Goal: Task Accomplishment & Management: Manage account settings

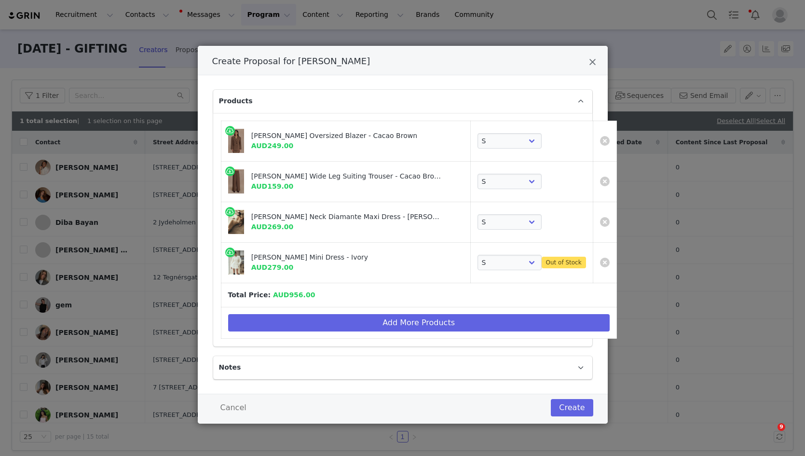
select select "27694498"
select select "27695746"
select select "27696158"
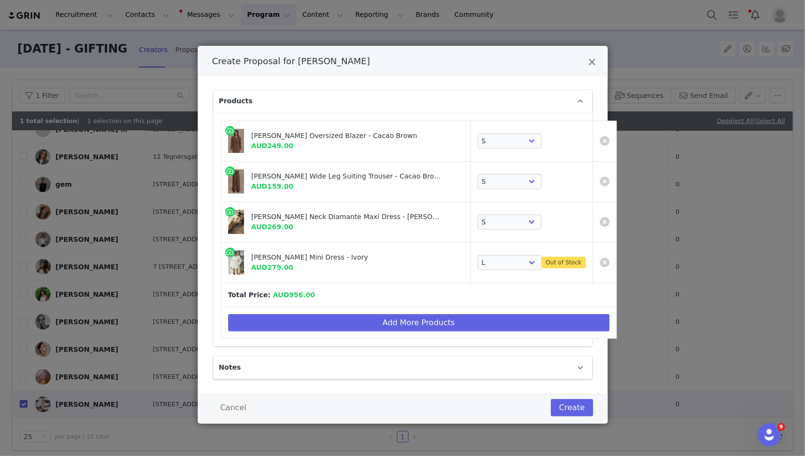
click at [478, 255] on select "Choose SIZE XXS XS S M L XL XXL 3XL" at bounding box center [510, 262] width 64 height 15
click at [478, 265] on select "Choose SIZE XXS XS S M L XL XXL 3XL" at bounding box center [510, 262] width 64 height 15
select select "27695926"
click at [478, 255] on select "Choose SIZE XXS XS S M L XL XXL 3XL" at bounding box center [510, 262] width 64 height 15
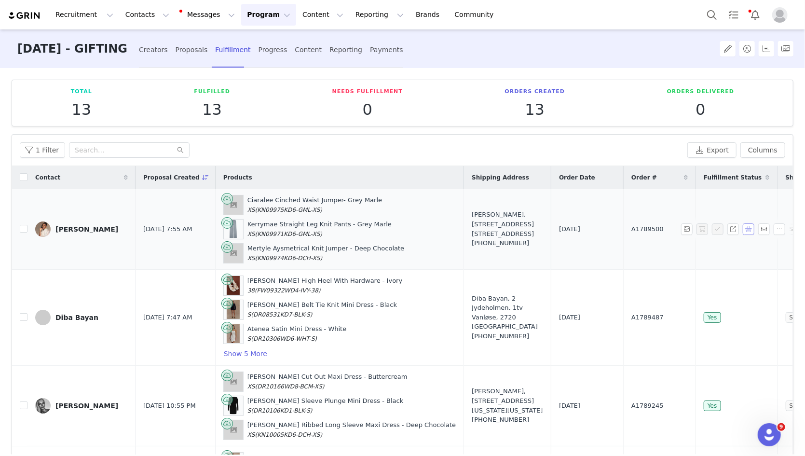
click at [749, 229] on button "button" at bounding box center [749, 229] width 12 height 12
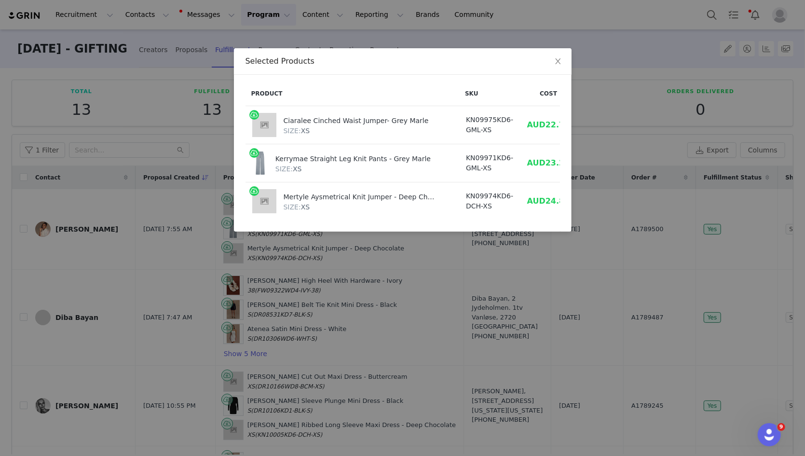
scroll to position [0, 59]
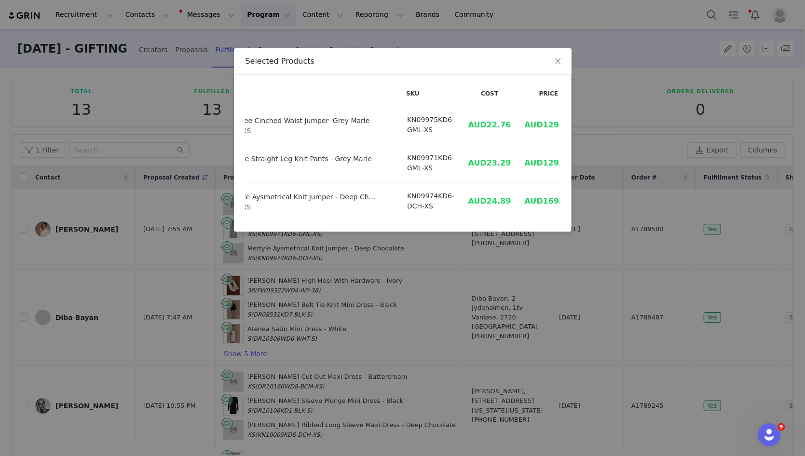
click at [382, 276] on div "Selected Products Product SKU Cost Price Ciaralee Cinched Waist Jumper- Grey Ma…" at bounding box center [402, 228] width 805 height 456
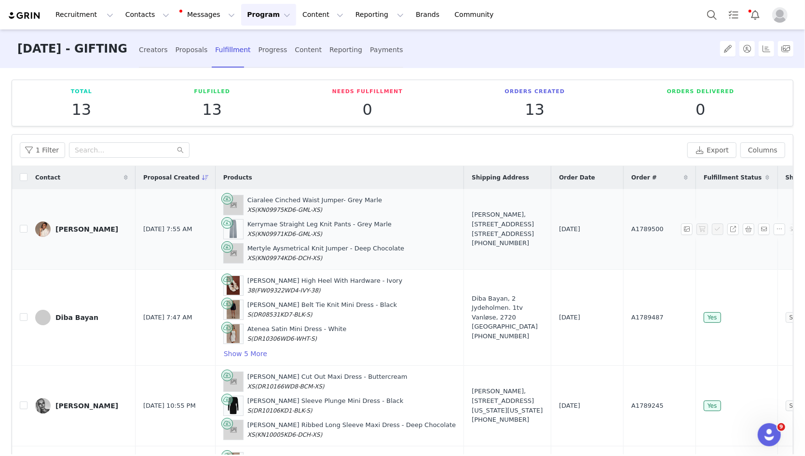
click at [624, 221] on td "A1789500" at bounding box center [660, 229] width 72 height 81
copy span "A1789500"
click at [464, 198] on td "Alexandriah Sho-Silva, 32 Wimborne Ave. Chislehurst, BR7 6RQ United Kingdom +44…" at bounding box center [507, 229] width 87 height 81
drag, startPoint x: 443, startPoint y: 198, endPoint x: 453, endPoint y: 207, distance: 13.0
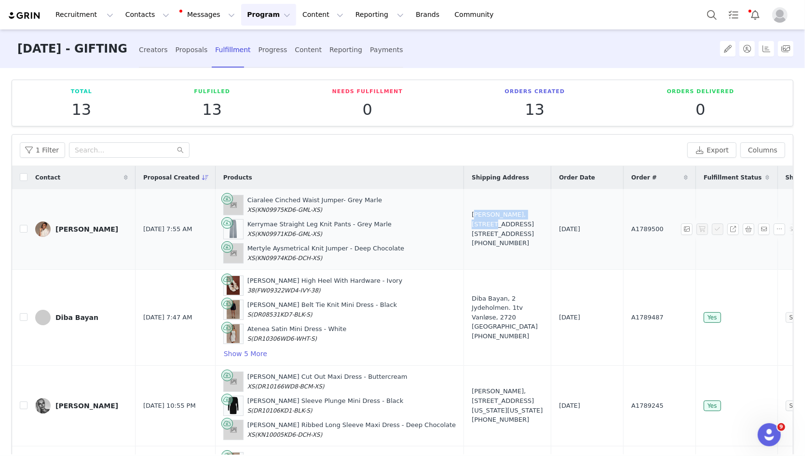
click at [464, 207] on td "Alexandriah Sho-Silva, 32 Wimborne Ave. Chislehurst, BR7 6RQ United Kingdom +44…" at bounding box center [507, 229] width 87 height 81
copy div "Alexandriah Sho-Silva"
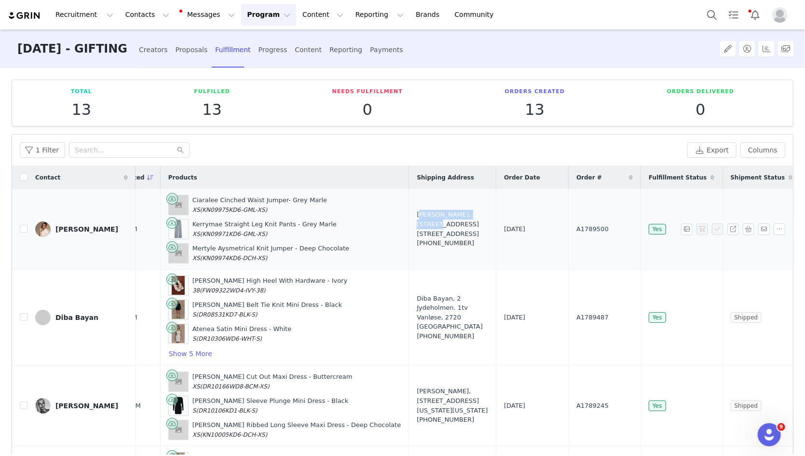
drag, startPoint x: 406, startPoint y: 207, endPoint x: 418, endPoint y: 246, distance: 40.9
click at [418, 246] on div "Alexandriah Sho-Silva, 32 Wimborne Ave. Chislehurst, BR7 6RQ United Kingdom +44…" at bounding box center [452, 229] width 71 height 38
copy div "32 Wimborne Ave. Chislehurst, BR7 6RQ United Kingdom"
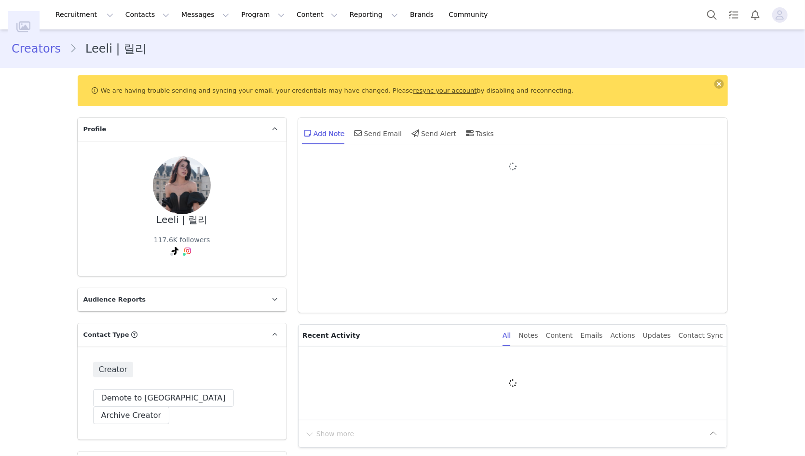
type input "+1 ([GEOGRAPHIC_DATA])"
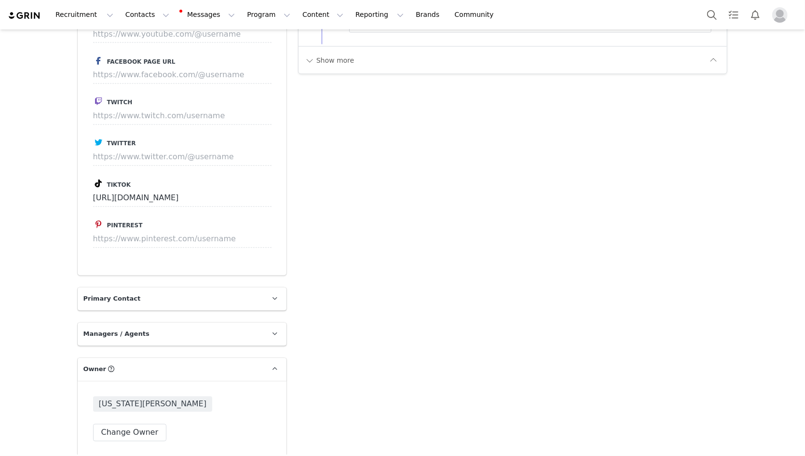
scroll to position [1150, 0]
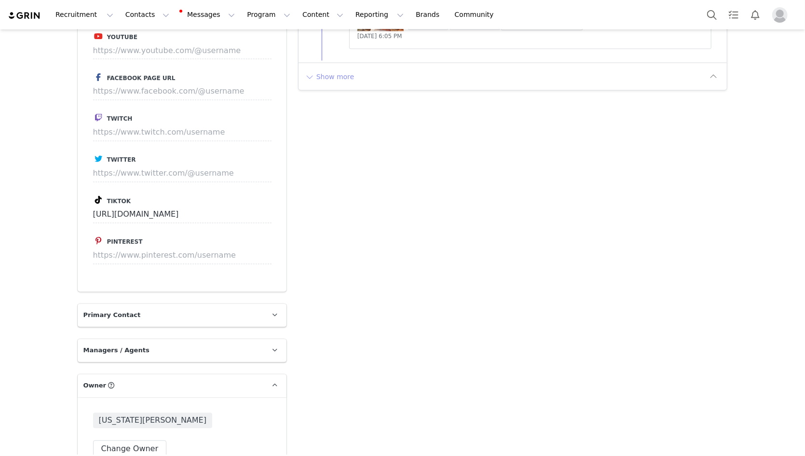
click at [334, 71] on button "Show more" at bounding box center [330, 76] width 51 height 15
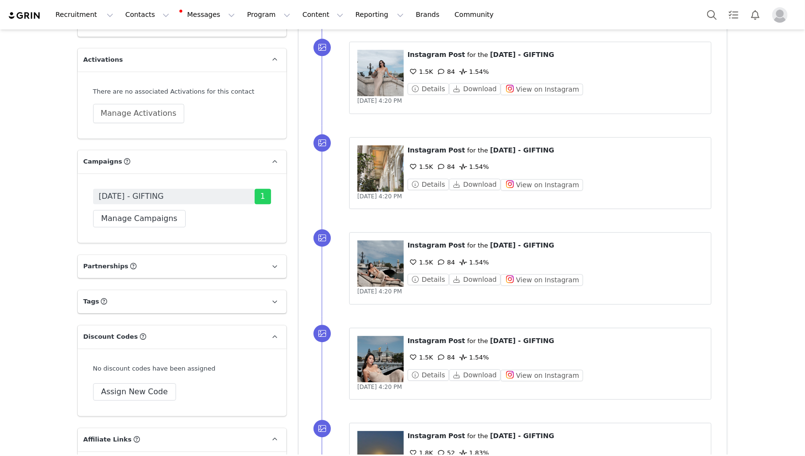
scroll to position [1857, 0]
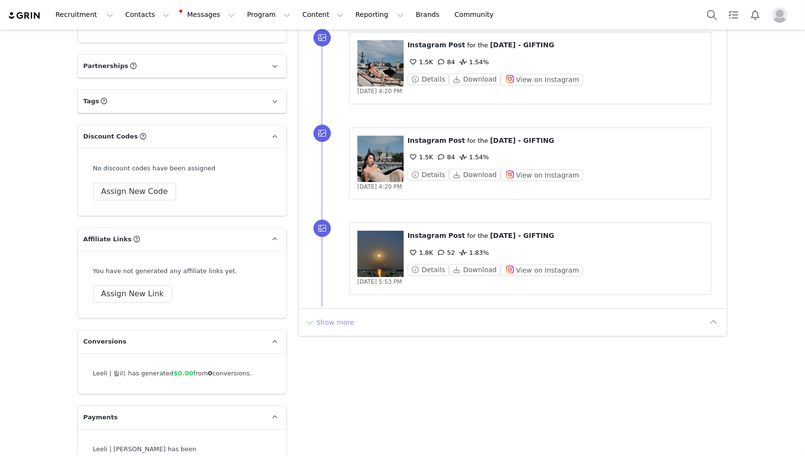
click at [320, 317] on button "Show more" at bounding box center [330, 322] width 51 height 15
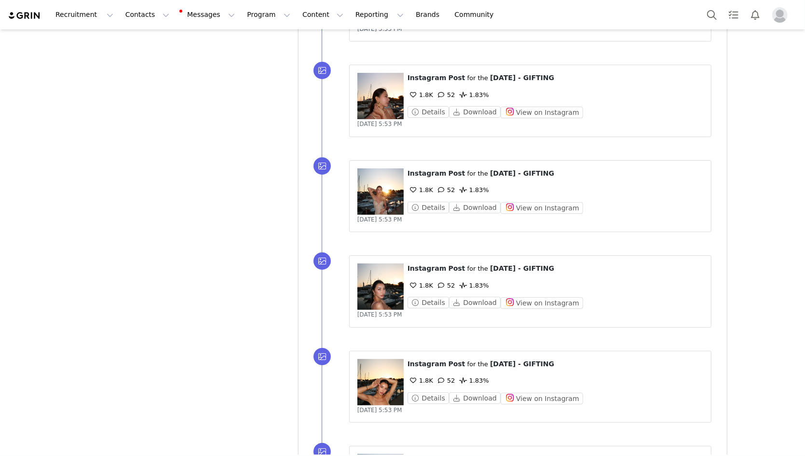
scroll to position [2688, 0]
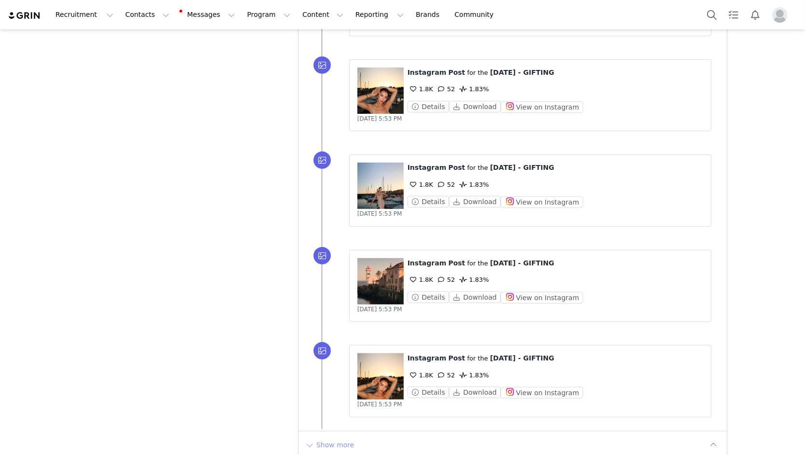
click at [333, 437] on button "Show more" at bounding box center [330, 444] width 51 height 15
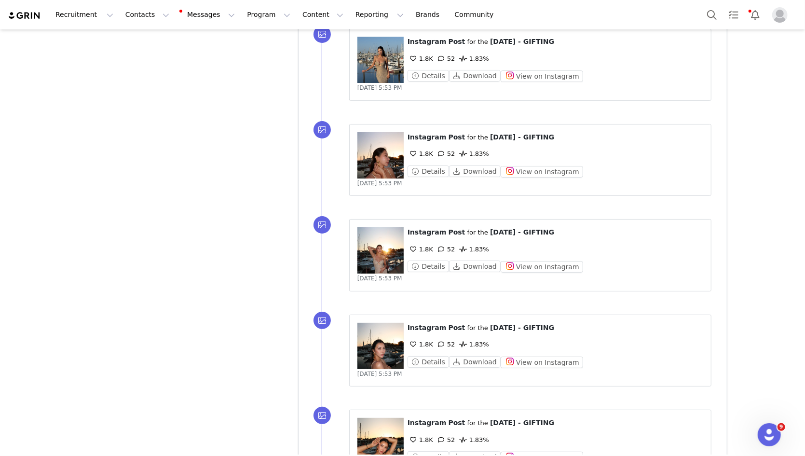
scroll to position [2247, 0]
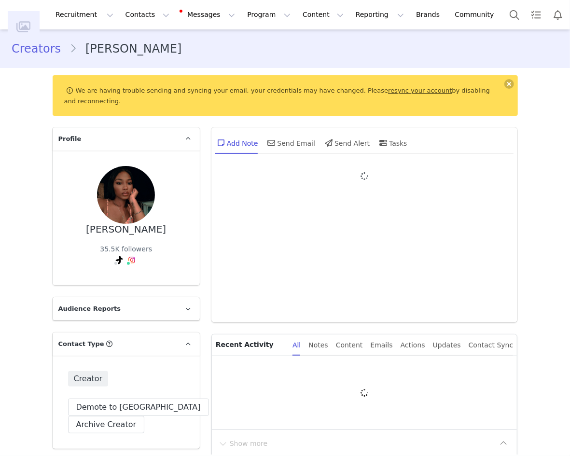
type input "+1 ([GEOGRAPHIC_DATA])"
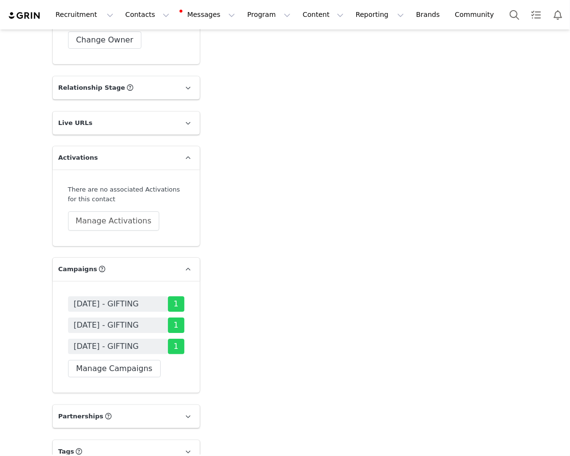
scroll to position [1349, 0]
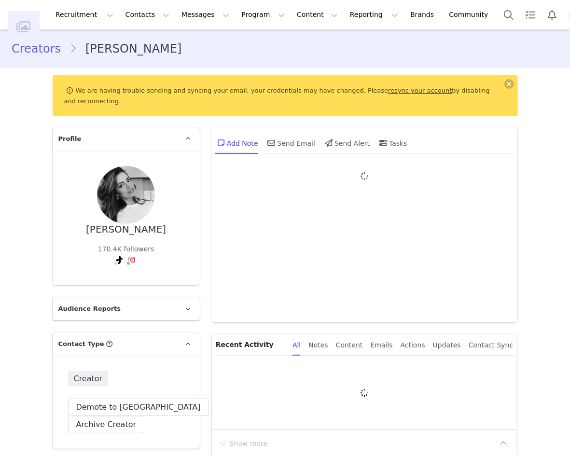
type input "+1 ([GEOGRAPHIC_DATA])"
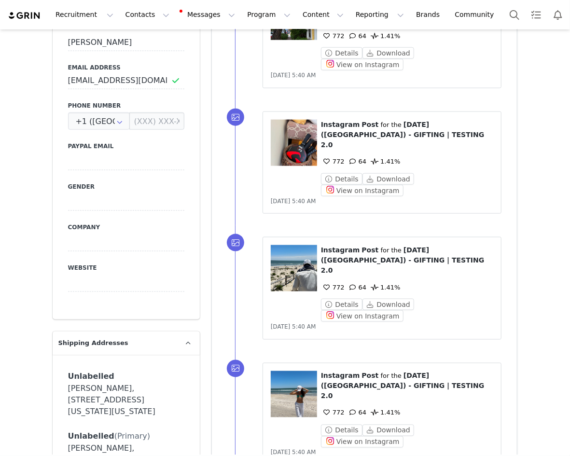
scroll to position [486, 0]
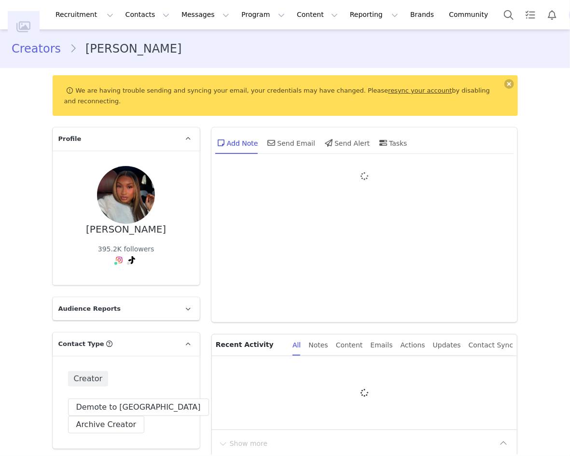
type input "+1 (United States)"
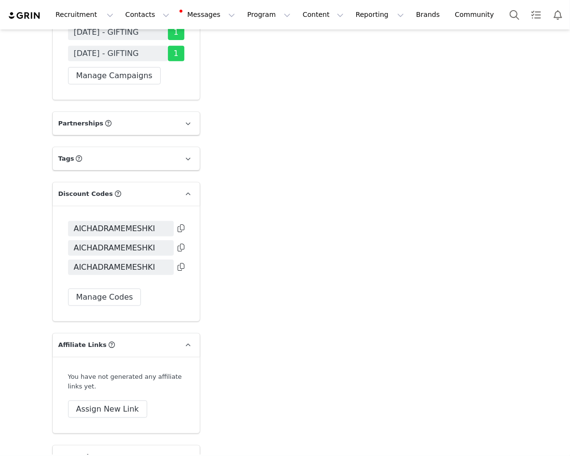
scroll to position [1897, 0]
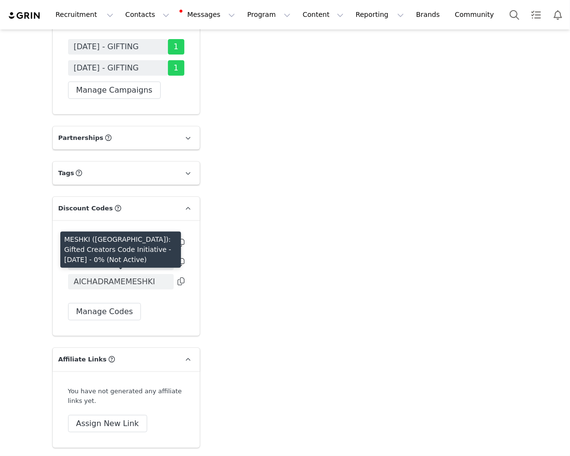
click at [112, 282] on span "AICHADRAMEMESHKI" at bounding box center [115, 282] width 82 height 12
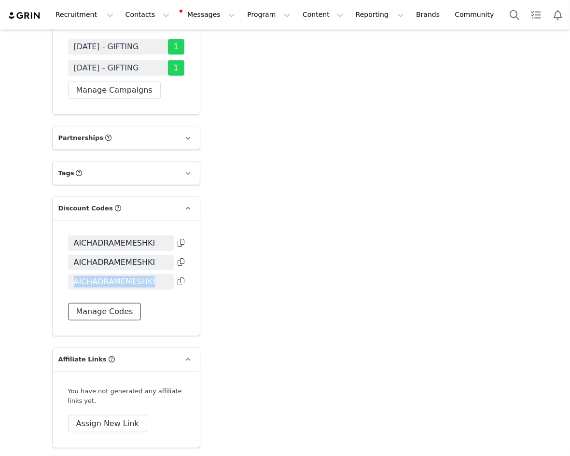
click at [111, 309] on button "Manage Codes" at bounding box center [104, 311] width 73 height 17
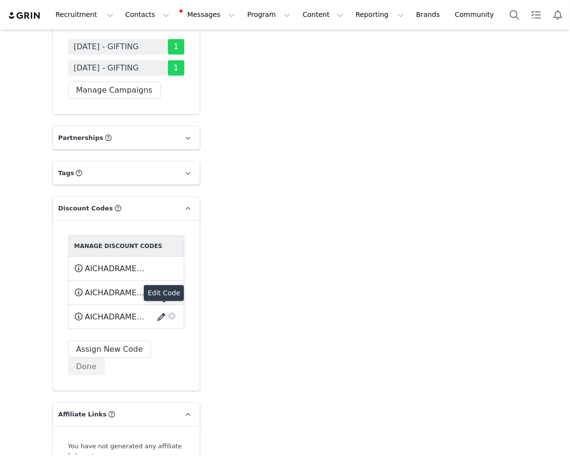
click at [160, 312] on button "button" at bounding box center [162, 316] width 13 height 15
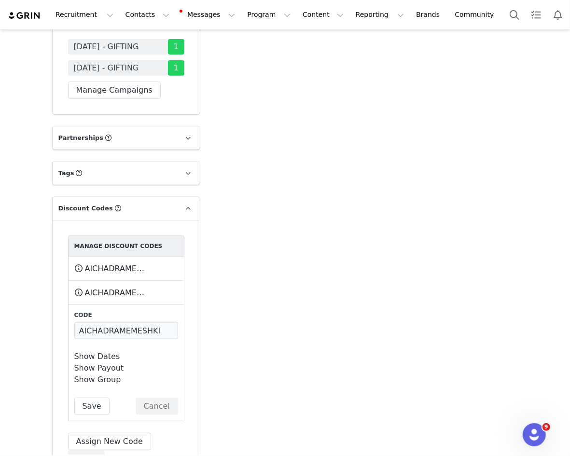
scroll to position [0, 0]
click at [102, 353] on link "Show Dates" at bounding box center [97, 356] width 46 height 9
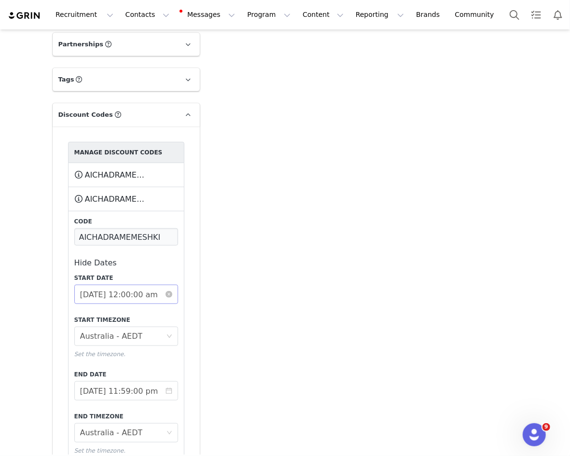
scroll to position [2082, 0]
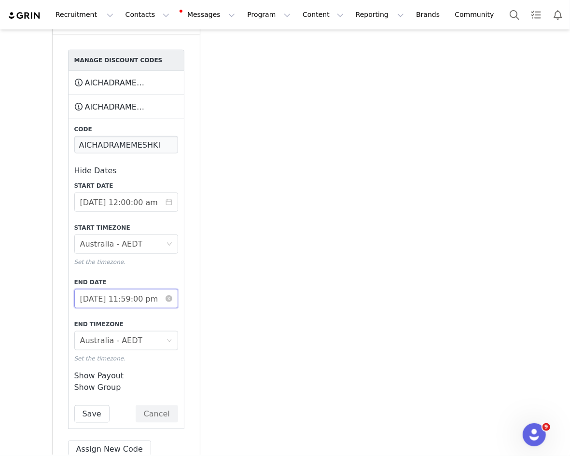
click at [122, 301] on input "2025-08-31 11:59:00 pm" at bounding box center [126, 298] width 104 height 19
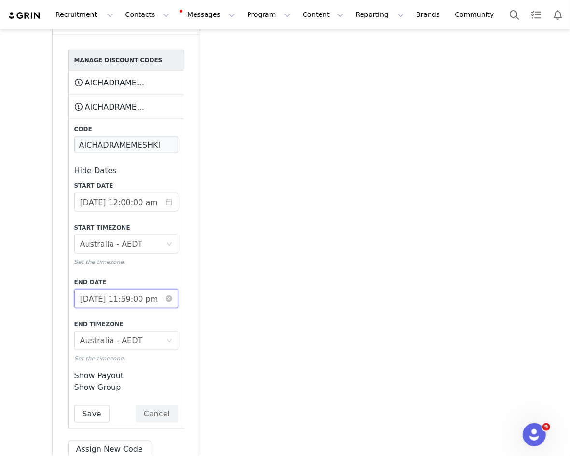
click at [117, 290] on input "2025-08-31 11:59:00 pm" at bounding box center [126, 298] width 104 height 19
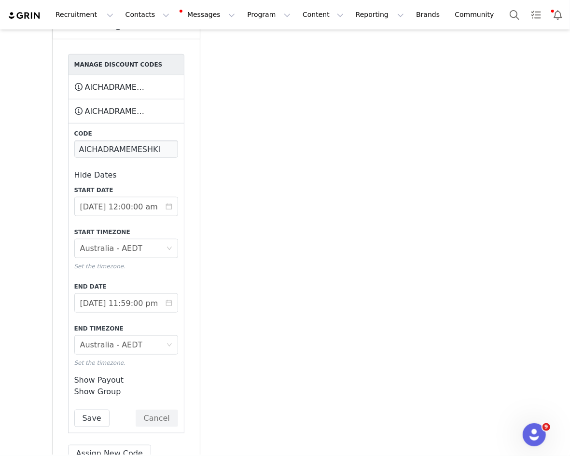
scroll to position [2079, 0]
click at [150, 416] on button "Cancel" at bounding box center [157, 417] width 42 height 17
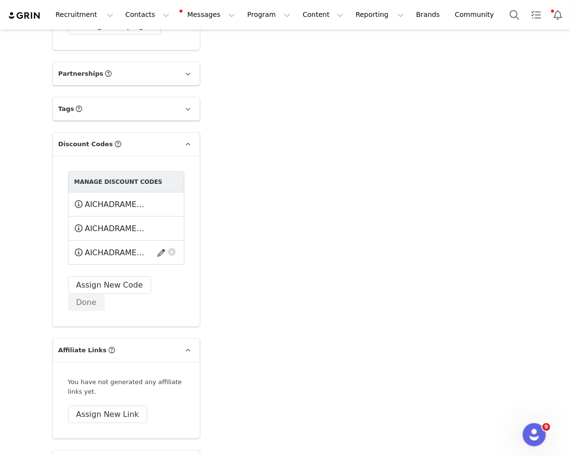
scroll to position [1918, 0]
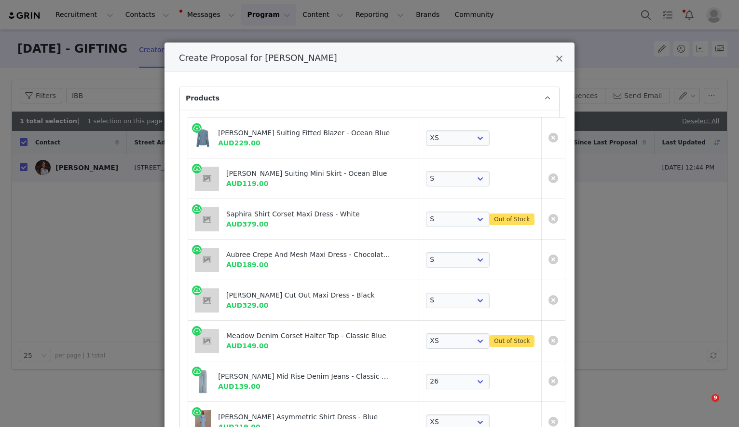
select select "27696039"
select select "27694079"
select select "27694867"
select select "27693850"
select select "27696351"
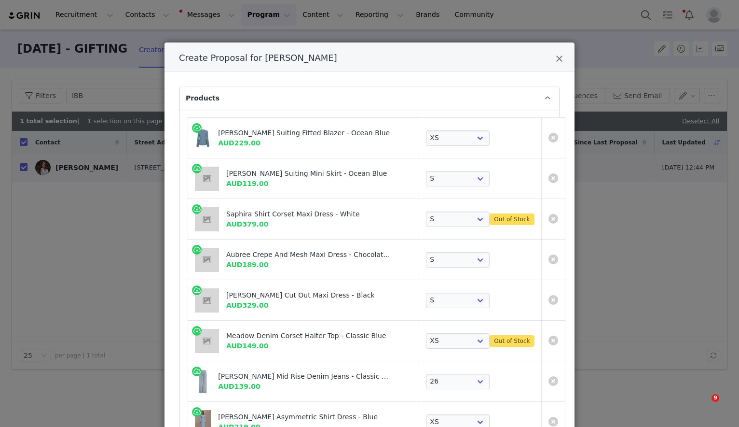
select select "27861658"
select select "27799004"
select select "27695532"
select select "27694038"
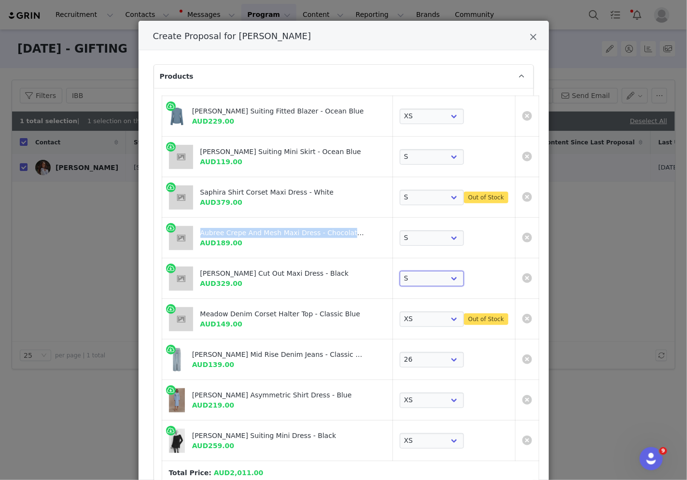
scroll to position [27, 0]
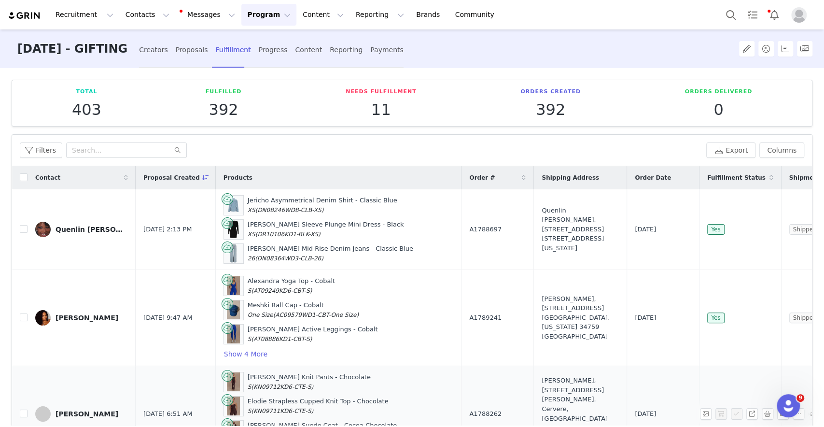
scroll to position [28, 0]
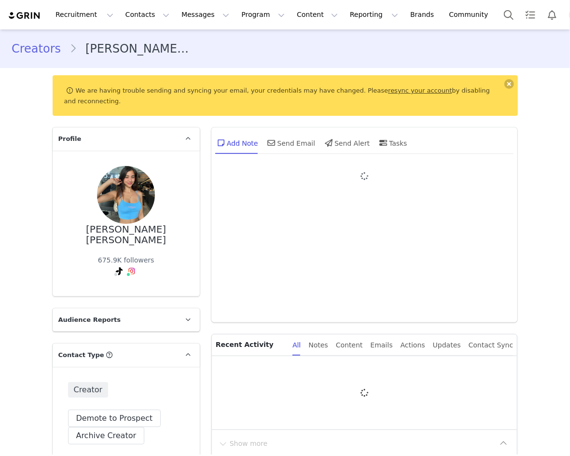
type input "+1 ([GEOGRAPHIC_DATA])"
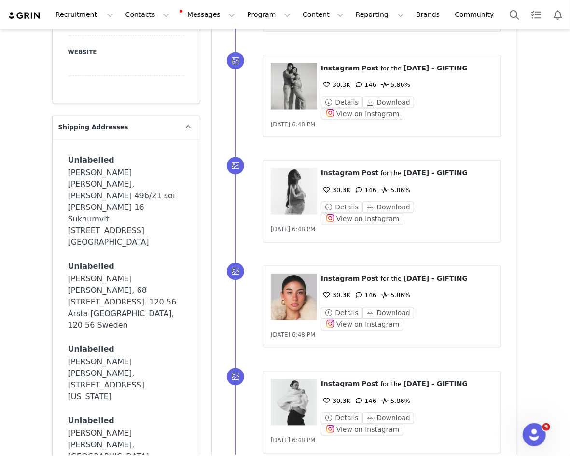
scroll to position [740, 0]
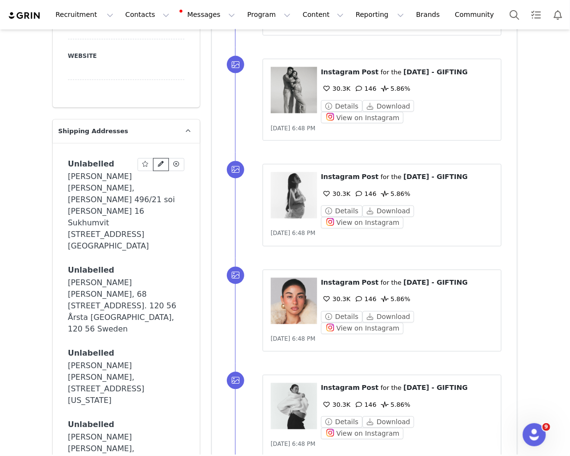
click at [162, 162] on icon at bounding box center [161, 165] width 6 height 6
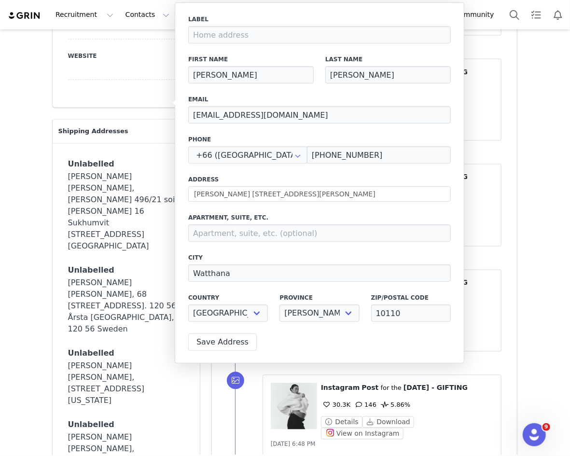
click at [317, 105] on div "Email helenabusch.inquires@gmail.com" at bounding box center [319, 109] width 263 height 28
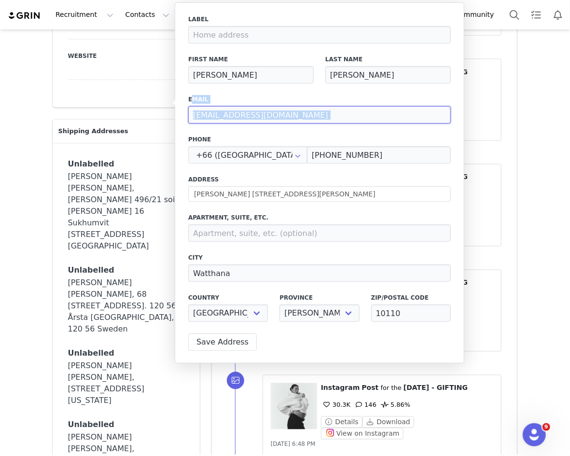
click at [319, 114] on input "helenabusch.inquires@gmail.com" at bounding box center [319, 114] width 263 height 17
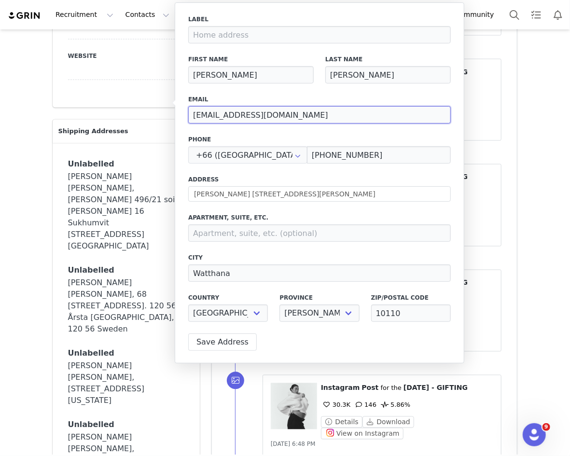
paste input "contact@sunflymgmt"
type input "contact@sunflymgmt.com"
click at [367, 85] on div "Last Name Helena Busch" at bounding box center [387, 69] width 137 height 40
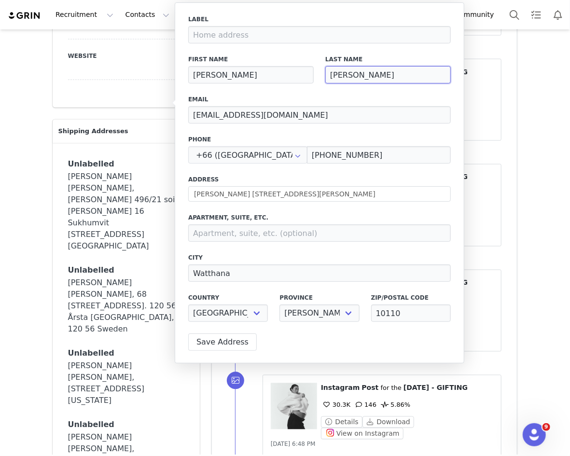
click at [364, 73] on input "Helena Busch" at bounding box center [387, 74] width 125 height 17
click at [256, 77] on input "Lena" at bounding box center [250, 74] width 125 height 17
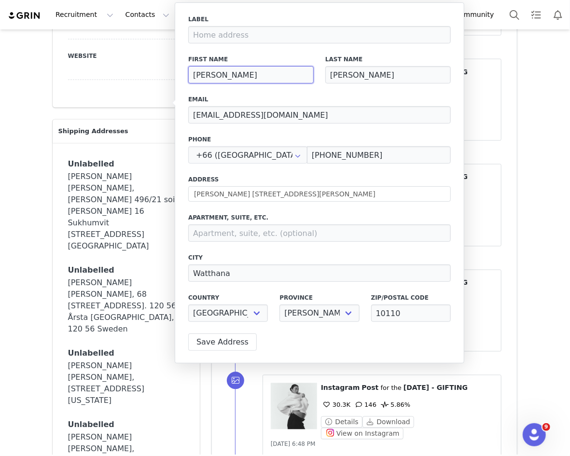
paste input "Helena Busch"
paste input
type input "Helena Busch"
click at [389, 77] on input "Helena Busch" at bounding box center [387, 74] width 125 height 17
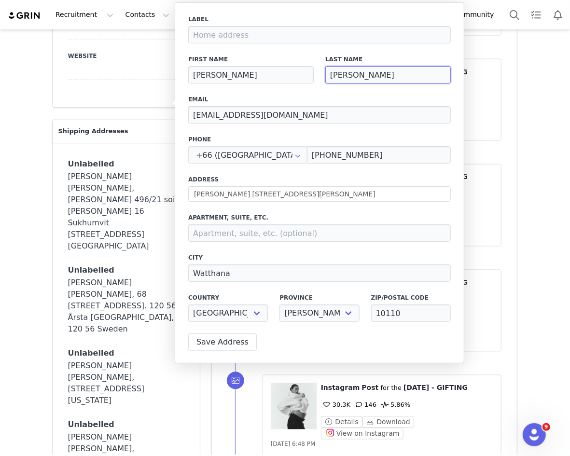
click at [389, 77] on input "Helena Busch" at bounding box center [387, 74] width 125 height 17
paste input "Chappuis"
type input "Chappuis"
click at [290, 196] on input "Lacitta Delre 496/21 soi thong lor 16 Sukhumvit 55 Road, Khlong Tan Nuea" at bounding box center [319, 193] width 263 height 15
click at [260, 192] on input "Lacitta Delre 496/21 soi thong lor 16 Sukhumvit 55 Road, Khlong Tan Nuea" at bounding box center [319, 193] width 263 height 15
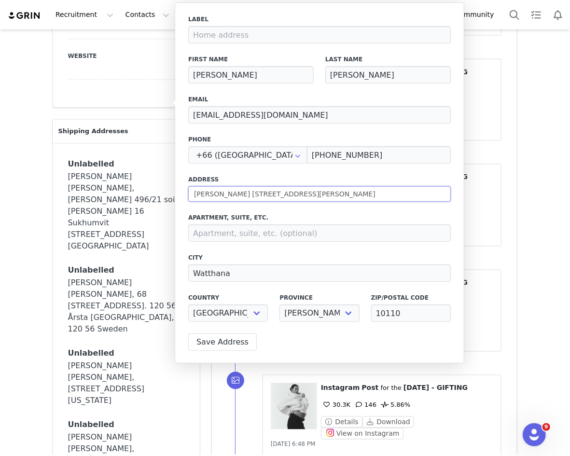
click at [260, 192] on input "Lacitta Delre 496/21 soi thong lor 16 Sukhumvit 55 Road, Khlong Tan Nuea" at bounding box center [319, 193] width 263 height 15
click at [254, 193] on input "Lacitta Delre 496/21 soi thong lor 16 Sukhumvit 55 Road, Khlong Tan Nuea" at bounding box center [319, 193] width 263 height 15
drag, startPoint x: 254, startPoint y: 193, endPoint x: 198, endPoint y: 192, distance: 56.5
click at [198, 192] on input "Lacitta Delre 496/21 soi thong lor 16 Sukhumvit 55 Road, Khlong Tan Nuea" at bounding box center [319, 193] width 263 height 15
paste input "496/21 Lacitta delre"
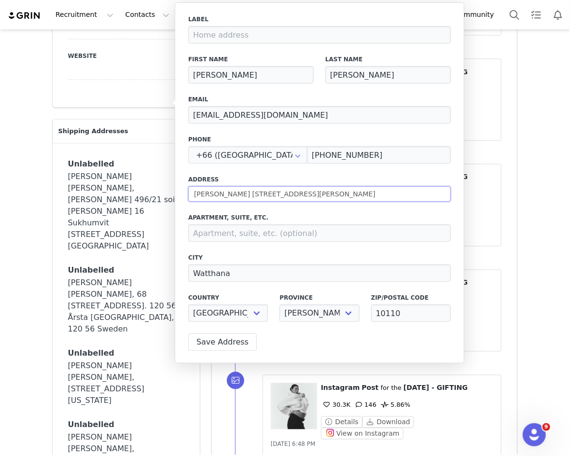
type input "496/21 Lacitta delre soi thong lor 16 Sukhumvit 55 Road, Khlong Tan Nuea"
select select
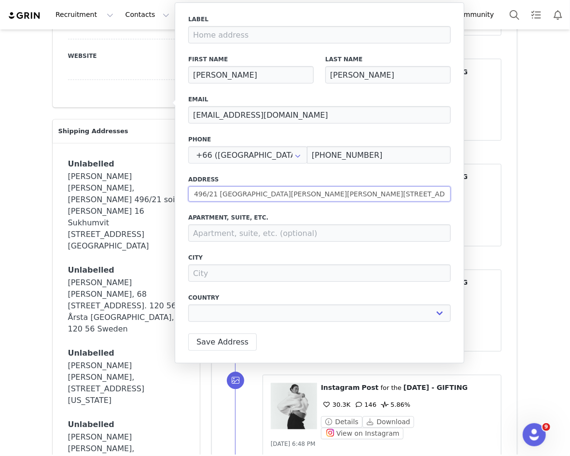
click at [222, 197] on input "496/21 Lacitta delre soi thong lor 16 Sukhumvit 55 Road, Khlong Tan Nuea" at bounding box center [319, 193] width 263 height 15
click at [277, 194] on input "496/21 Lacitta delre soi thong lor 16 Sukhumvit 55 Road, Khlong Tan Nuea" at bounding box center [319, 193] width 263 height 15
paste input "text"
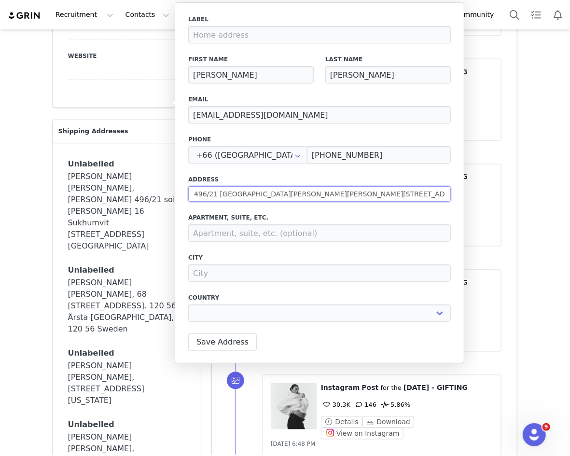
type input "496/21 Lacitta delre"
select select
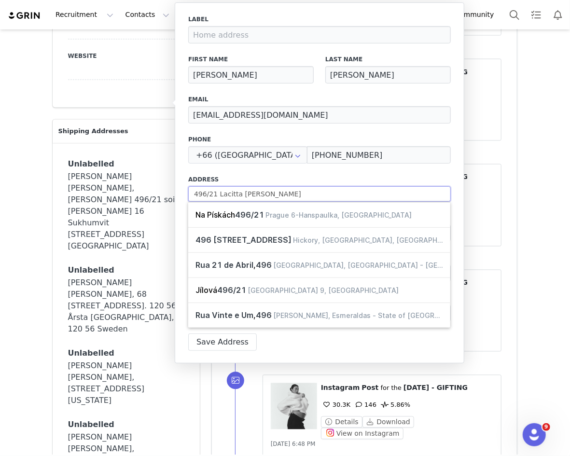
type input "496/21 Lacitta delre"
click at [286, 168] on div "Label First Name Helena Busch Last Name Chappuis Email contact@sunflymgmt.com P…" at bounding box center [319, 171] width 263 height 313
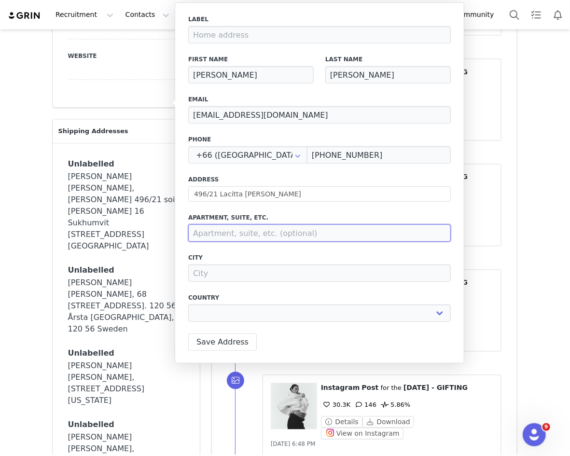
click at [279, 233] on input at bounding box center [319, 232] width 263 height 17
paste input "496/21 Lacitta delre"
type input "496/21 Lacitta delre"
select select
type input "496/21 Lacitta delre"
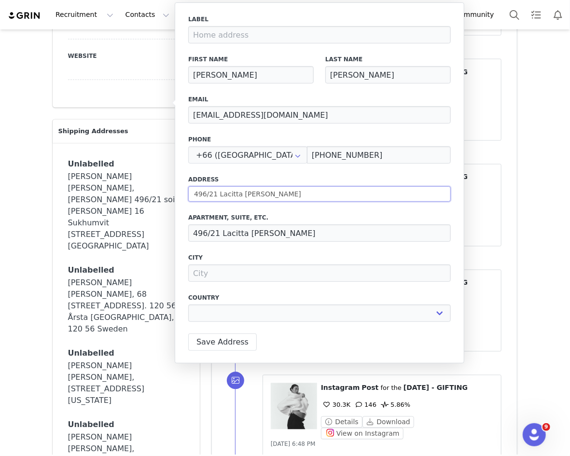
click at [214, 200] on input "496/21 Lacitta delre" at bounding box center [319, 193] width 263 height 15
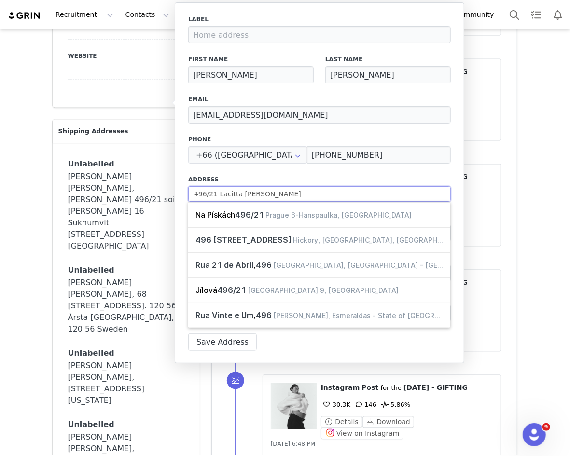
click at [214, 200] on input "496/21 Lacitta delre" at bounding box center [319, 193] width 263 height 15
paste input "Soi thong lor 16, Watthana, Bangkok, 10110, Thailand"
type input "Soi thong lor 16, Watthana, Bangkok, 10110, Thailand"
select select
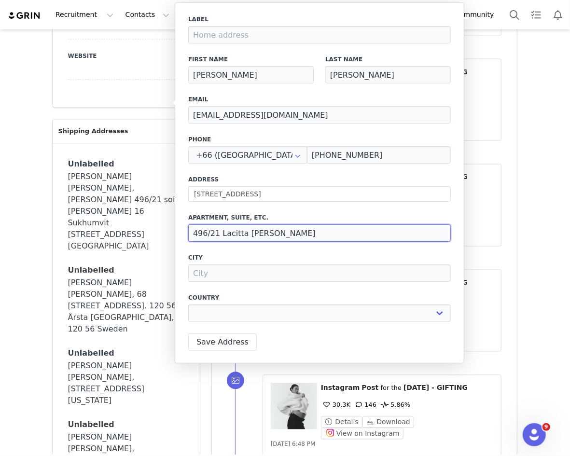
type input "16 Soi Thong LoSukhumvit Rd"
select select "[object Object]"
select select
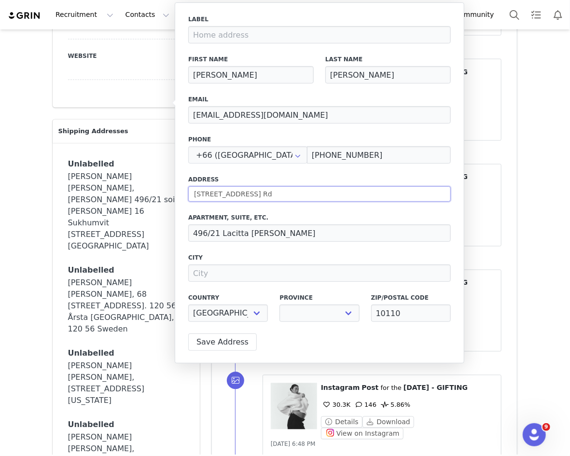
click at [245, 194] on input "16 Soi Thong LoSukhumvit Rd" at bounding box center [319, 193] width 263 height 15
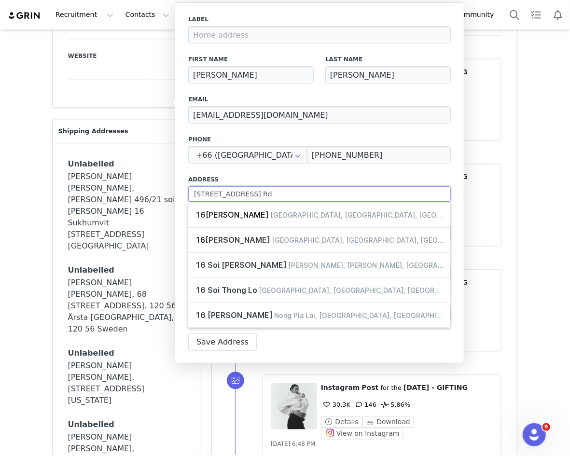
type input "16 Soi Thong Lo Sukhumvit Rd"
select select
click at [251, 194] on input "16 Soi Thong Lo Sukhumvit Rd" at bounding box center [319, 193] width 263 height 15
drag, startPoint x: 251, startPoint y: 194, endPoint x: 279, endPoint y: 194, distance: 28.5
click at [279, 194] on input "16 Soi Thong Lo Sukhumvit Rd" at bounding box center [319, 193] width 263 height 15
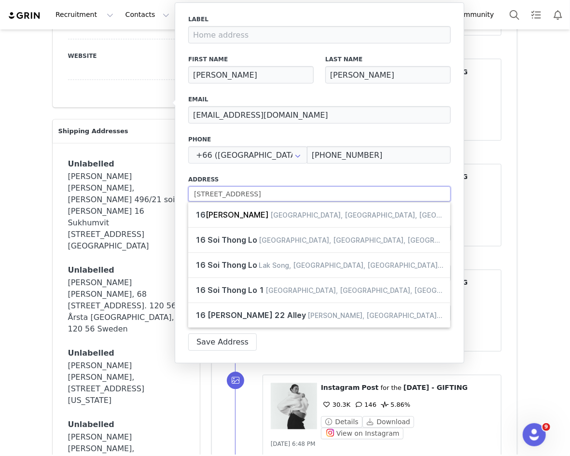
click at [291, 195] on input "16 Soi Thong Lo Sukhumvit Rd" at bounding box center [319, 193] width 263 height 15
drag, startPoint x: 291, startPoint y: 195, endPoint x: 268, endPoint y: 194, distance: 23.2
click at [268, 194] on input "16 Soi Thong Lo Sukhumvit Rd" at bounding box center [319, 193] width 263 height 15
type input "16 Soi Thong Lo"
select select
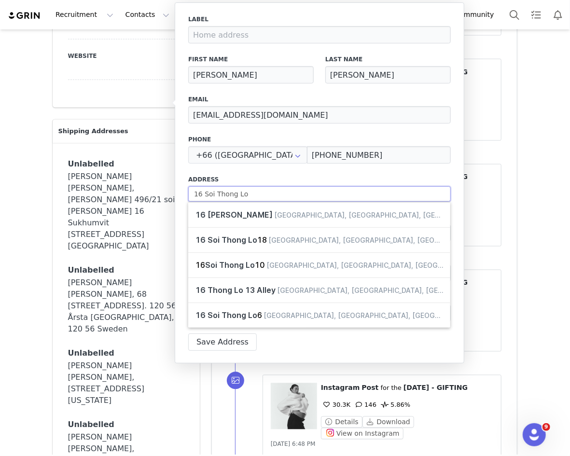
type input "16 Soi Thong Lo"
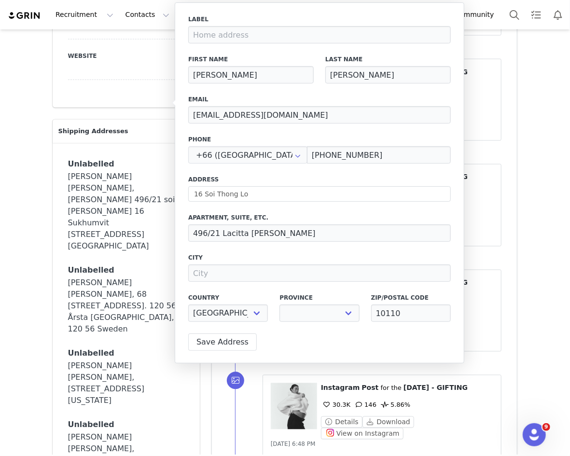
click at [280, 176] on label "Address" at bounding box center [319, 179] width 263 height 9
click at [302, 323] on div "Province Amnat Charoen Ang Thong Bangkok Bueng Kan Buriram Chachoengsao Chai Na…" at bounding box center [319, 308] width 91 height 40
click at [302, 315] on select "Amnat Charoen Ang Thong Bangkok Bueng Kan Buriram Chachoengsao Chai Nat Chaiyap…" at bounding box center [319, 313] width 80 height 17
select select "[object Object]"
click at [279, 305] on select "Amnat Charoen Ang Thong Bangkok Bueng Kan Buriram Chachoengsao Chai Nat Chaiyap…" at bounding box center [319, 313] width 80 height 17
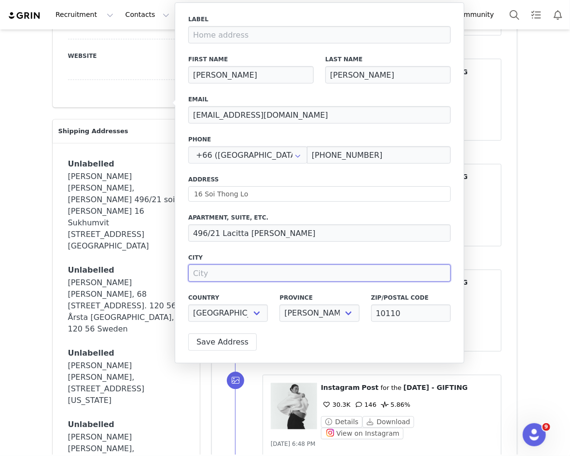
click at [246, 280] on input at bounding box center [319, 272] width 263 height 17
paste input "Watthana"
type input "Watthana"
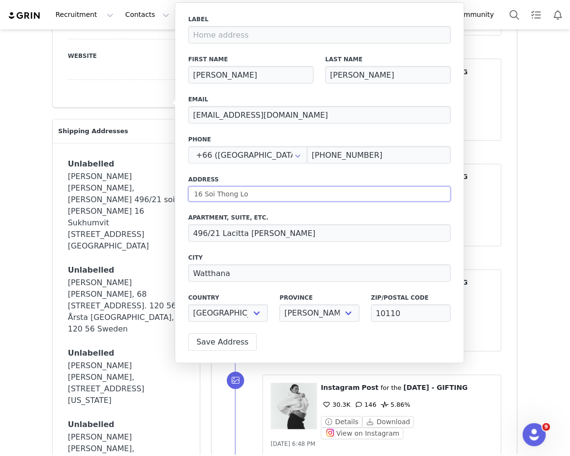
click at [250, 191] on input "16 Soi Thong Lo" at bounding box center [319, 193] width 263 height 15
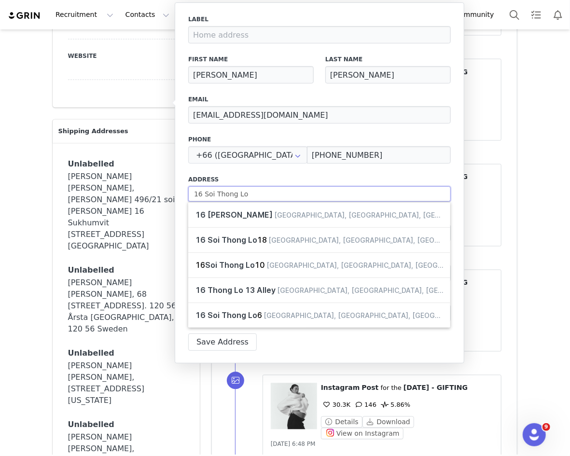
click at [250, 191] on input "16 Soi Thong Lo" at bounding box center [319, 193] width 263 height 15
paste input "Soi thong lor 16"
type input "Soi thong lor 16"
select select
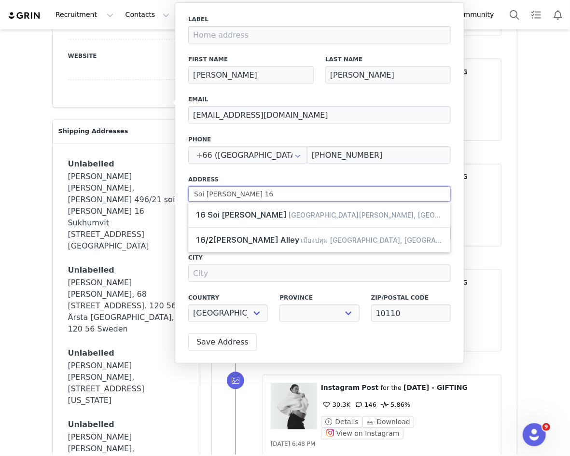
type input "Soi thong lor 16"
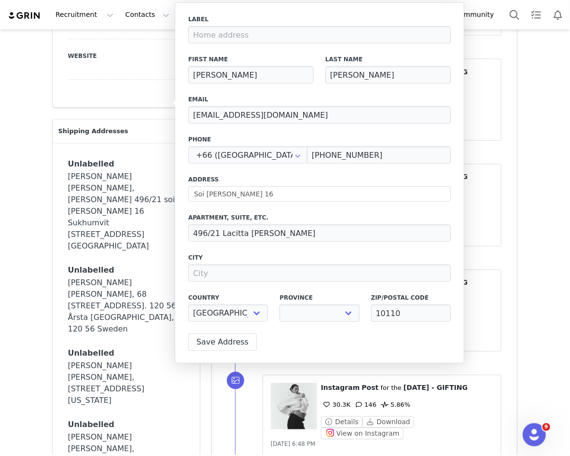
click at [250, 179] on label "Address" at bounding box center [319, 179] width 263 height 9
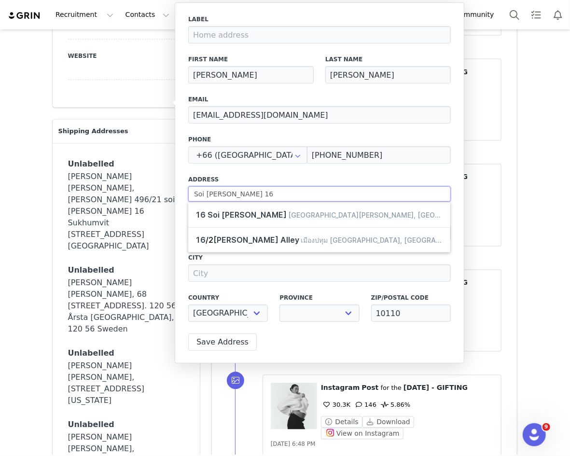
click at [252, 191] on input "Soi thong lor 16" at bounding box center [319, 193] width 263 height 15
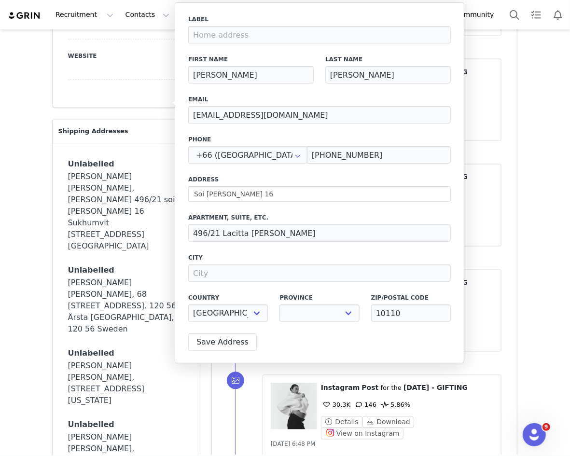
click at [251, 182] on label "Address" at bounding box center [319, 179] width 263 height 9
select select
click at [258, 266] on input at bounding box center [319, 272] width 263 height 17
type input "W"
select select
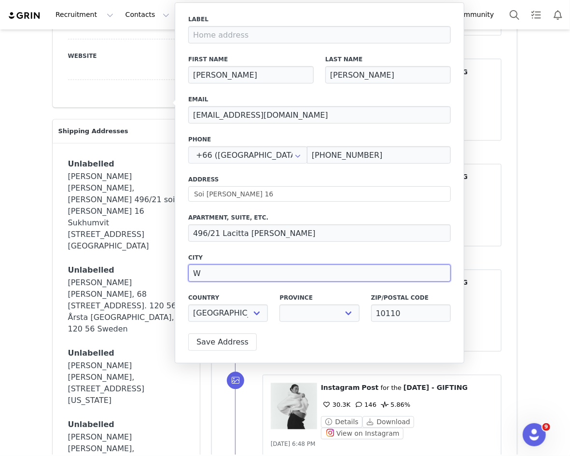
click at [242, 274] on input "W" at bounding box center [319, 272] width 263 height 17
paste input "atthana"
type input "Watthana"
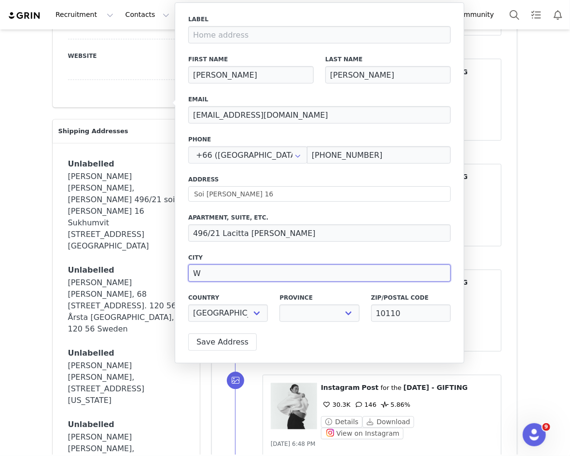
select select
type input "Watthana"
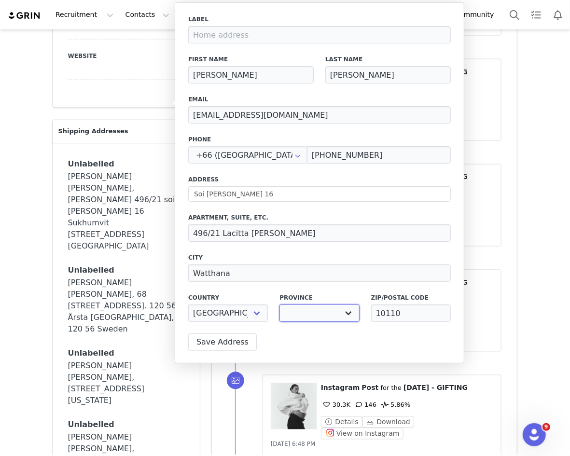
click at [312, 314] on select "Amnat Charoen Ang Thong Bangkok Bueng Kan Buriram Chachoengsao Chai Nat Chaiyap…" at bounding box center [319, 313] width 80 height 17
select select "[object Object]"
click at [279, 305] on select "Amnat Charoen Ang Thong Bangkok Bueng Kan Buriram Chachoengsao Chai Nat Chaiyap…" at bounding box center [319, 313] width 80 height 17
click at [221, 340] on button "Save Address" at bounding box center [222, 341] width 69 height 17
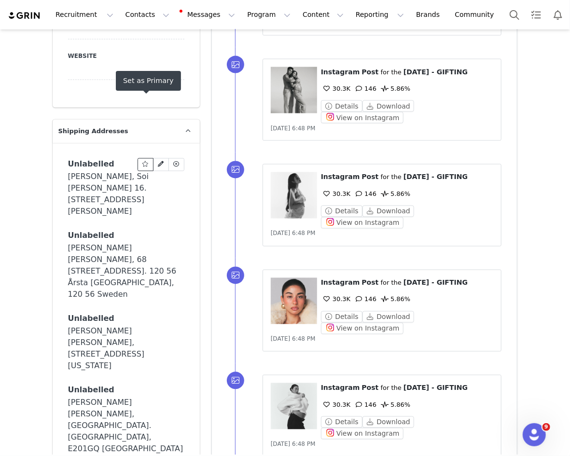
click at [146, 162] on icon at bounding box center [145, 165] width 7 height 6
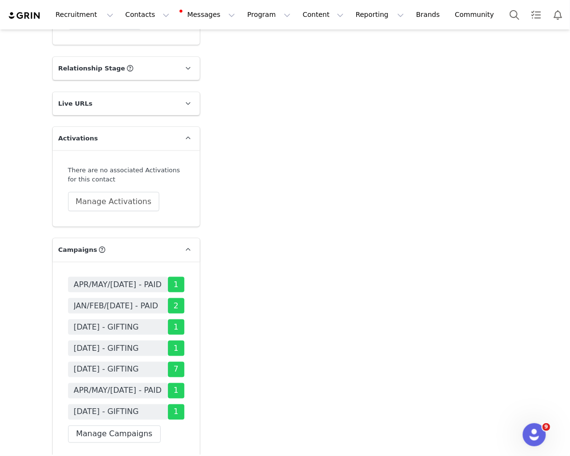
scroll to position [2222, 0]
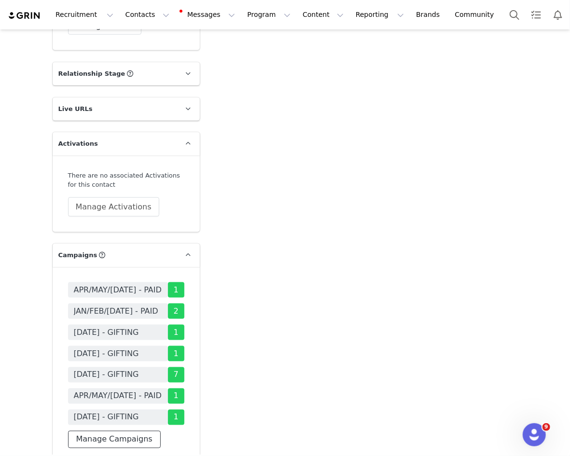
click at [123, 431] on button "Manage Campaigns" at bounding box center [114, 439] width 93 height 17
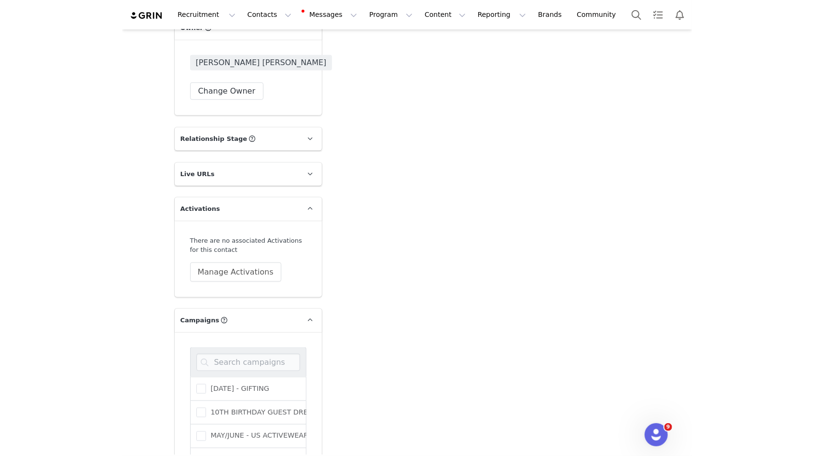
scroll to position [2176, 0]
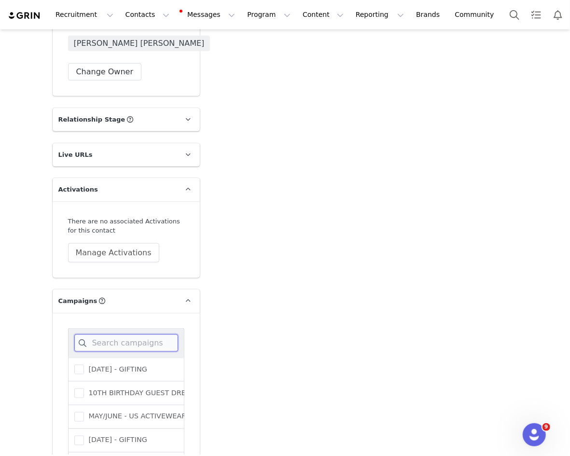
click at [118, 334] on input at bounding box center [126, 342] width 104 height 17
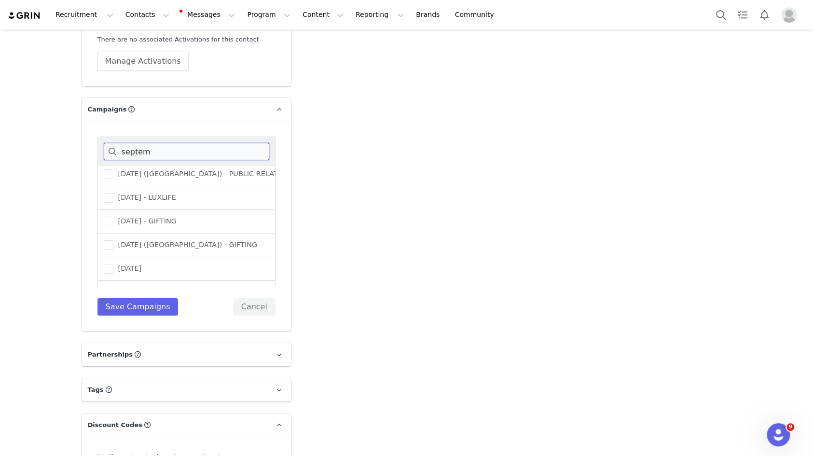
scroll to position [68, 0]
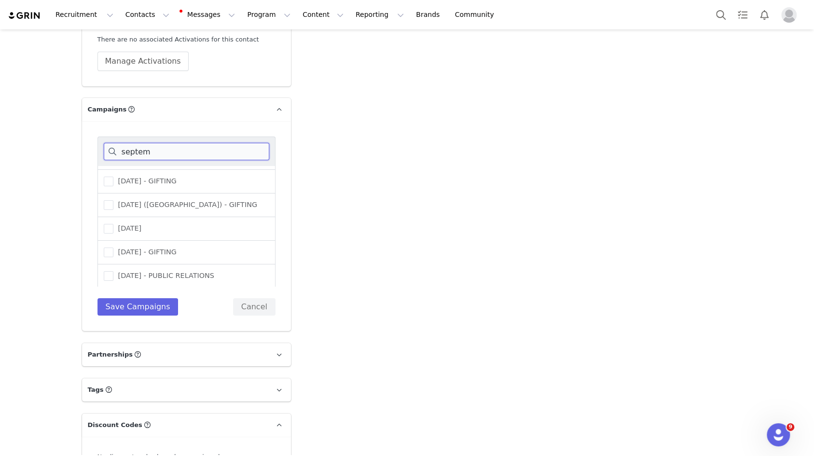
type input "septem"
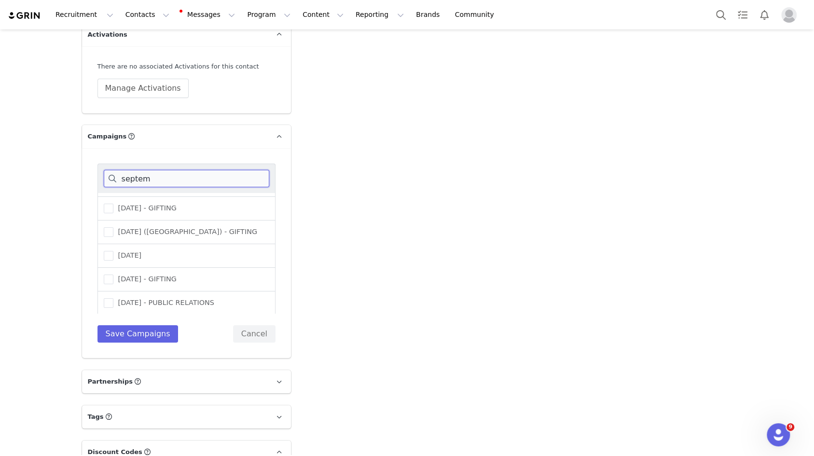
click at [159, 170] on input "septem" at bounding box center [187, 178] width 166 height 17
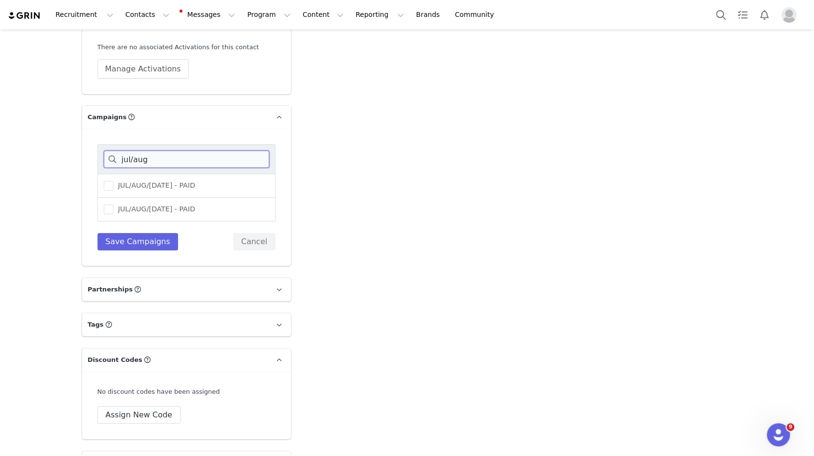
scroll to position [2116, 0]
click at [170, 151] on input "jul/aug" at bounding box center [187, 159] width 166 height 17
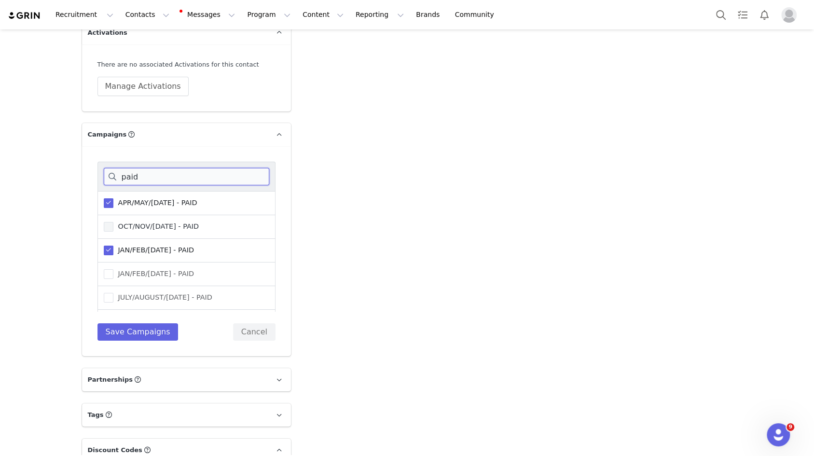
scroll to position [2098, 0]
type input "paid"
click at [145, 293] on span "JULY/AUGUST/[DATE] - PAID" at bounding box center [162, 297] width 99 height 9
click at [113, 293] on input "JULY/AUGUST/[DATE] - PAID" at bounding box center [113, 293] width 0 height 0
click at [143, 324] on button "Save Campaigns" at bounding box center [137, 332] width 81 height 17
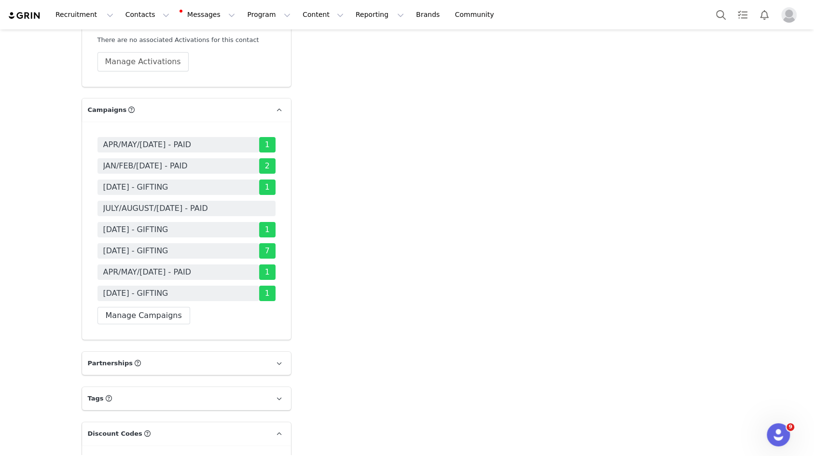
scroll to position [2126, 0]
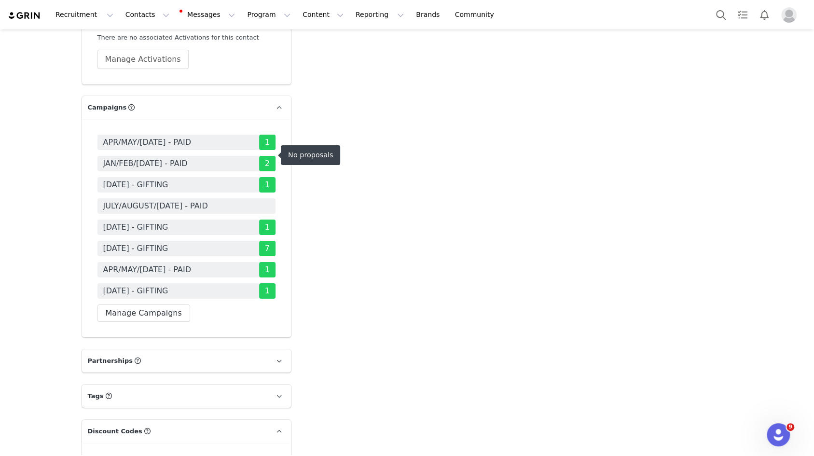
click at [207, 200] on span "JULY/AUGUST/[DATE] - PAID" at bounding box center [155, 206] width 105 height 12
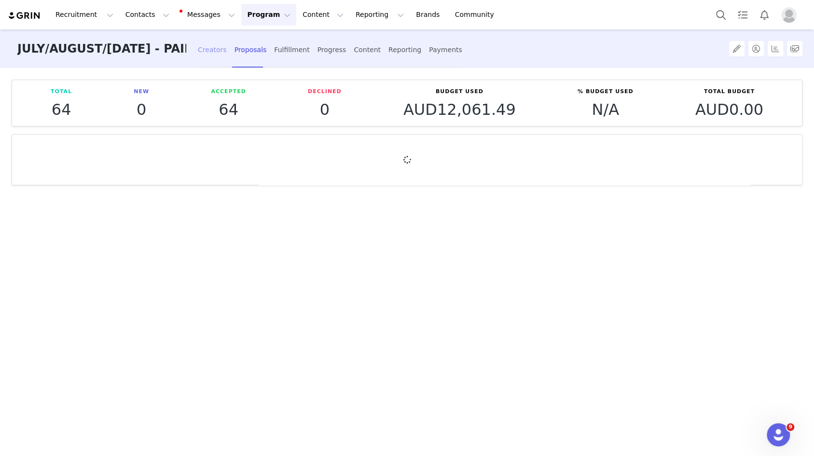
click at [198, 52] on div "Creators" at bounding box center [212, 50] width 29 height 26
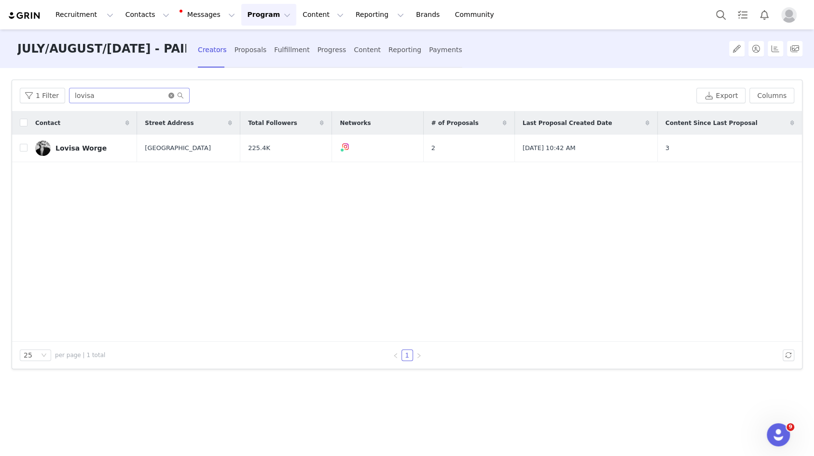
click at [169, 95] on icon "icon: close-circle" at bounding box center [171, 96] width 6 height 6
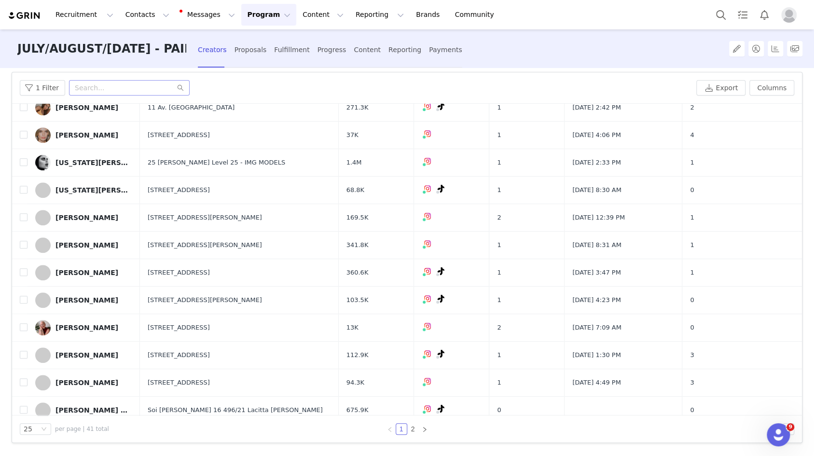
scroll to position [394, 0]
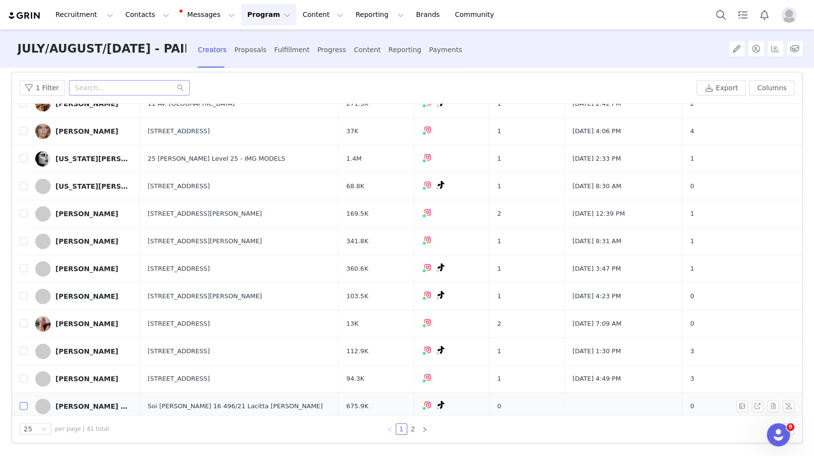
click at [23, 402] on input "checkbox" at bounding box center [24, 406] width 8 height 8
checkbox input "true"
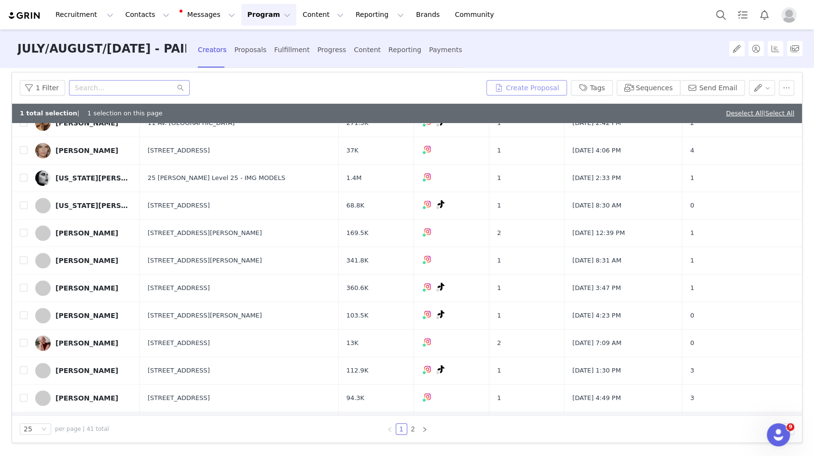
click at [547, 84] on button "Create Proposal" at bounding box center [526, 87] width 80 height 15
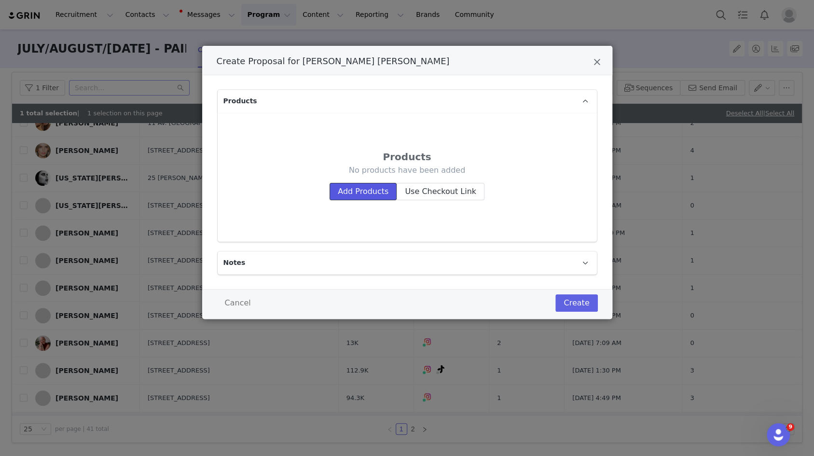
click at [365, 191] on button "Add Products" at bounding box center [363, 191] width 67 height 17
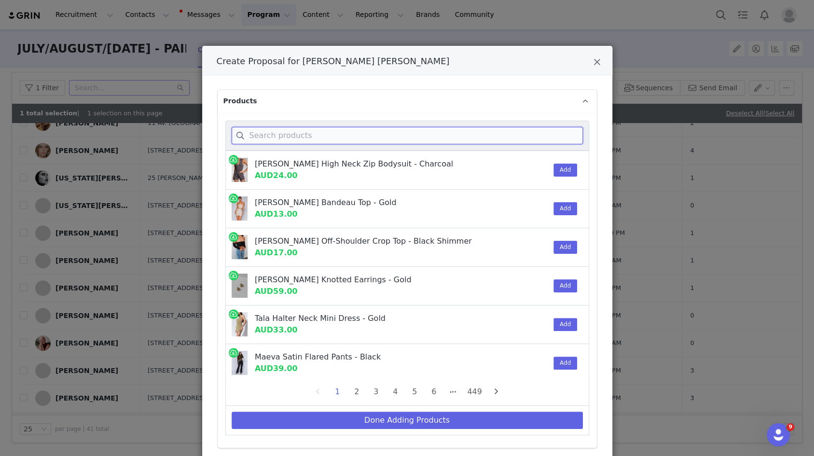
click at [315, 134] on input "Create Proposal for Lena Helena Busch" at bounding box center [407, 135] width 351 height 17
paste input "Michelle"
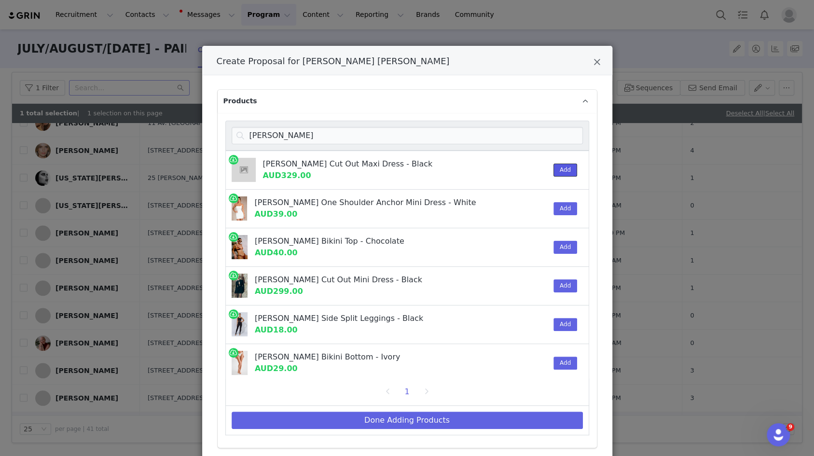
click at [562, 166] on button "Add" at bounding box center [566, 170] width 24 height 13
click at [561, 127] on input "Michelle" at bounding box center [407, 135] width 351 height 17
paste input "Celin"
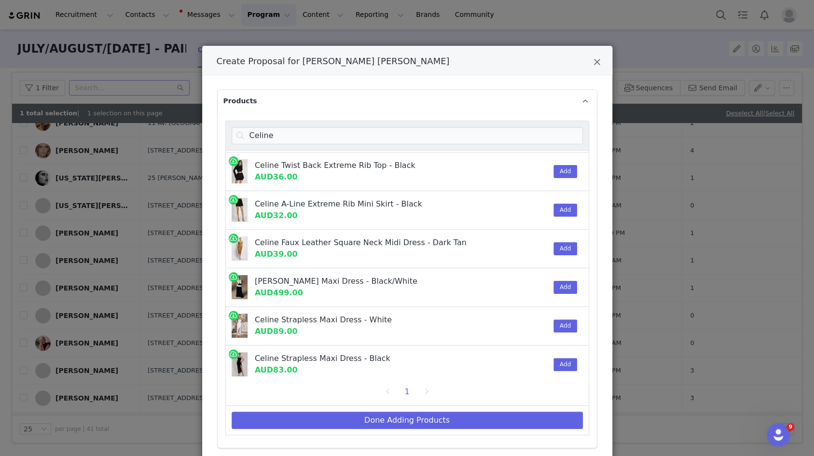
scroll to position [44, 0]
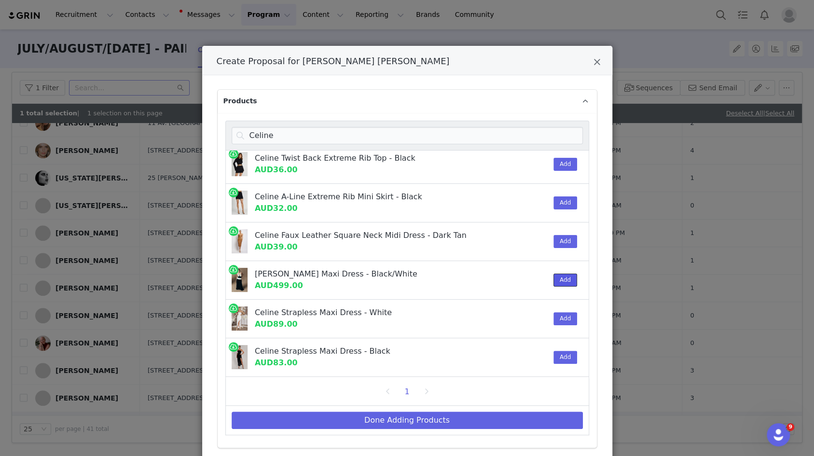
click at [562, 279] on button "Add" at bounding box center [566, 280] width 24 height 13
click at [538, 134] on input "Celine" at bounding box center [407, 135] width 351 height 17
paste input "Greta"
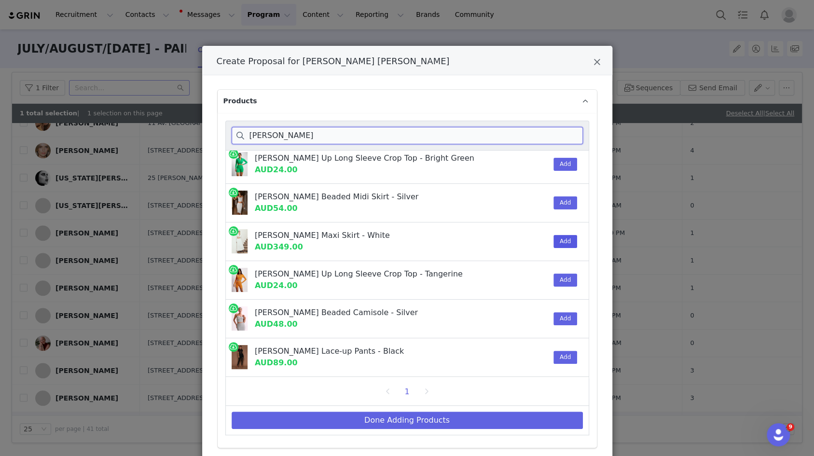
type input "Greta"
click at [554, 235] on button "Add" at bounding box center [566, 241] width 24 height 13
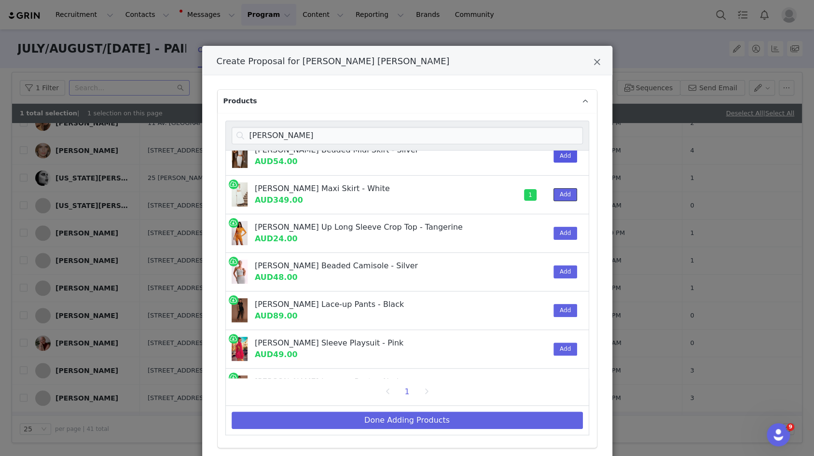
scroll to position [234, 0]
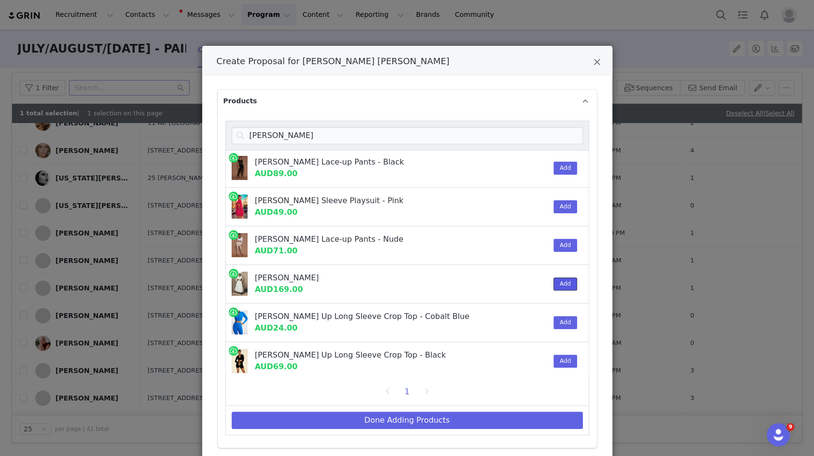
click at [558, 286] on button "Add" at bounding box center [566, 283] width 24 height 13
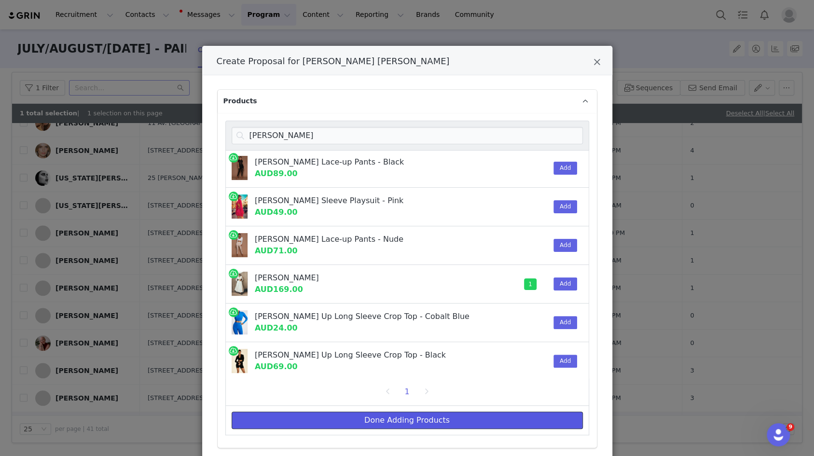
click at [507, 416] on button "Done Adding Products" at bounding box center [407, 420] width 351 height 17
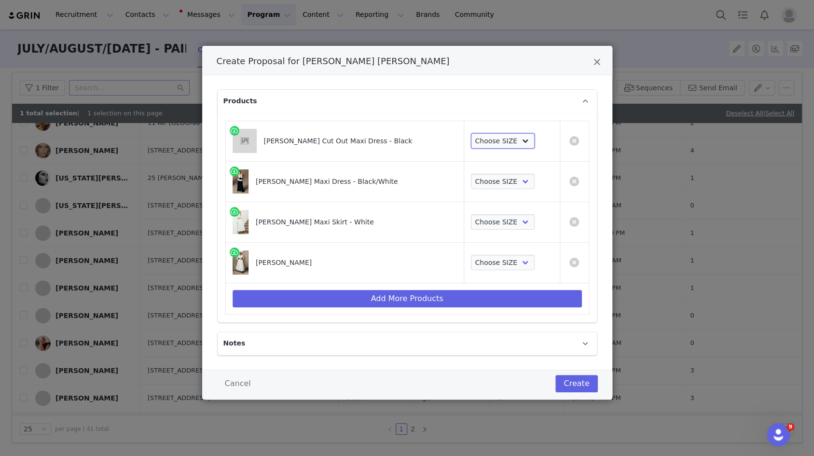
click at [486, 137] on select "Choose SIZE XXS XS S M L XL XXL 3XL" at bounding box center [503, 140] width 64 height 15
select select "27696350"
click at [471, 133] on select "Choose SIZE XXS XS S M L XL XXL 3XL" at bounding box center [503, 140] width 64 height 15
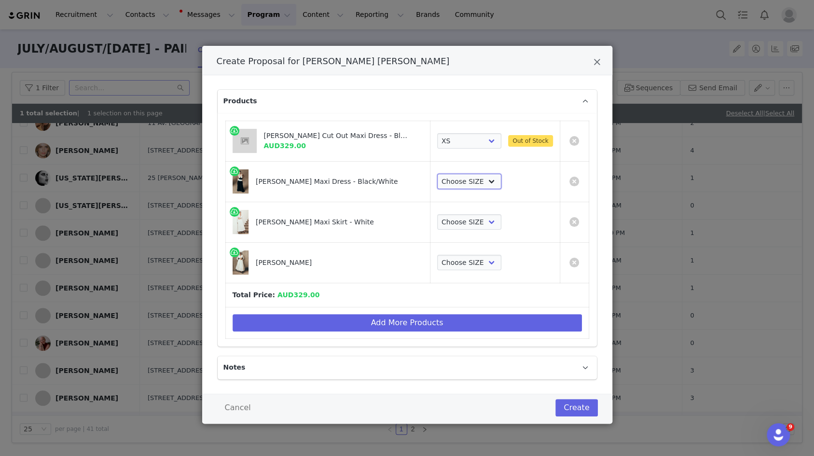
click at [481, 184] on select "Choose SIZE XXS XS S M L XL XXL 3XL" at bounding box center [469, 181] width 64 height 15
select select "27911094"
click at [437, 174] on select "Choose SIZE XXS XS S M L XL XXL 3XL" at bounding box center [469, 181] width 64 height 15
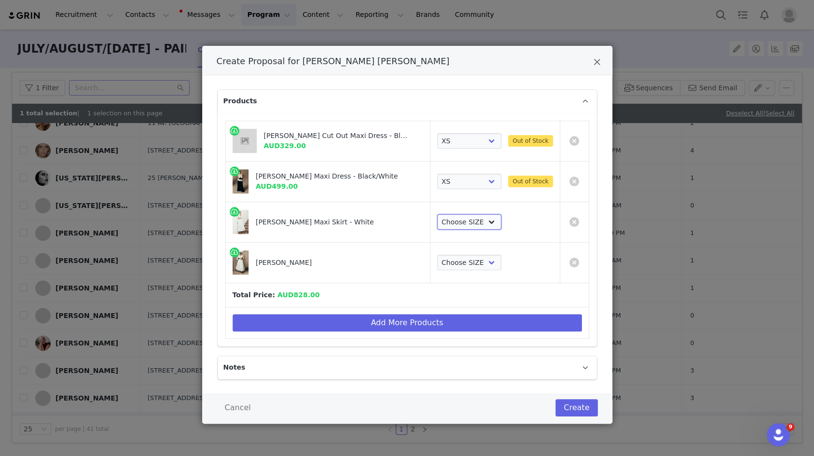
click at [464, 219] on select "Choose SIZE XXS XS S M L XL XXL 3XL" at bounding box center [469, 221] width 64 height 15
select select "27695794"
click at [437, 214] on select "Choose SIZE XXS XS S M L XL XXL 3XL" at bounding box center [469, 221] width 64 height 15
click at [460, 267] on select "Choose SIZE XXS XS S M L XL XXL 3XL" at bounding box center [469, 262] width 64 height 15
select select "27695214"
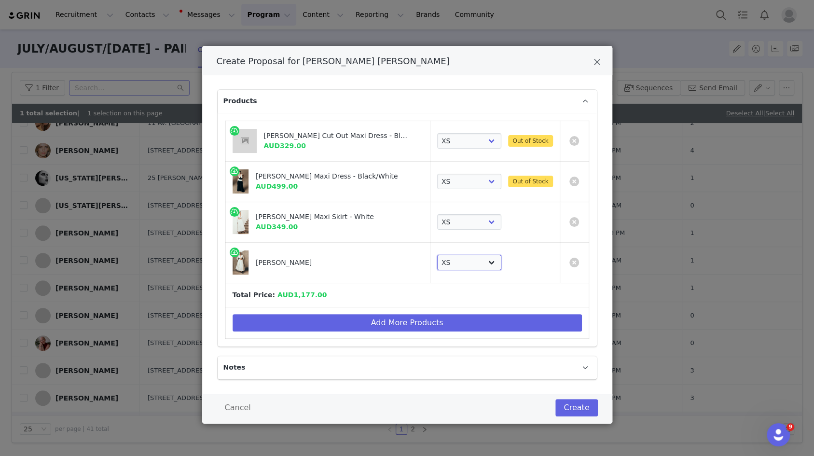
click at [437, 255] on select "Choose SIZE XXS XS S M L XL XXL 3XL" at bounding box center [469, 262] width 64 height 15
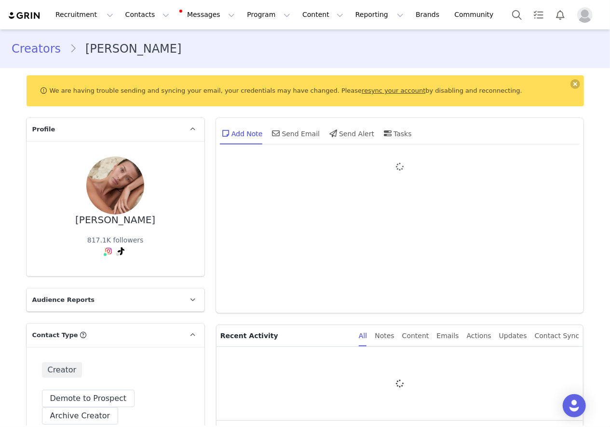
type input "+1 ([GEOGRAPHIC_DATA])"
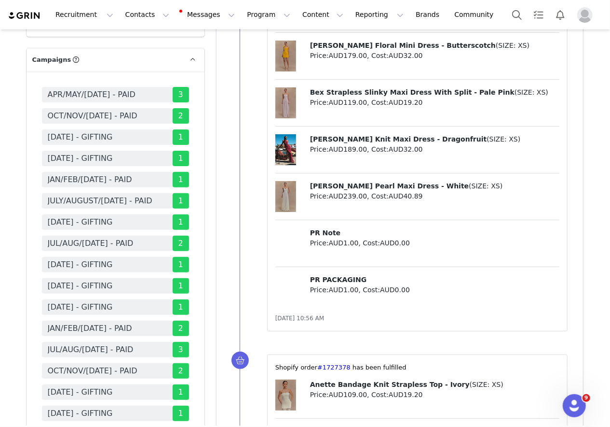
scroll to position [1926, 0]
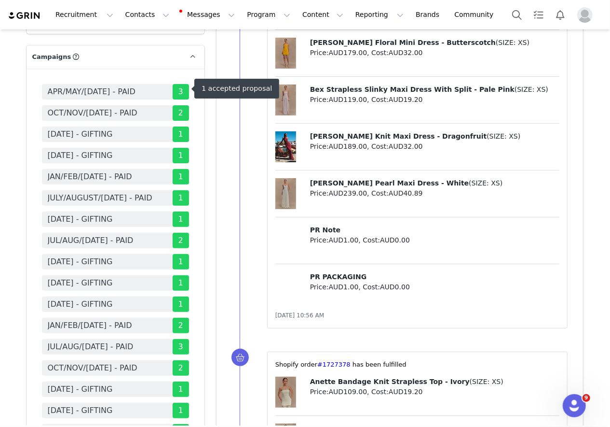
click at [139, 192] on span "JULY/AUGUST/[DATE] - PAID" at bounding box center [100, 198] width 105 height 12
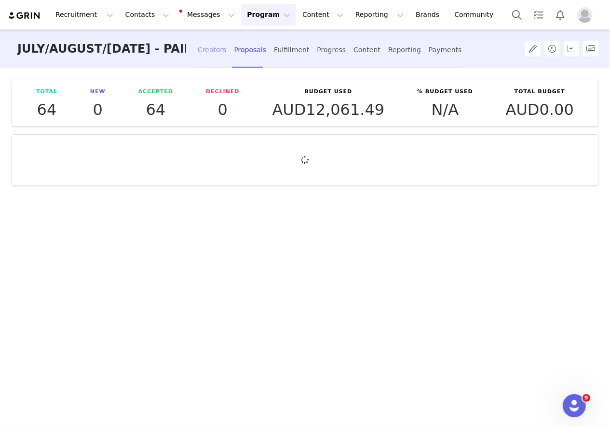
click at [208, 55] on div "Creators" at bounding box center [212, 50] width 29 height 26
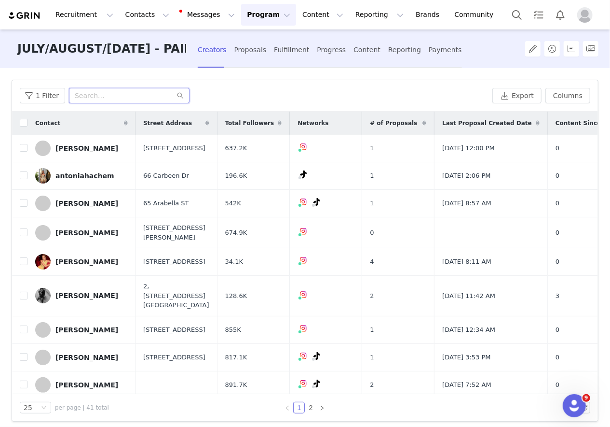
click at [95, 98] on input "text" at bounding box center [129, 95] width 121 height 15
click at [25, 360] on input "checkbox" at bounding box center [24, 357] width 8 height 8
checkbox input "true"
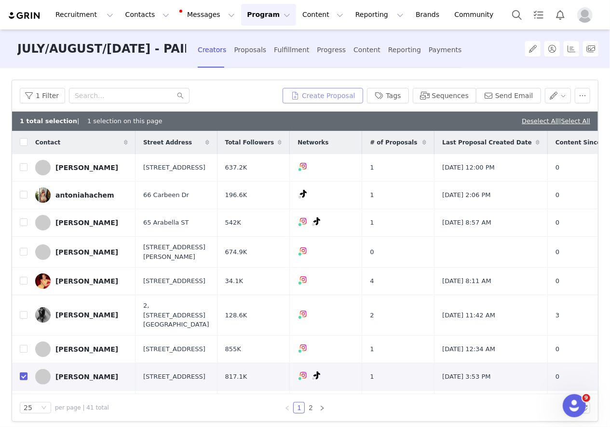
click at [309, 96] on button "Create Proposal" at bounding box center [323, 95] width 80 height 15
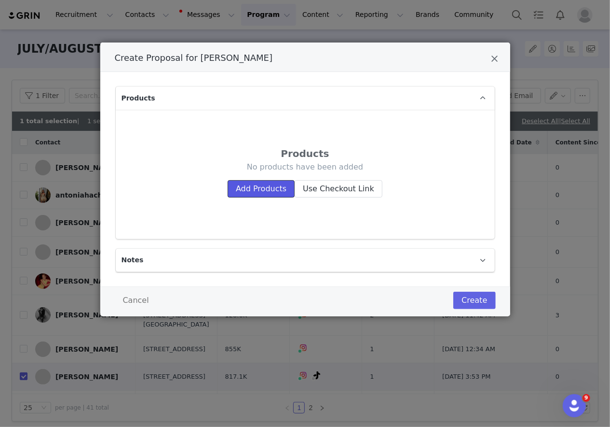
click at [253, 180] on button "Add Products" at bounding box center [261, 188] width 67 height 17
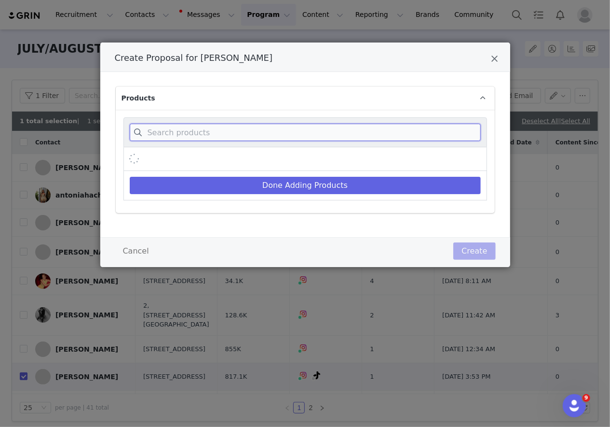
click at [249, 136] on input "Create Proposal for Danielle Copperman" at bounding box center [305, 132] width 351 height 17
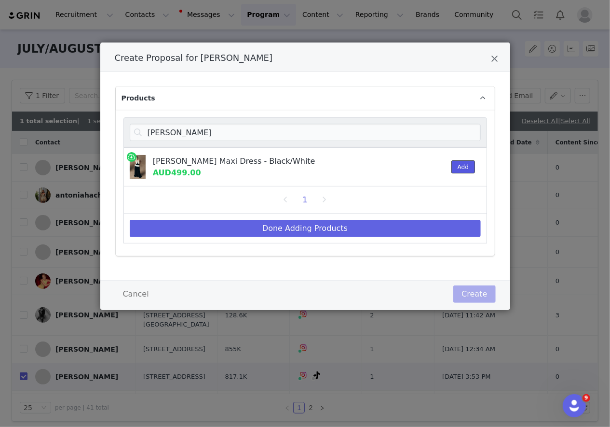
click at [462, 167] on button "Add" at bounding box center [464, 166] width 24 height 13
click at [406, 127] on input "[PERSON_NAME]" at bounding box center [305, 132] width 351 height 17
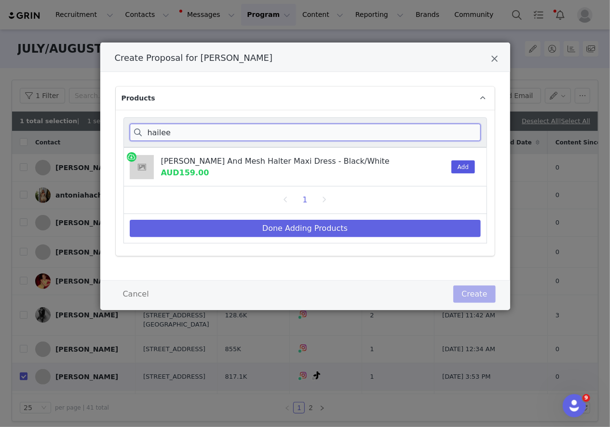
type input "hailee"
click at [466, 165] on button "Add" at bounding box center [464, 166] width 24 height 13
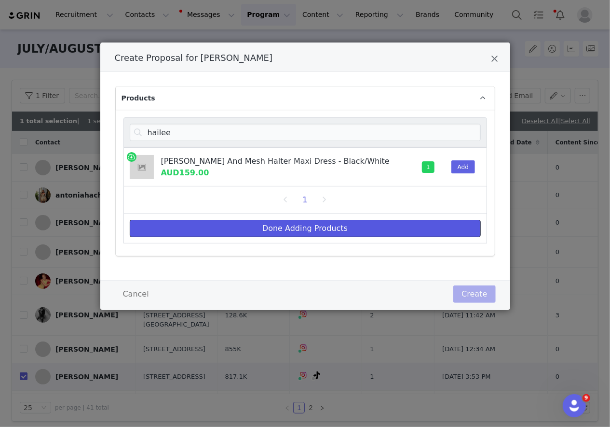
click at [414, 223] on button "Done Adding Products" at bounding box center [305, 228] width 351 height 17
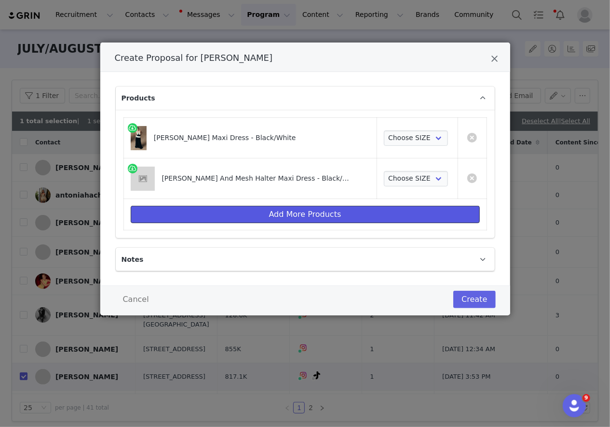
click at [387, 206] on button "Add More Products" at bounding box center [305, 214] width 349 height 17
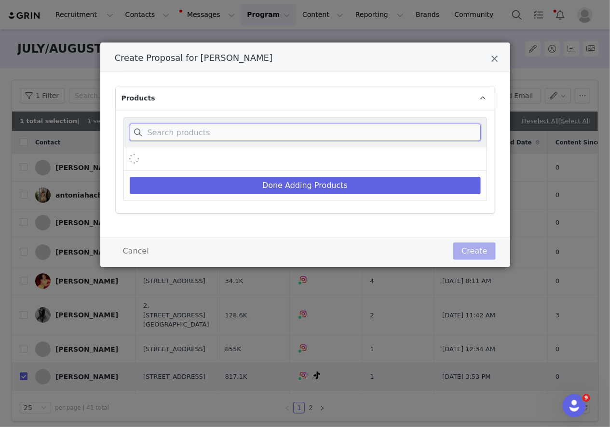
click at [385, 128] on input "Create Proposal for Danielle Copperman" at bounding box center [305, 132] width 351 height 17
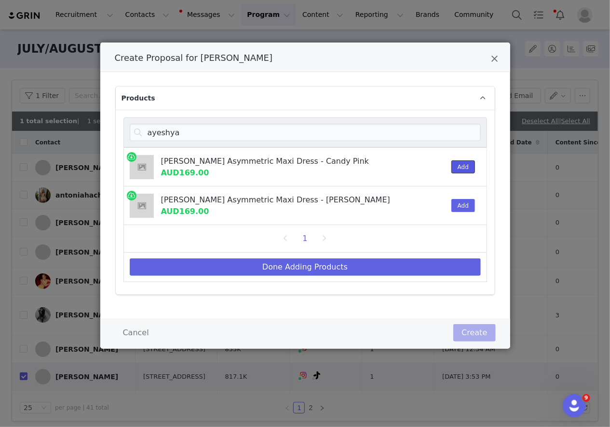
click at [454, 168] on button "Add" at bounding box center [464, 166] width 24 height 13
click at [191, 129] on input "ayeshya" at bounding box center [305, 132] width 351 height 17
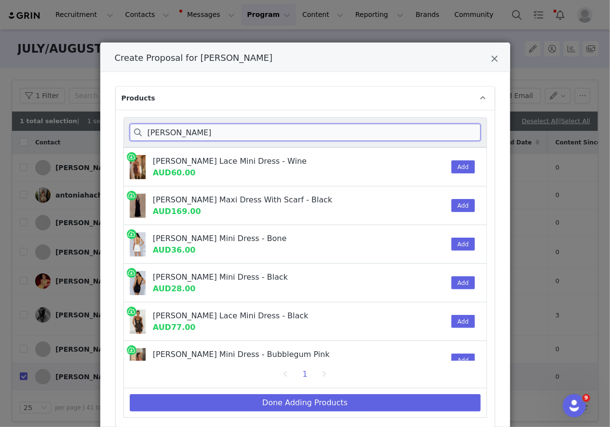
type input "juliet"
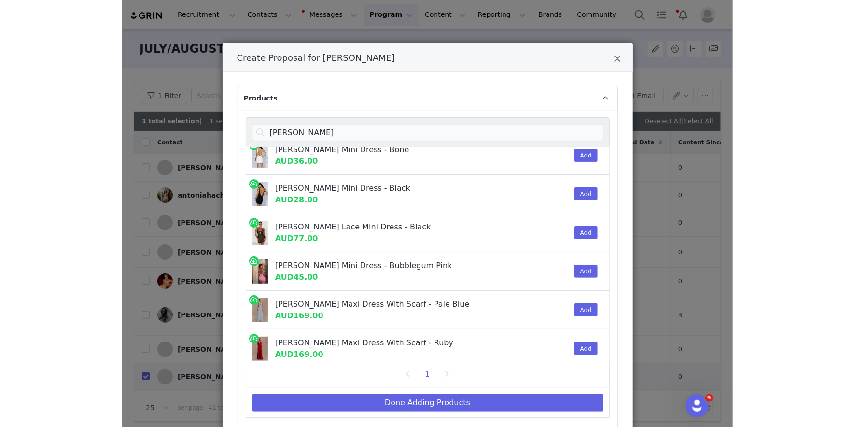
scroll to position [95, 0]
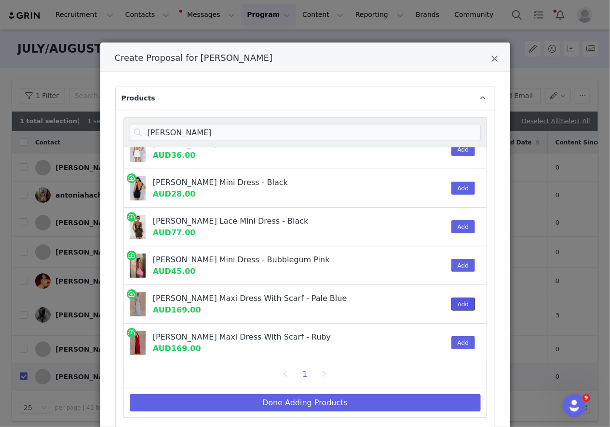
click at [457, 305] on button "Add" at bounding box center [464, 303] width 24 height 13
click at [457, 344] on button "Add" at bounding box center [464, 342] width 24 height 13
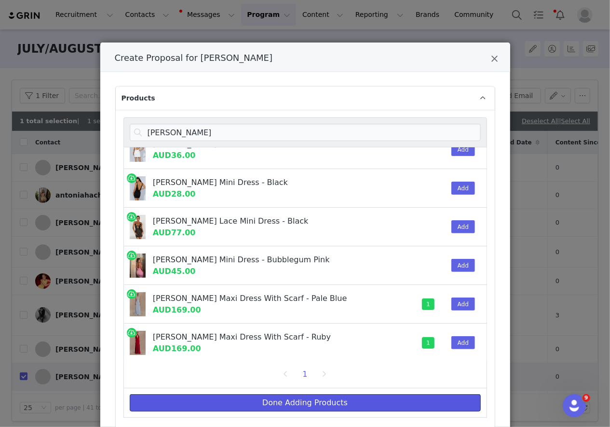
click at [419, 396] on button "Done Adding Products" at bounding box center [305, 402] width 351 height 17
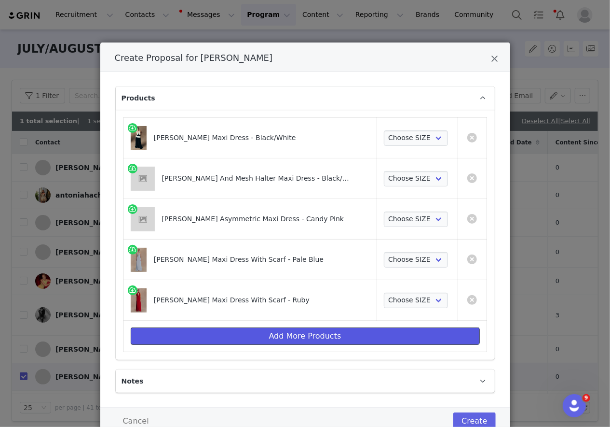
click at [411, 333] on button "Add More Products" at bounding box center [305, 335] width 349 height 17
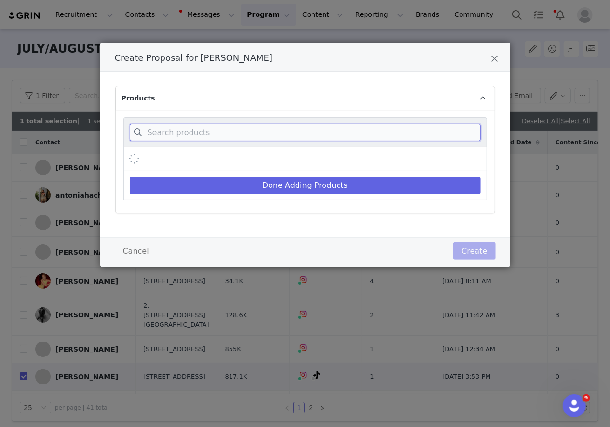
click at [410, 137] on input "Create Proposal for Danielle Copperman" at bounding box center [305, 132] width 351 height 17
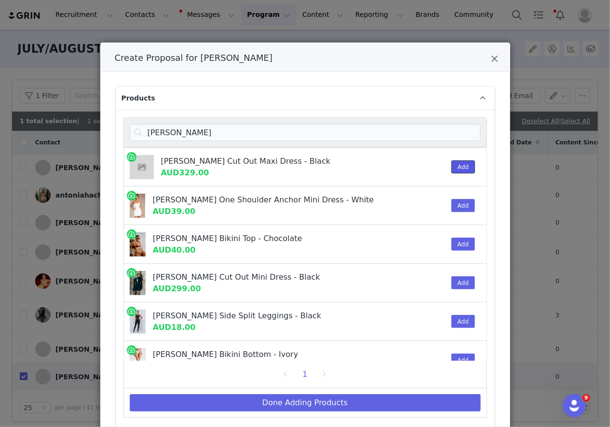
click at [473, 167] on button "Add" at bounding box center [464, 166] width 24 height 13
click at [449, 135] on input "michelle" at bounding box center [305, 132] width 351 height 17
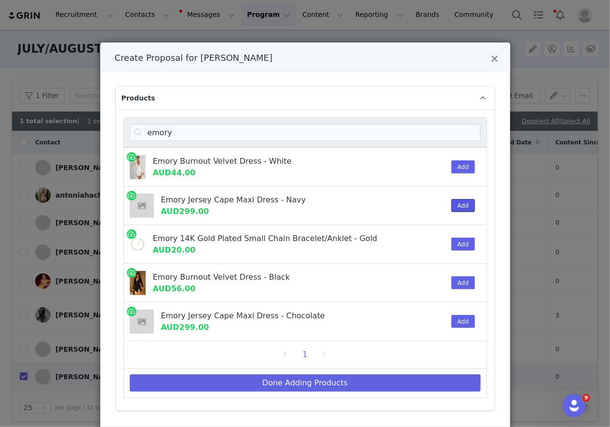
click at [460, 203] on button "Add" at bounding box center [464, 205] width 24 height 13
click at [359, 135] on input "emory" at bounding box center [305, 132] width 351 height 17
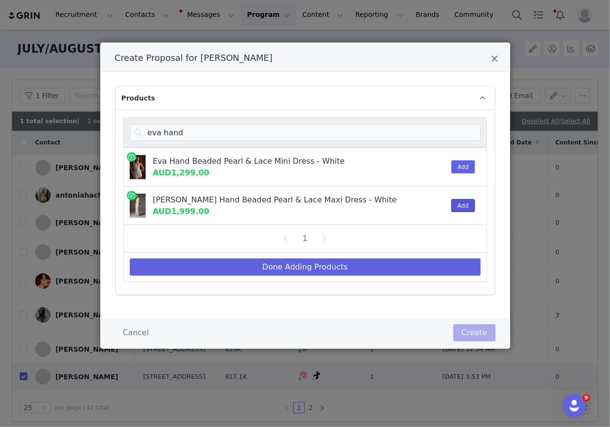
click at [466, 206] on button "Add" at bounding box center [464, 205] width 24 height 13
click at [398, 134] on input "eva hand" at bounding box center [305, 132] width 351 height 17
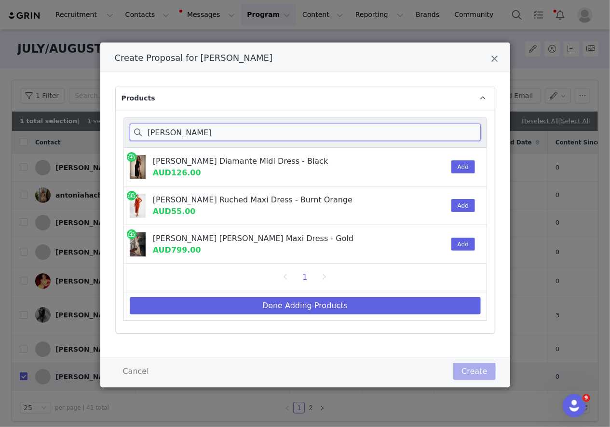
type input "jenny"
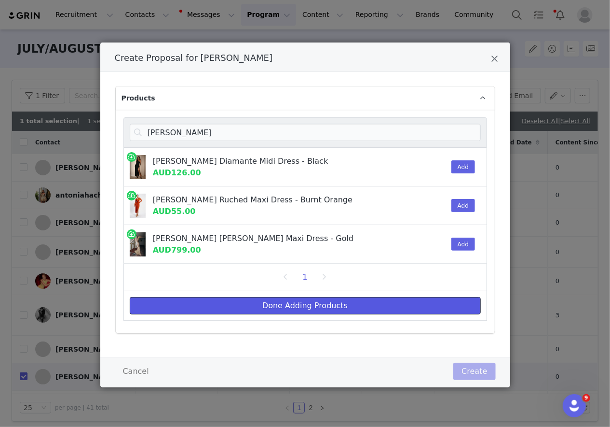
click at [337, 304] on button "Done Adding Products" at bounding box center [305, 305] width 351 height 17
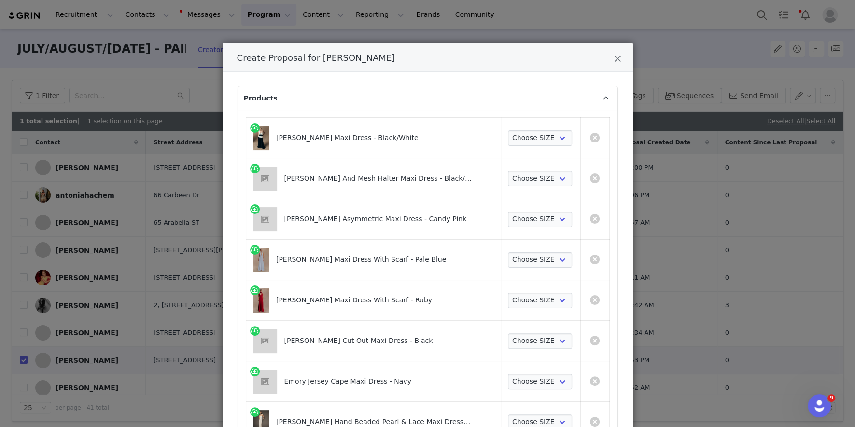
click at [535, 125] on td "Choose SIZE XXS XS S M L XL XXL 3XL" at bounding box center [540, 138] width 79 height 41
click at [535, 130] on select "Choose SIZE XXS XS S M L XL XXL 3XL" at bounding box center [540, 137] width 64 height 15
select select "27911094"
click at [508, 130] on select "Choose SIZE XXS XS S M L XL XXL 3XL" at bounding box center [540, 137] width 64 height 15
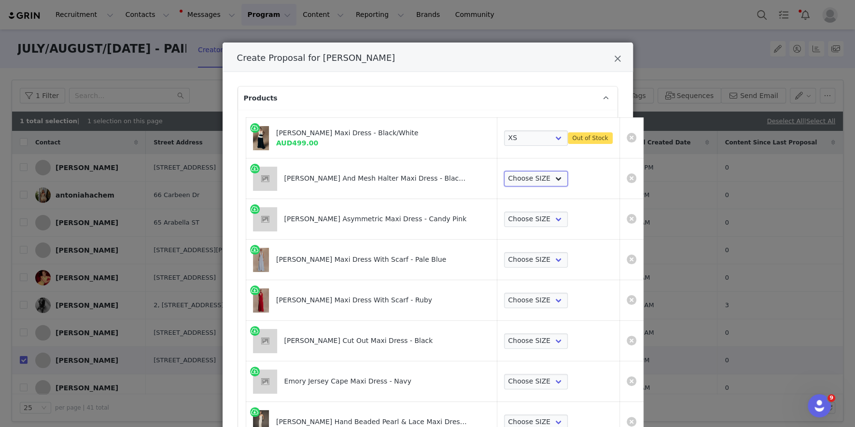
click at [526, 182] on select "Choose SIZE XXS XS S M L XL XXL 3XL" at bounding box center [536, 178] width 64 height 15
select select "27693921"
click at [504, 171] on select "Choose SIZE XXS XS S M L XL XXL 3XL" at bounding box center [536, 178] width 64 height 15
click at [508, 219] on select "Choose SIZE XXS XS S M L XL XXL 3XL" at bounding box center [536, 218] width 64 height 15
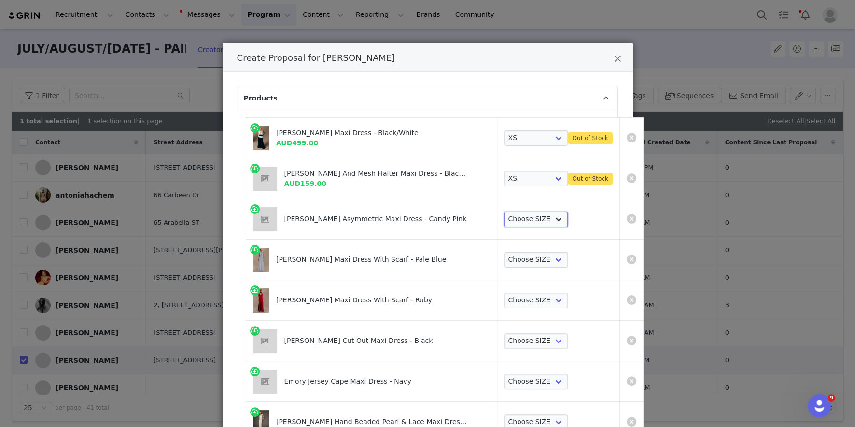
select select "27695066"
click at [504, 211] on select "Choose SIZE XXS XS S M L XL XXL 3XL" at bounding box center [536, 218] width 64 height 15
click at [506, 256] on select "Choose SIZE XXS XS S M L XL XXL 3XL" at bounding box center [536, 259] width 64 height 15
select select "27355339"
click at [504, 252] on select "Choose SIZE XXS XS S M L XL XXL 3XL" at bounding box center [536, 259] width 64 height 15
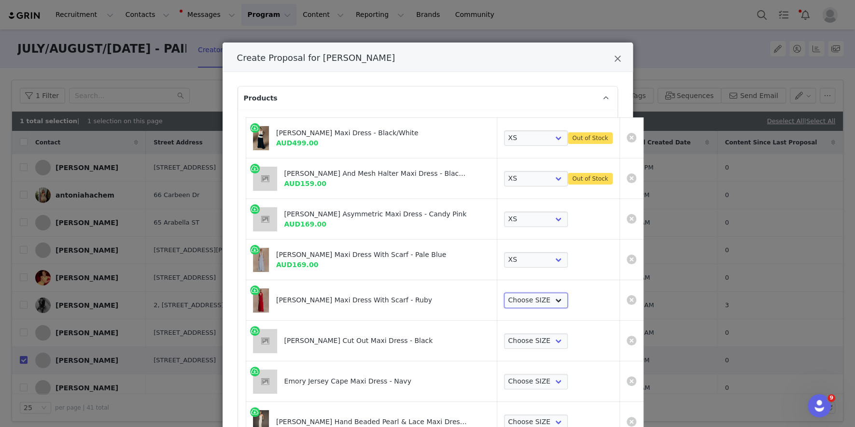
click at [505, 293] on select "Choose SIZE XXS XS S M L XL XXL 3XL" at bounding box center [536, 299] width 64 height 15
select select "27355408"
click at [504, 292] on select "Choose SIZE XXS XS S M L XL XXL 3XL" at bounding box center [536, 299] width 64 height 15
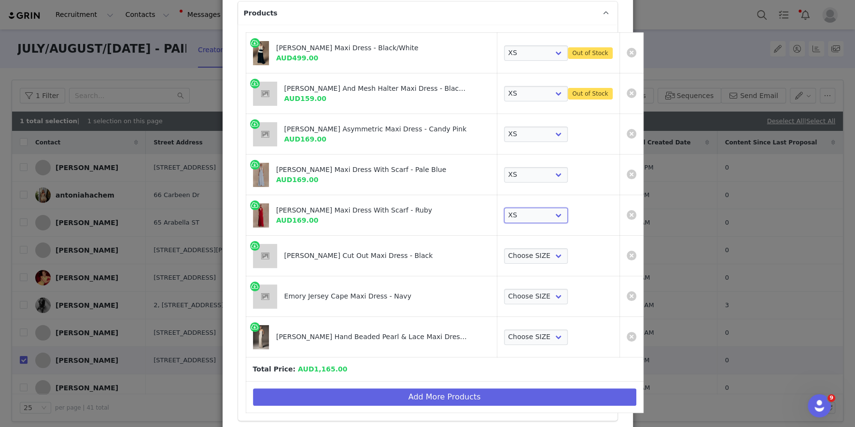
scroll to position [93, 0]
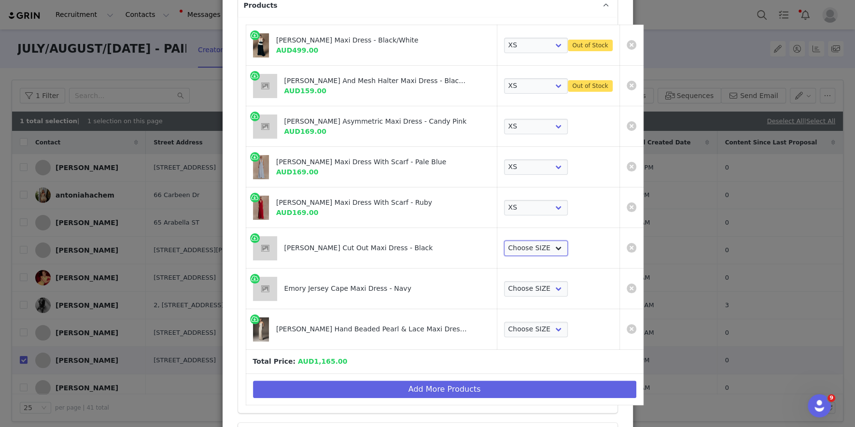
click at [506, 242] on select "Choose SIZE XXS XS S M L XL XXL 3XL" at bounding box center [536, 247] width 64 height 15
select select "27696350"
click at [504, 240] on select "Choose SIZE XXS XS S M L XL XXL 3XL" at bounding box center [536, 247] width 64 height 15
click at [507, 282] on select "Choose SIZE XXS XS S M L XL XXL 3XL" at bounding box center [536, 288] width 64 height 15
select select "27696227"
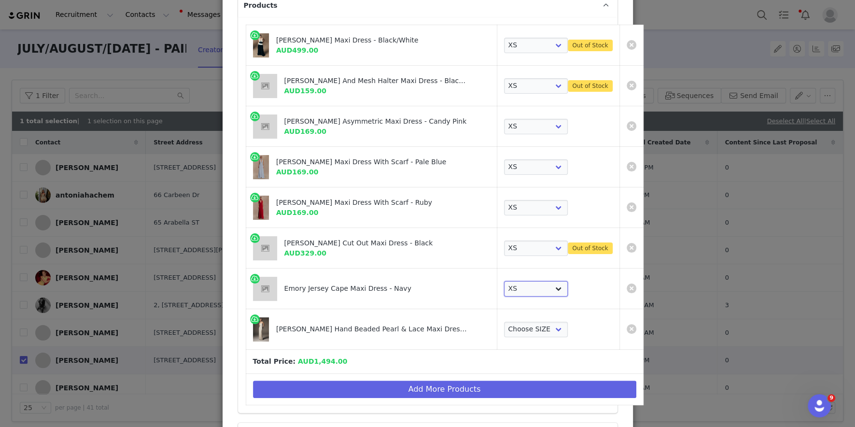
click at [504, 281] on select "Choose SIZE XXS XS S M L XL XXL 3XL" at bounding box center [536, 288] width 64 height 15
click at [507, 323] on select "Choose SIZE XS S M L XL" at bounding box center [536, 328] width 64 height 15
select select "27441551"
click at [504, 321] on select "Choose SIZE XS S M L XL" at bounding box center [536, 328] width 64 height 15
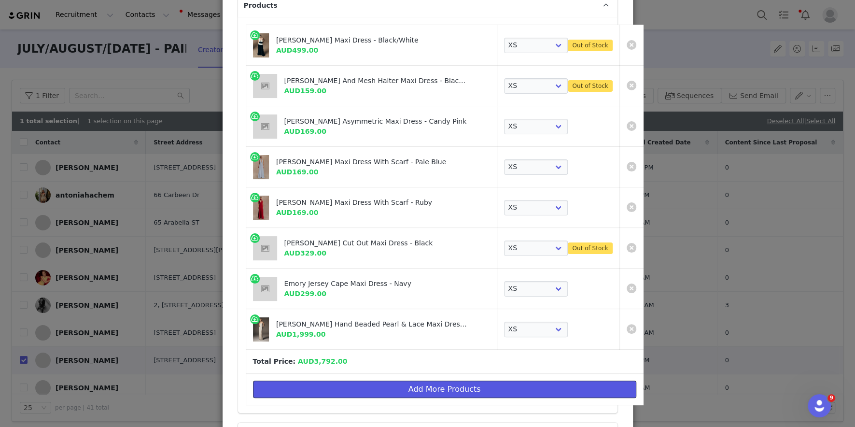
click at [324, 380] on button "Add More Products" at bounding box center [444, 388] width 383 height 17
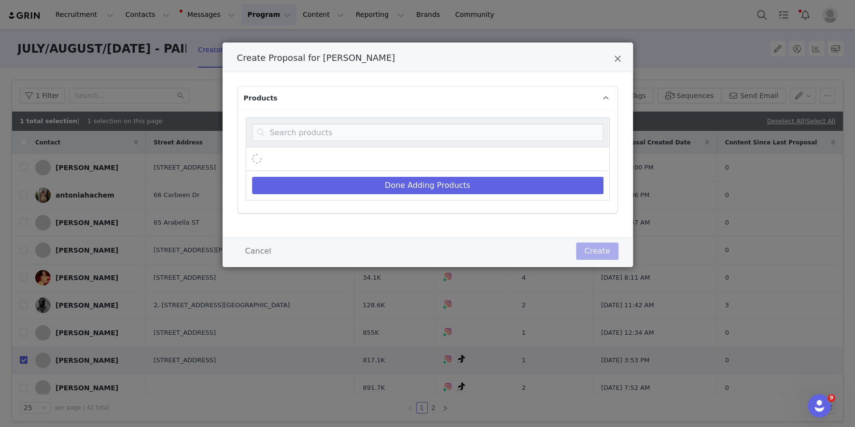
scroll to position [0, 0]
click at [340, 130] on input "Create Proposal for Danielle Copperman" at bounding box center [427, 132] width 351 height 17
type input "jenny"
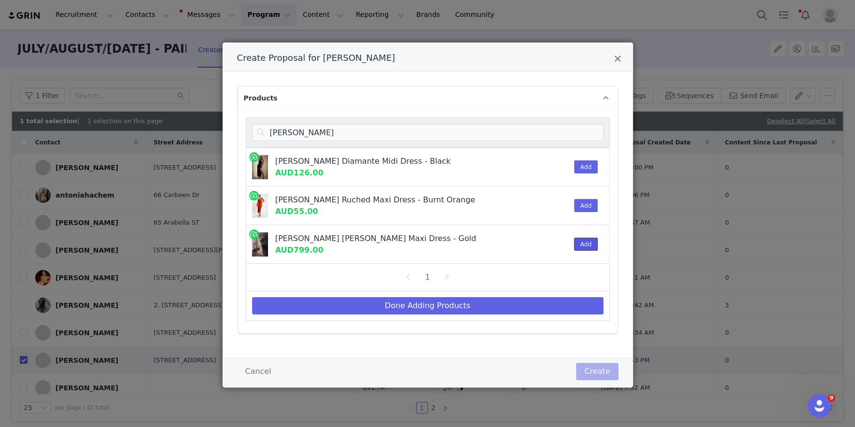
click at [591, 245] on button "Add" at bounding box center [586, 243] width 24 height 13
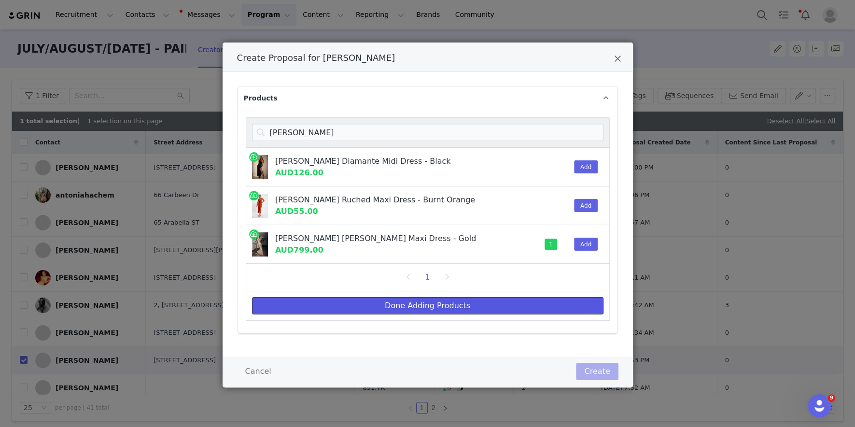
click at [530, 312] on button "Done Adding Products" at bounding box center [427, 305] width 351 height 17
select select "27911094"
select select "27693921"
select select "27695066"
select select "27355339"
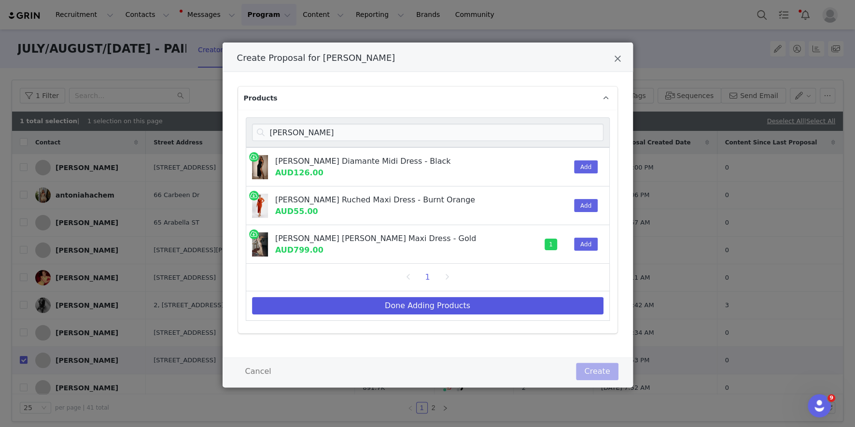
select select "27355408"
select select "27696350"
select select "27696227"
select select "27441551"
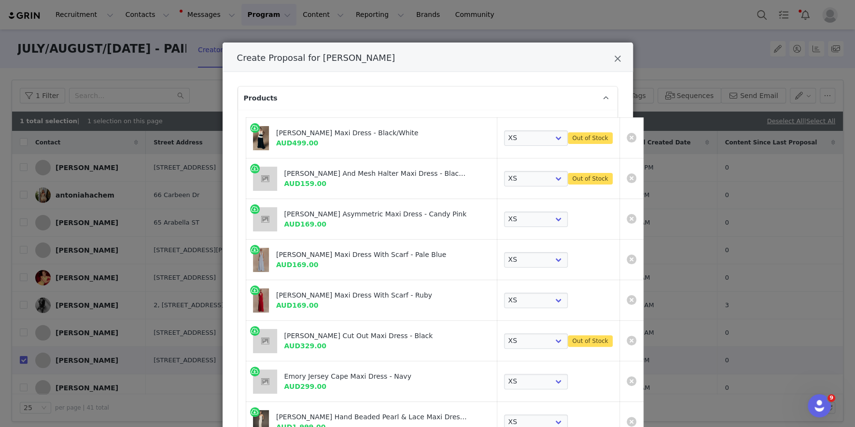
scroll to position [218, 0]
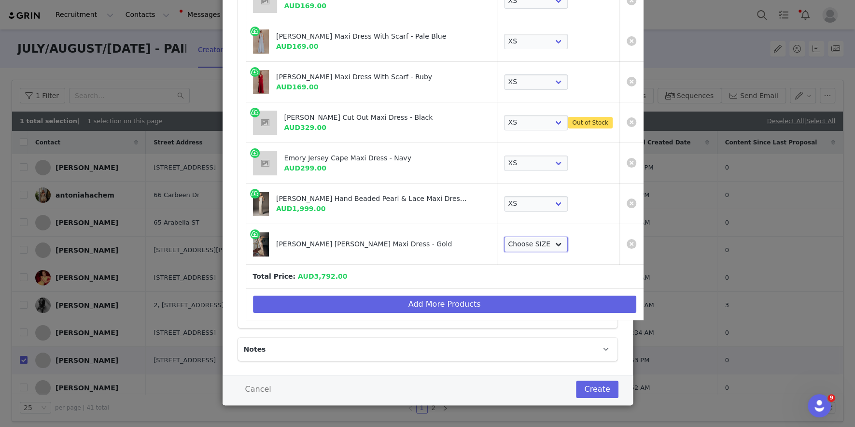
click at [511, 248] on select "Choose SIZE XXS XS S M L XL XXL 3XL" at bounding box center [536, 243] width 64 height 15
select select "26817392"
click at [504, 236] on select "Choose SIZE XXS XS S M L XL XXL 3XL" at bounding box center [536, 243] width 64 height 15
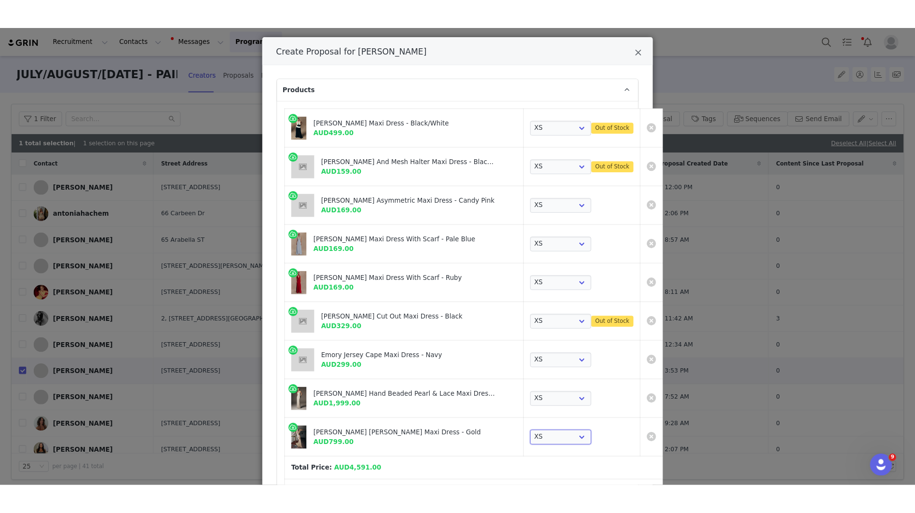
scroll to position [46, 0]
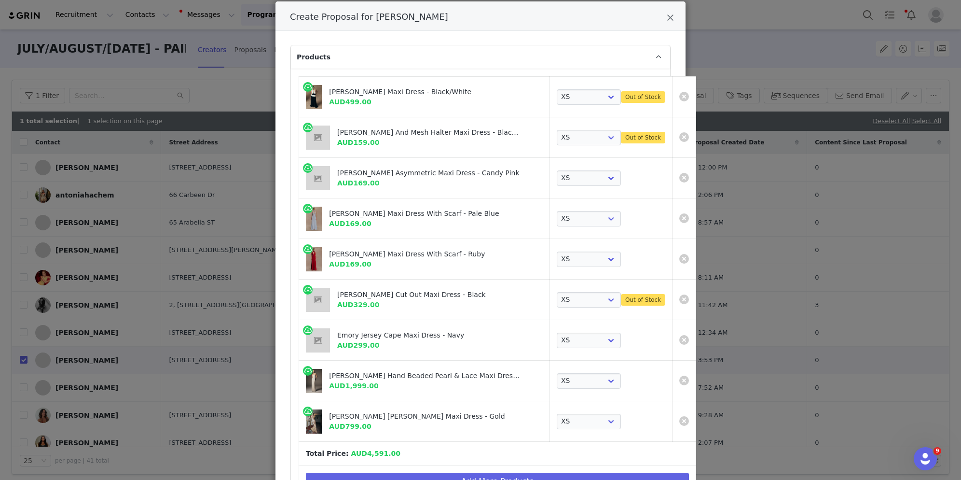
click at [377, 15] on span "Create Proposal for Danielle Copperman" at bounding box center [369, 17] width 158 height 10
drag, startPoint x: 377, startPoint y: 15, endPoint x: 411, endPoint y: 15, distance: 33.3
click at [411, 15] on span "Create Proposal for Danielle Copperman" at bounding box center [369, 17] width 158 height 10
copy span "Danielle Copperman"
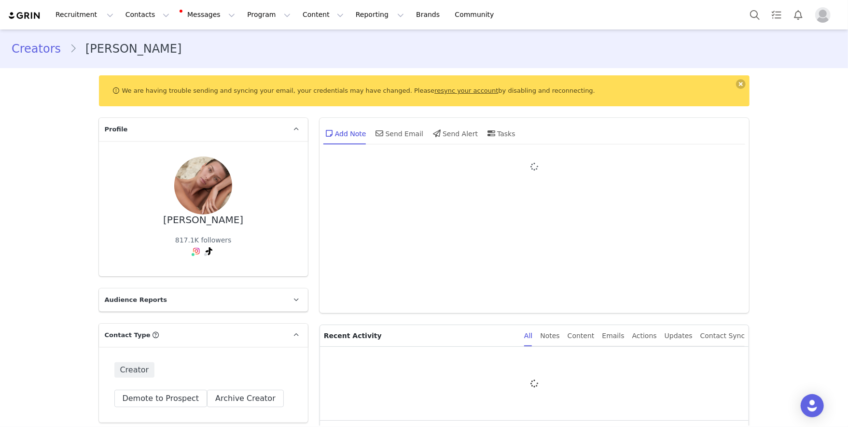
type input "+1 ([GEOGRAPHIC_DATA])"
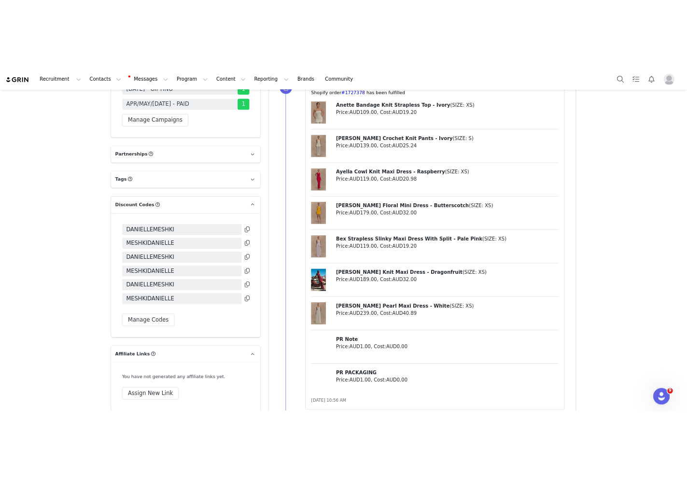
scroll to position [2245, 0]
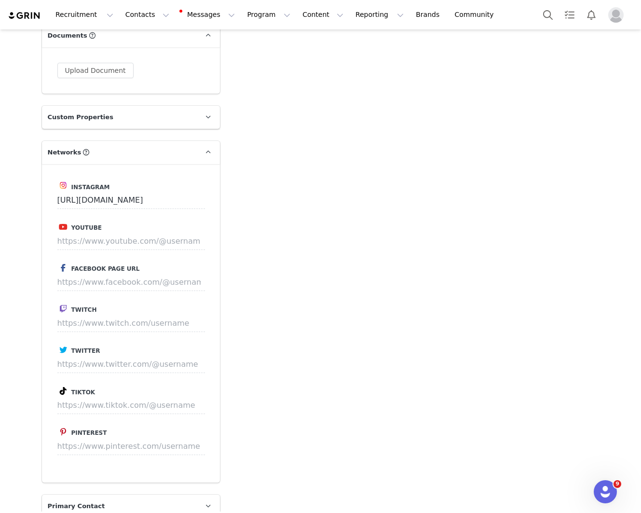
scroll to position [940, 0]
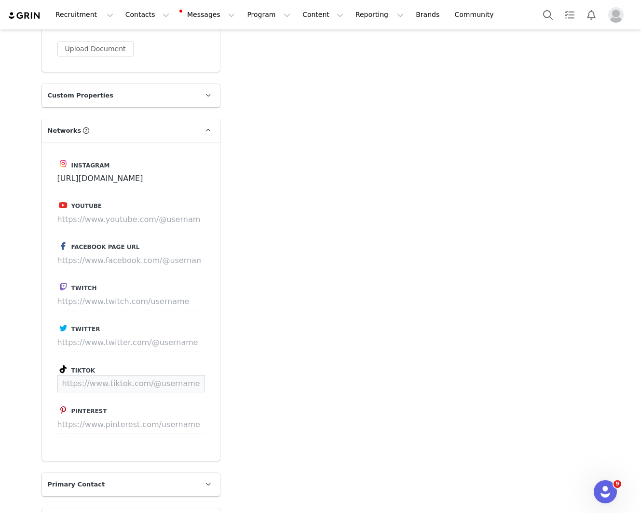
click at [154, 378] on input at bounding box center [131, 383] width 148 height 17
paste input "[URL][DOMAIN_NAME]"
type input "[URL][DOMAIN_NAME]"
click at [195, 377] on button "Save" at bounding box center [186, 383] width 35 height 17
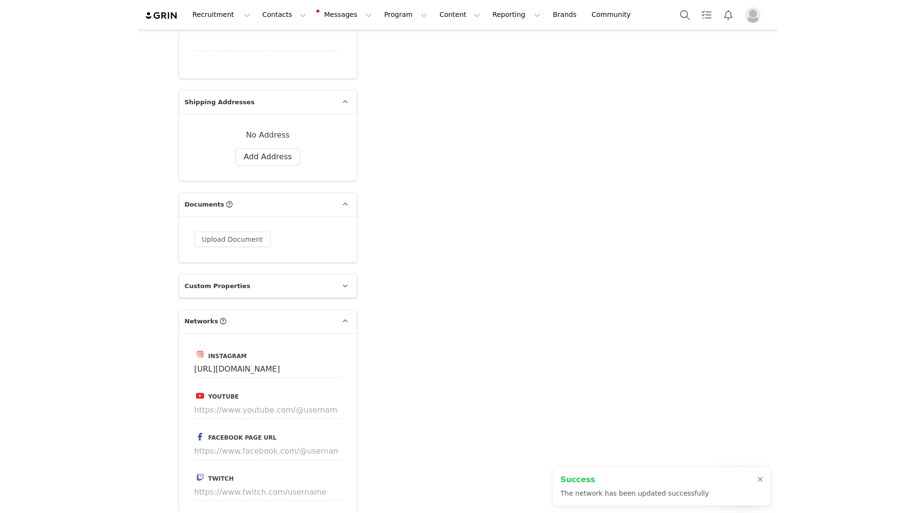
scroll to position [707, 0]
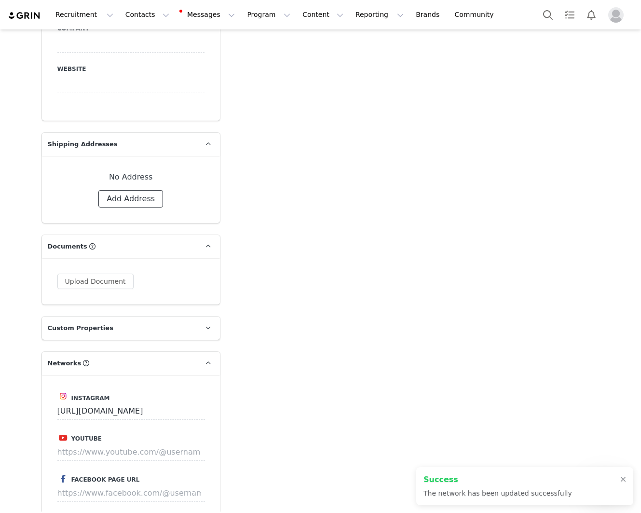
click at [144, 196] on button "Add Address" at bounding box center [130, 198] width 65 height 17
select select
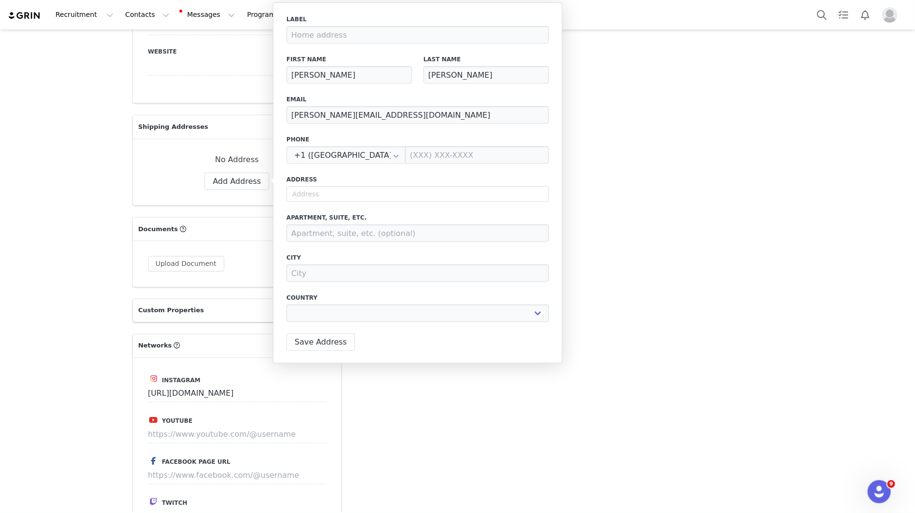
click at [378, 185] on div "Address" at bounding box center [418, 188] width 263 height 27
click at [378, 190] on input "text" at bounding box center [418, 193] width 263 height 15
paste input "[STREET_ADDRESS]."
type input "[STREET_ADDRESS]."
select select
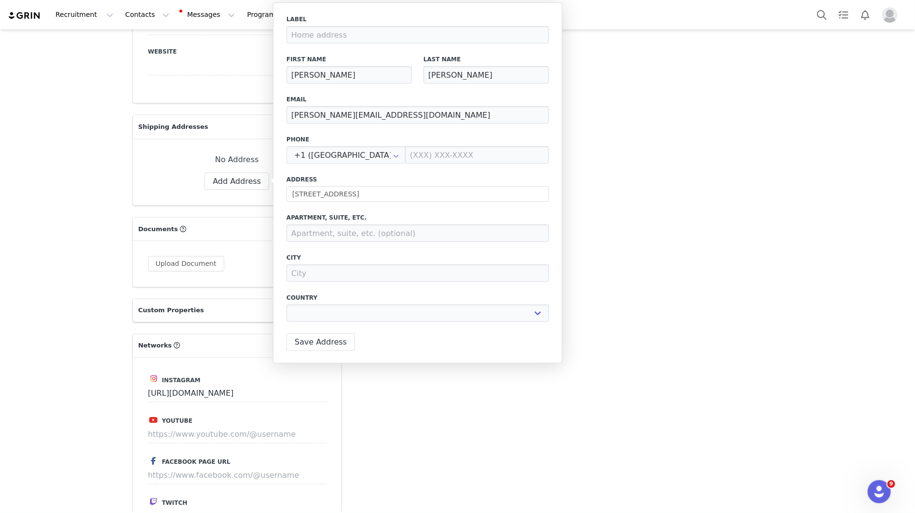
type input "[STREET_ADDRESS]"
type input "[PERSON_NAME][GEOGRAPHIC_DATA]"
select select "[object Object]"
click at [521, 316] on input "90210-2936" at bounding box center [510, 313] width 80 height 17
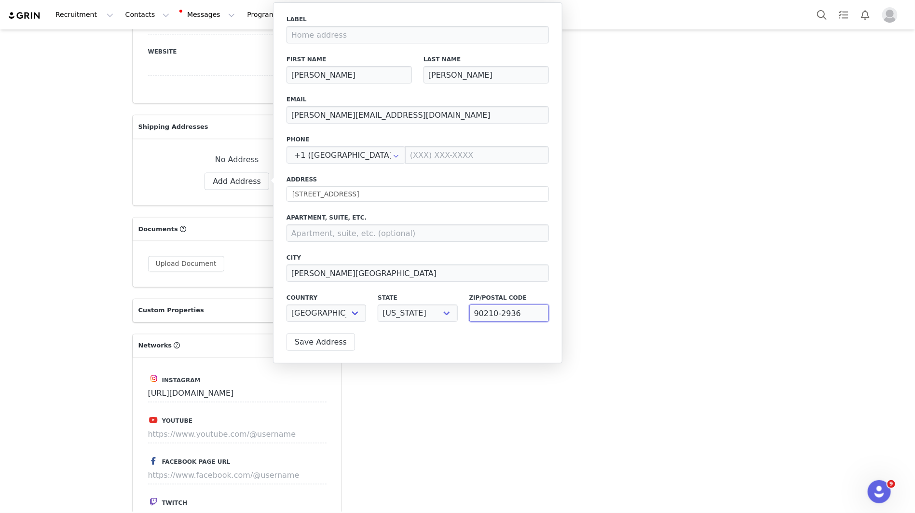
click at [521, 316] on input "90210-2936" at bounding box center [510, 313] width 80 height 17
type input "90210"
click at [330, 118] on input "[PERSON_NAME][EMAIL_ADDRESS][DOMAIN_NAME]" at bounding box center [418, 114] width 263 height 17
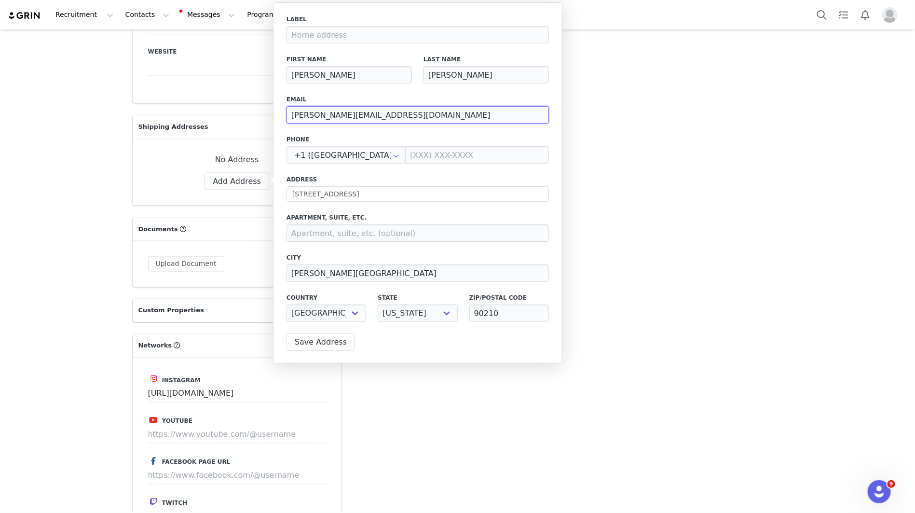
paste input "tsassistant@tsarin"
type input "[EMAIL_ADDRESS][DOMAIN_NAME]"
click at [311, 335] on button "Save Address" at bounding box center [321, 341] width 69 height 17
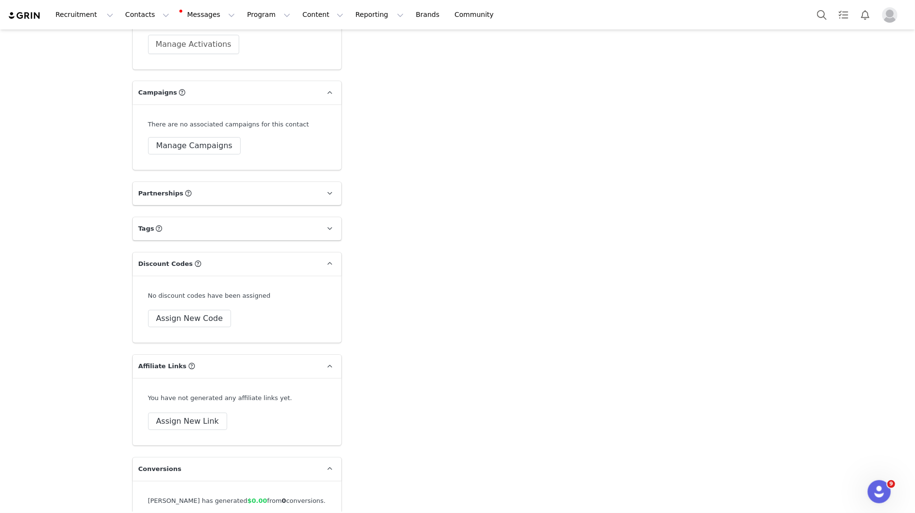
scroll to position [1697, 0]
click at [208, 139] on button "Manage Campaigns" at bounding box center [194, 145] width 93 height 17
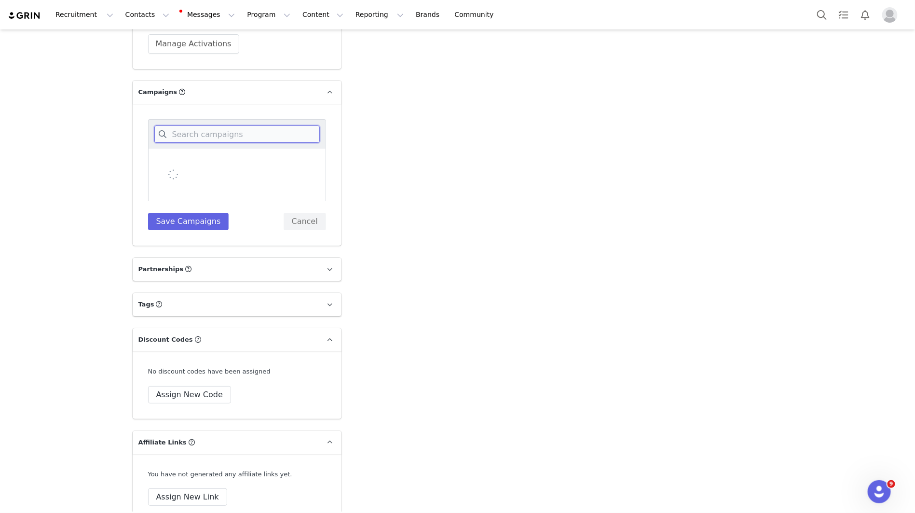
click at [213, 134] on input at bounding box center [237, 133] width 166 height 17
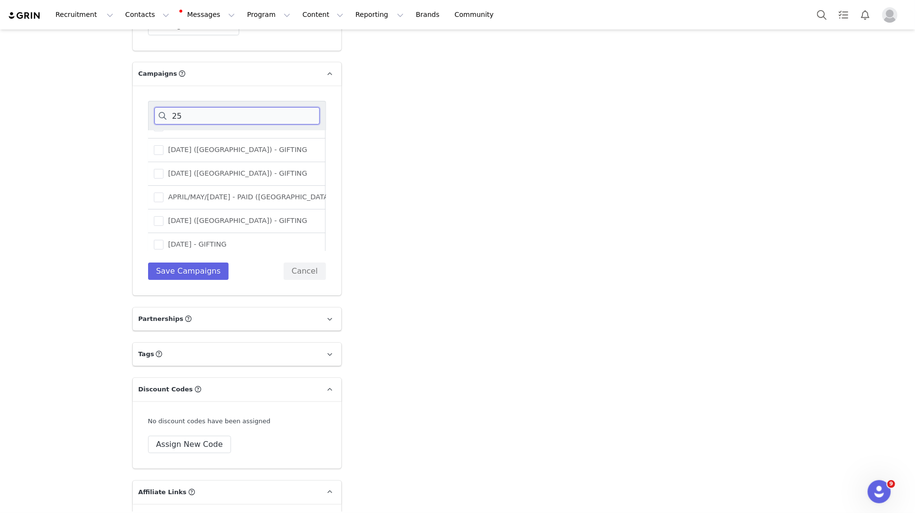
scroll to position [301, 1]
type input "25"
click at [253, 197] on span "APRIL/MAY/[DATE] - PAID ([GEOGRAPHIC_DATA])" at bounding box center [248, 196] width 170 height 9
click at [163, 192] on input "APRIL/MAY/[DATE] - PAID ([GEOGRAPHIC_DATA])" at bounding box center [163, 192] width 0 height 0
click at [233, 195] on span "APRIL/MAY/[DATE] - PAID ([GEOGRAPHIC_DATA])" at bounding box center [248, 196] width 170 height 9
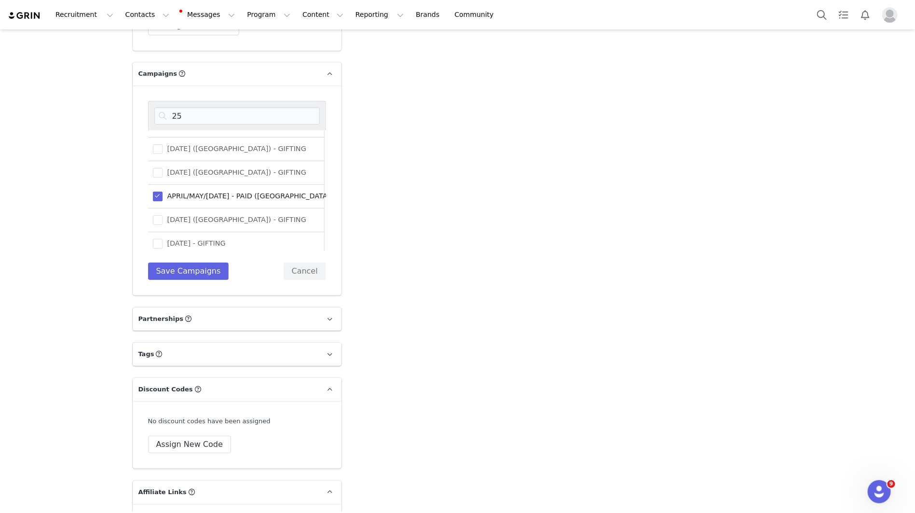
click at [163, 192] on input "APRIL/MAY/[DATE] - PAID ([GEOGRAPHIC_DATA])" at bounding box center [163, 192] width 0 height 0
click at [230, 175] on span "JULY/AUGUST/[DATE] - PAID ([GEOGRAPHIC_DATA])" at bounding box center [251, 174] width 180 height 9
click at [161, 170] on input "JULY/AUGUST/[DATE] - PAID ([GEOGRAPHIC_DATA])" at bounding box center [161, 170] width 0 height 0
click at [209, 264] on button "Save Campaigns" at bounding box center [188, 271] width 81 height 17
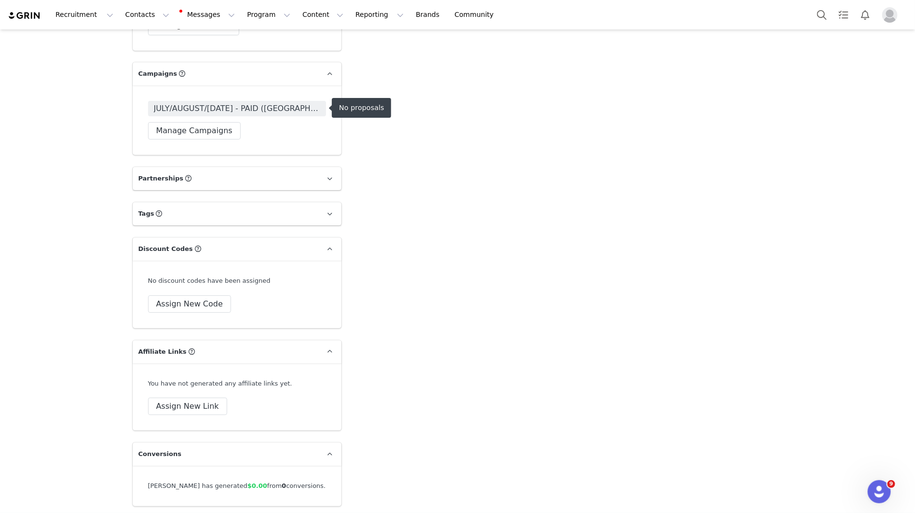
click at [269, 111] on span "JULY/AUGUST/[DATE] - PAID ([GEOGRAPHIC_DATA])" at bounding box center [237, 109] width 166 height 12
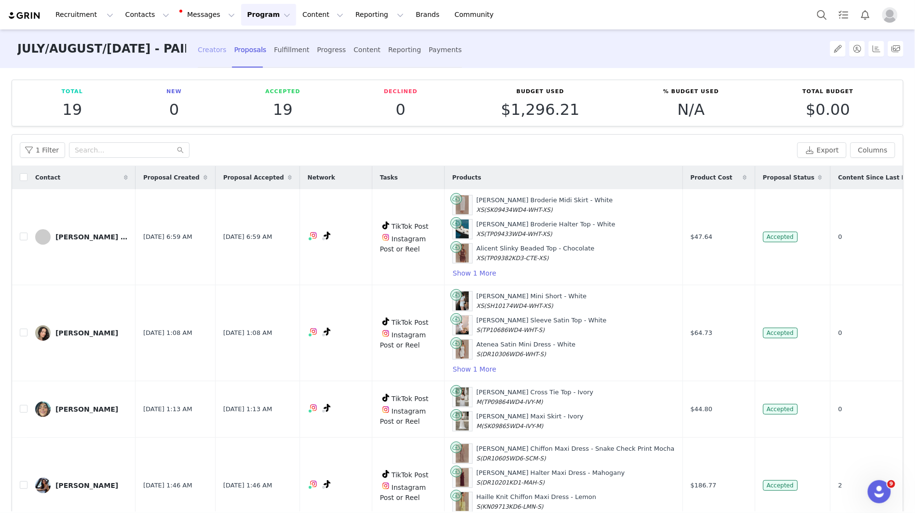
click at [217, 58] on div "Creators" at bounding box center [212, 50] width 29 height 26
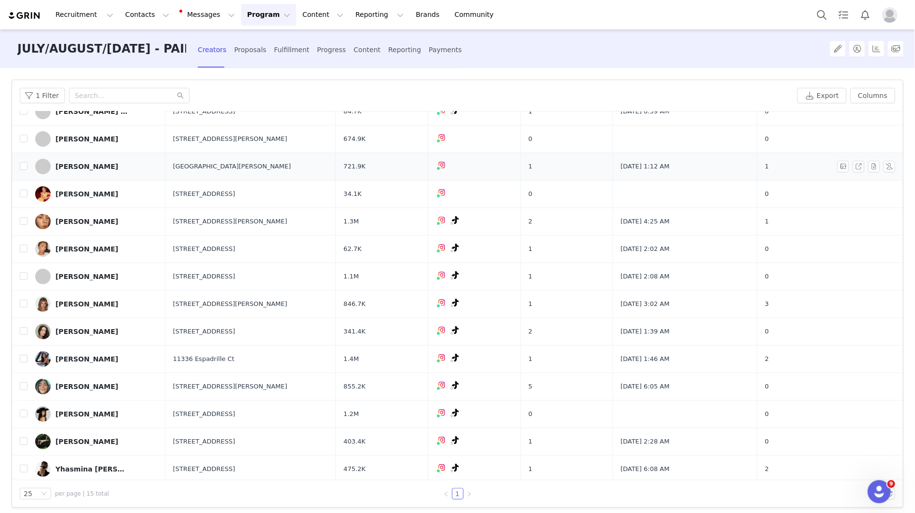
scroll to position [7, 0]
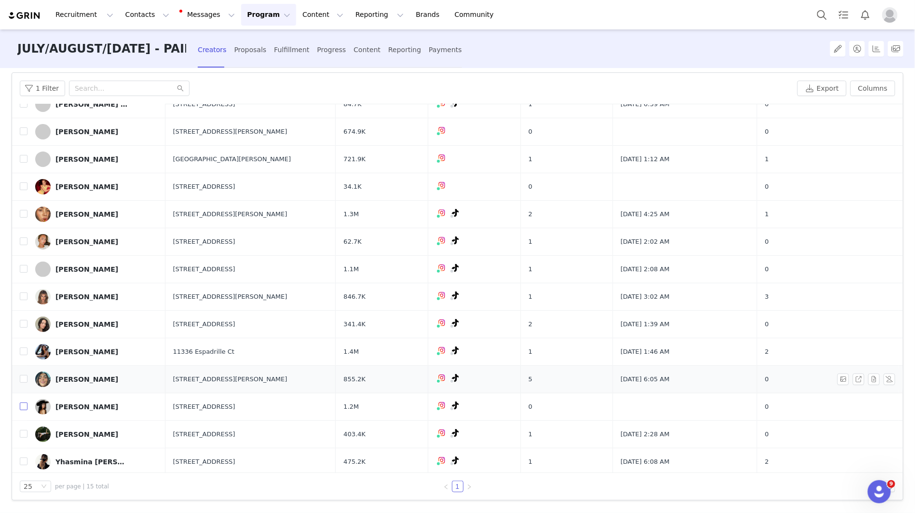
click at [25, 406] on input "checkbox" at bounding box center [24, 406] width 8 height 8
checkbox input "true"
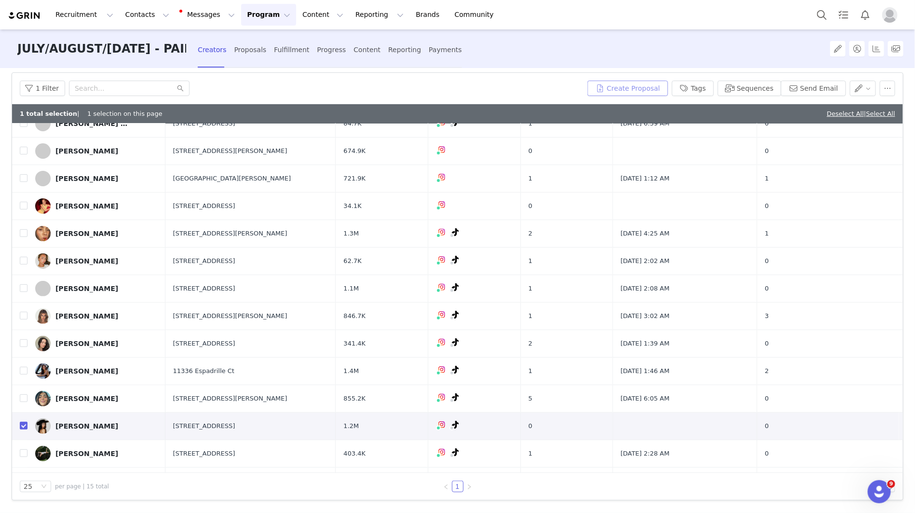
click at [640, 83] on button "Create Proposal" at bounding box center [628, 88] width 80 height 15
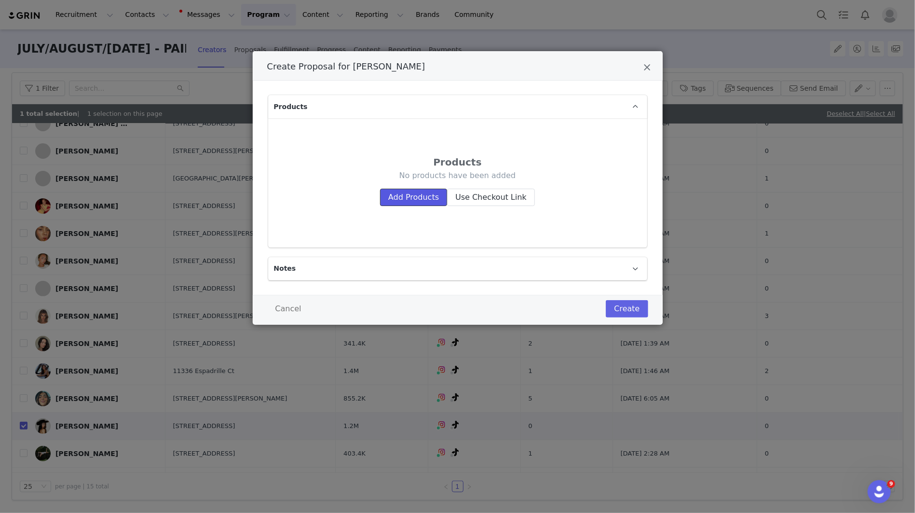
click at [396, 196] on button "Add Products" at bounding box center [413, 197] width 67 height 17
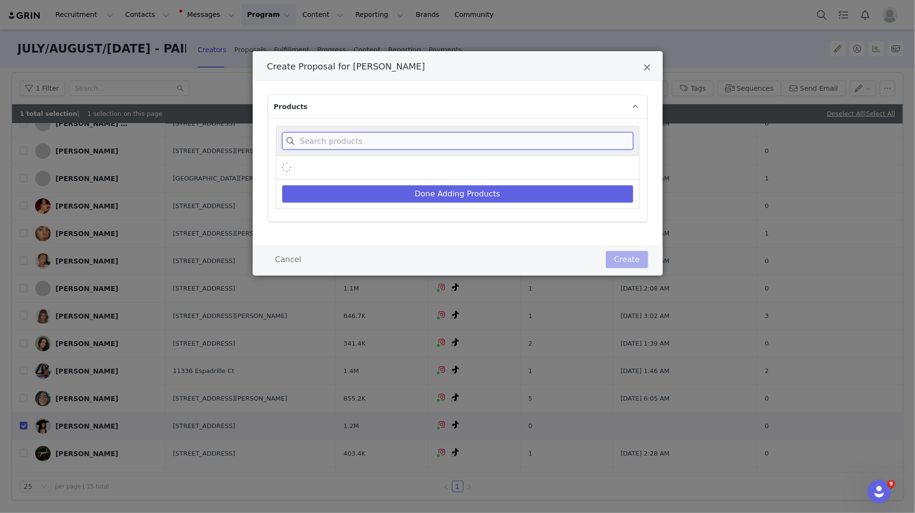
click at [467, 149] on input "Create Proposal for Tania Sarin" at bounding box center [457, 140] width 351 height 17
click at [467, 138] on input "Create Proposal for Tania Sarin" at bounding box center [457, 140] width 351 height 17
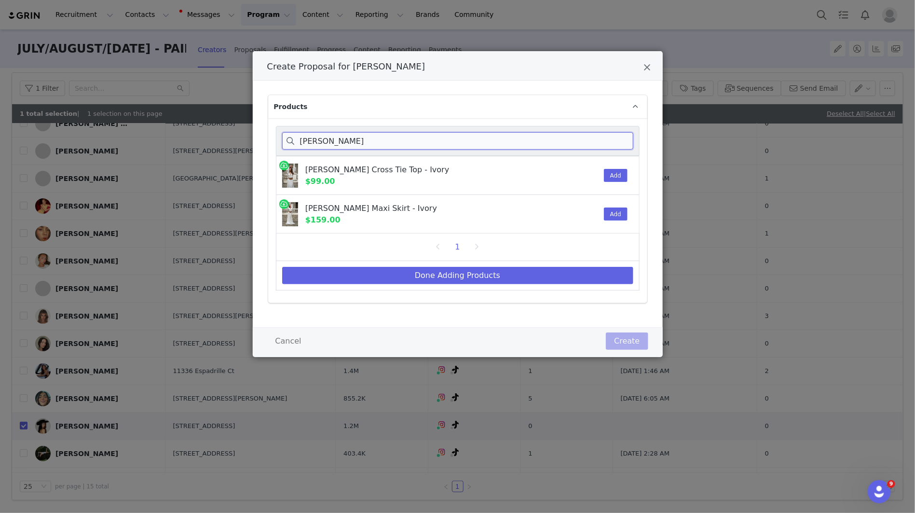
click at [578, 139] on input "[PERSON_NAME]" at bounding box center [457, 140] width 351 height 17
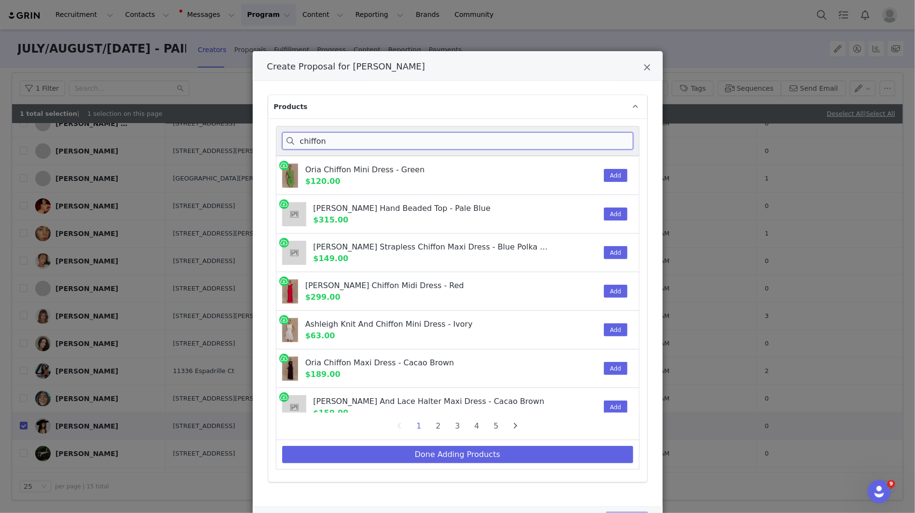
click at [401, 142] on input "chiffon" at bounding box center [457, 140] width 351 height 17
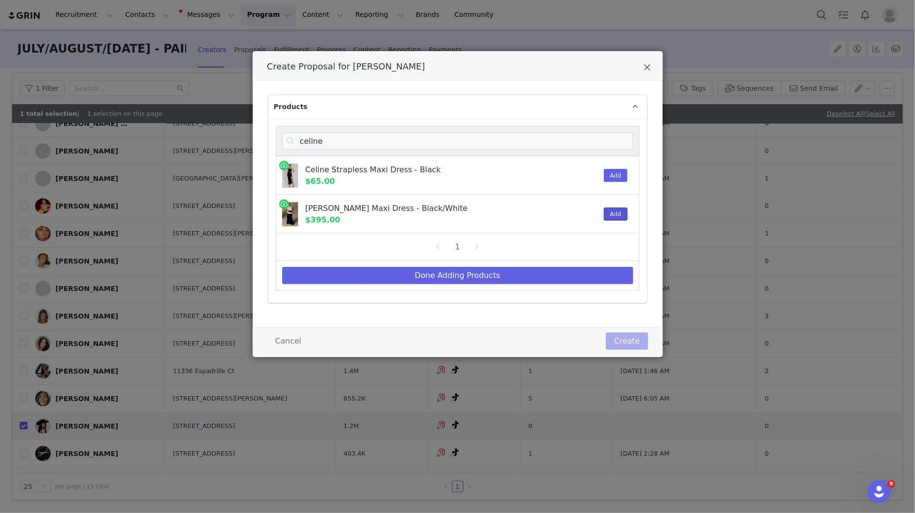
click at [622, 217] on button "Add" at bounding box center [616, 214] width 24 height 13
click at [560, 144] on input "celine" at bounding box center [457, 140] width 351 height 17
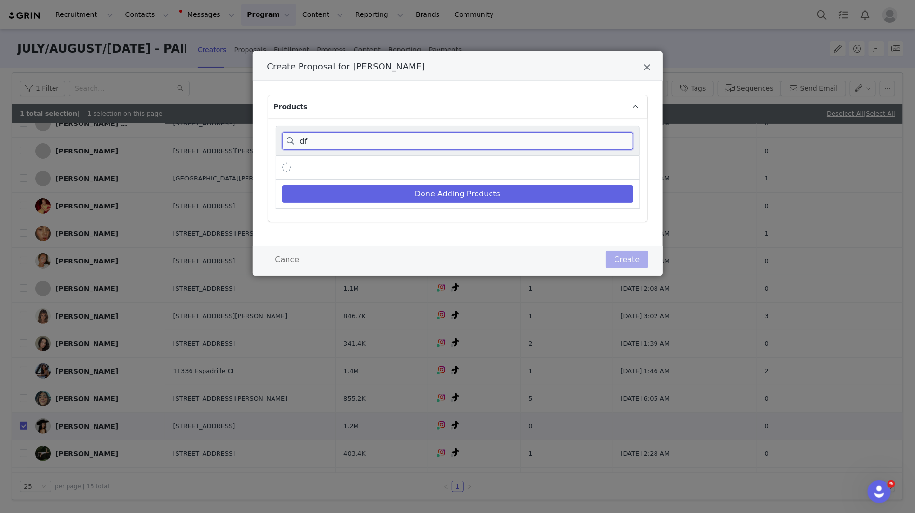
type input "d"
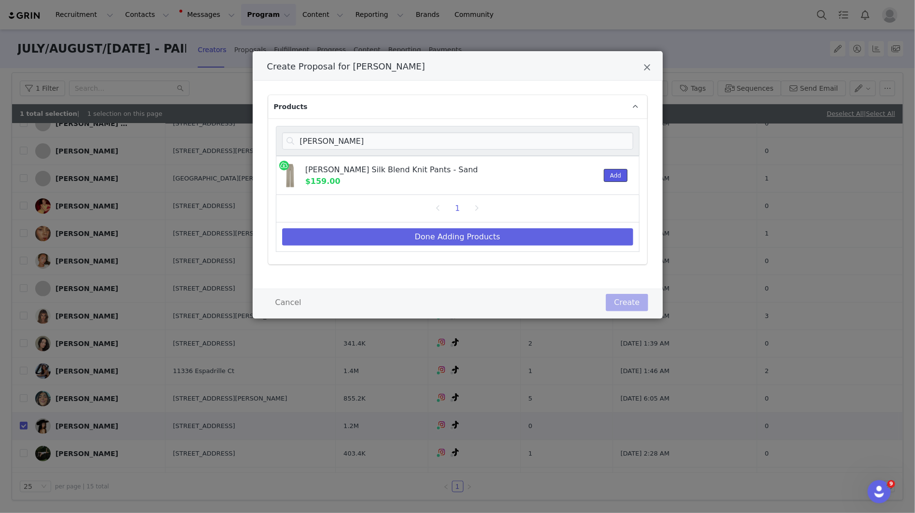
click at [610, 173] on button "Add" at bounding box center [616, 175] width 24 height 13
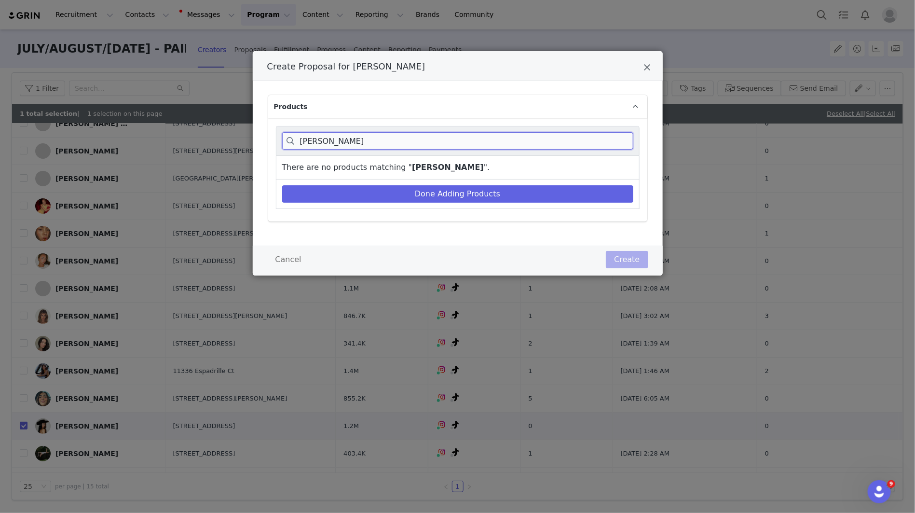
click at [606, 144] on input "[PERSON_NAME]" at bounding box center [457, 140] width 351 height 17
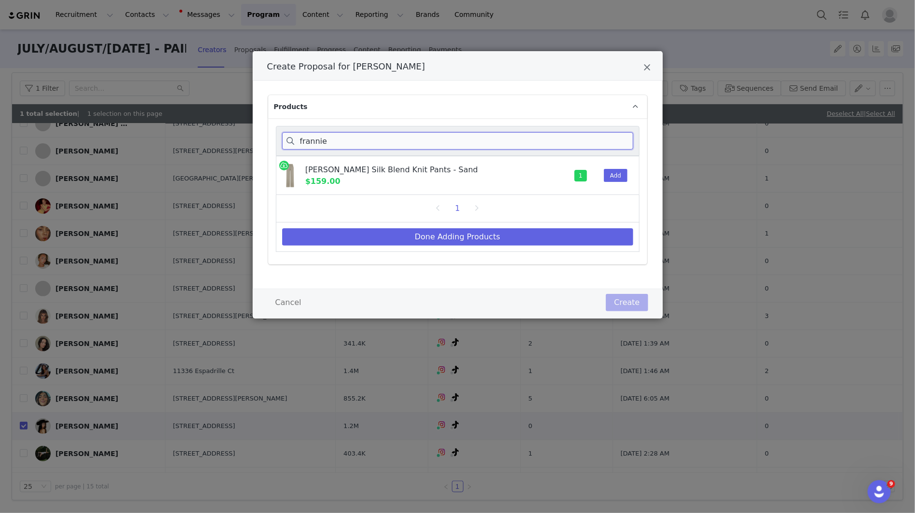
drag, startPoint x: 540, startPoint y: 133, endPoint x: 542, endPoint y: 143, distance: 10.4
click at [540, 133] on input "frannie" at bounding box center [457, 140] width 351 height 17
click at [542, 143] on input "frannie" at bounding box center [457, 140] width 351 height 17
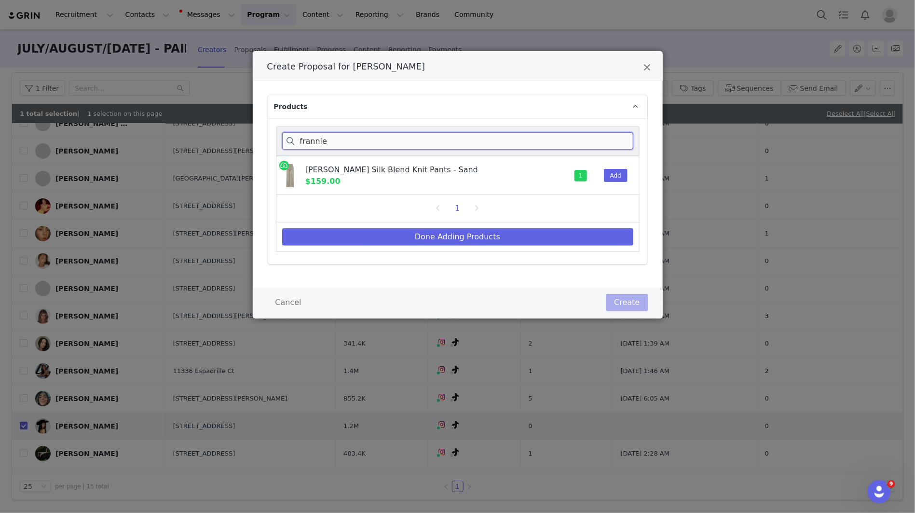
click at [542, 143] on input "frannie" at bounding box center [457, 140] width 351 height 17
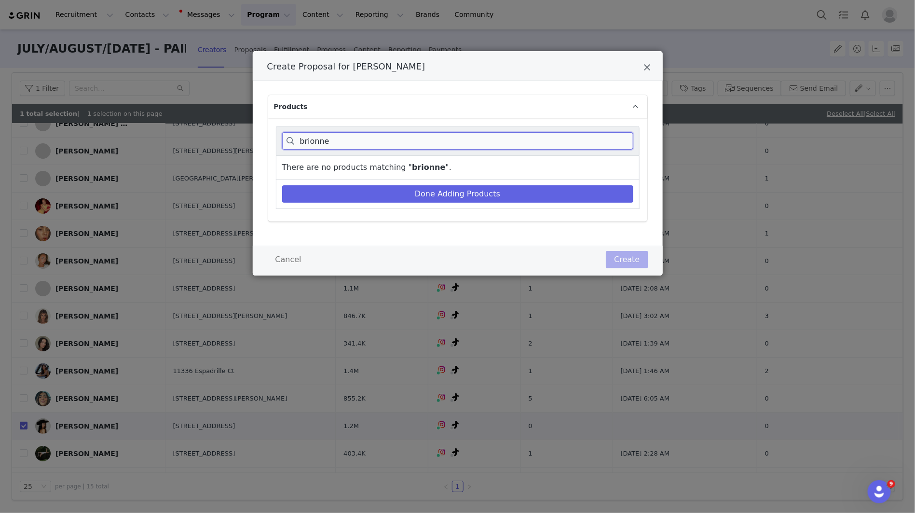
click at [365, 149] on input "brionne" at bounding box center [457, 140] width 351 height 17
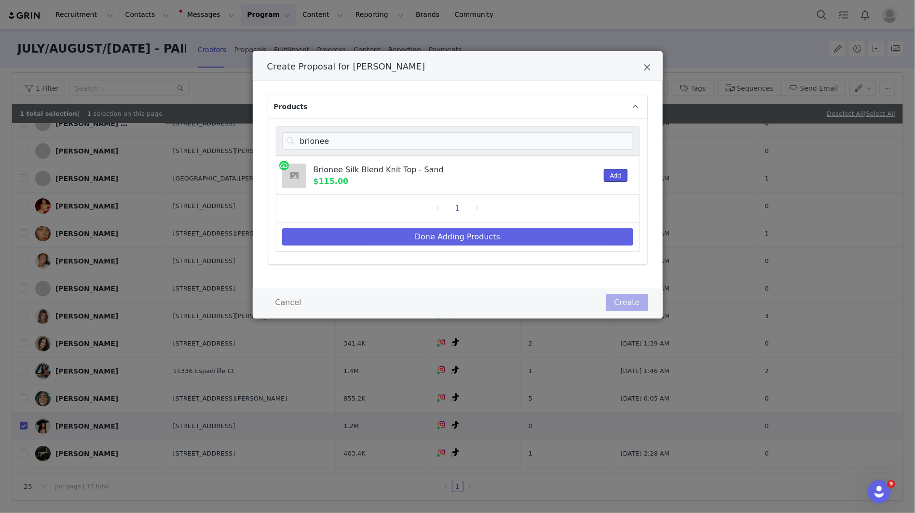
click at [615, 171] on button "Add" at bounding box center [616, 175] width 24 height 13
click at [611, 152] on div "brionee" at bounding box center [458, 141] width 364 height 30
click at [611, 146] on input "brionee" at bounding box center [457, 140] width 351 height 17
click at [620, 171] on button "Add" at bounding box center [616, 175] width 24 height 13
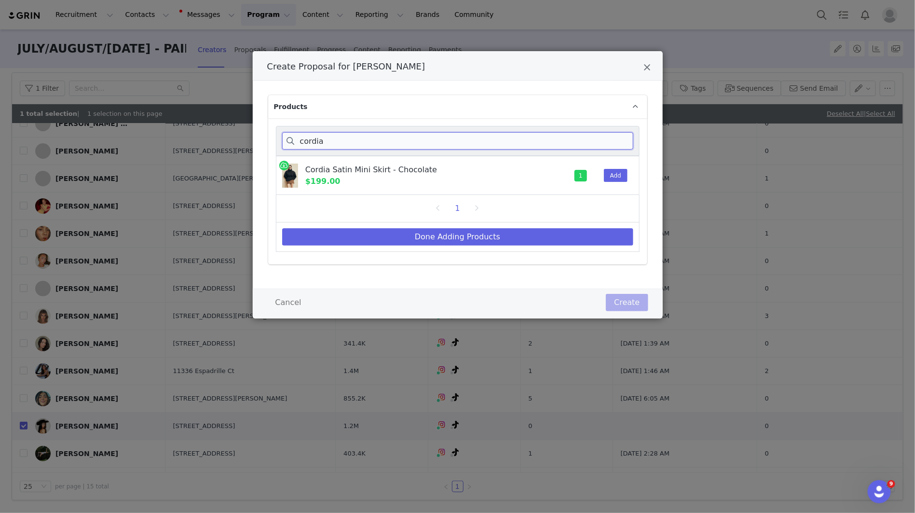
click at [620, 139] on input "cordia" at bounding box center [457, 140] width 351 height 17
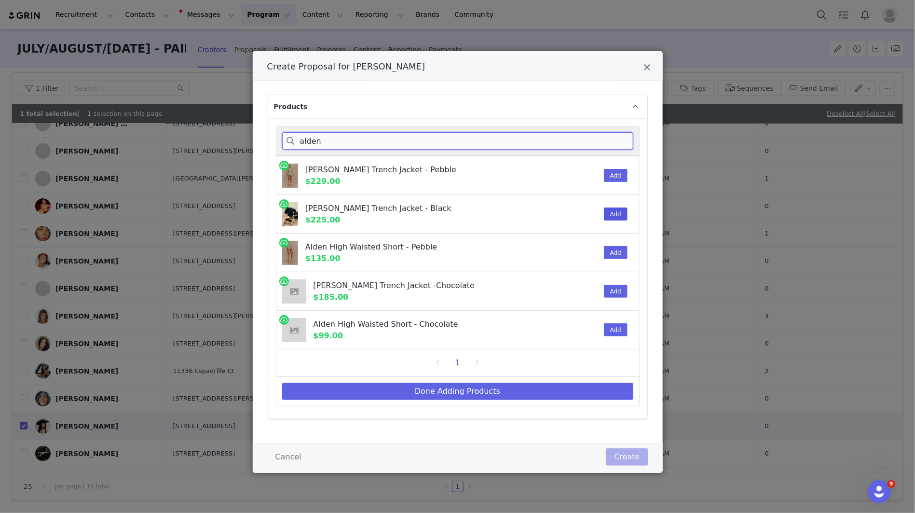
type input "alden"
click at [613, 217] on button "Add" at bounding box center [616, 214] width 24 height 13
click at [489, 387] on button "Done Adding Products" at bounding box center [457, 391] width 351 height 17
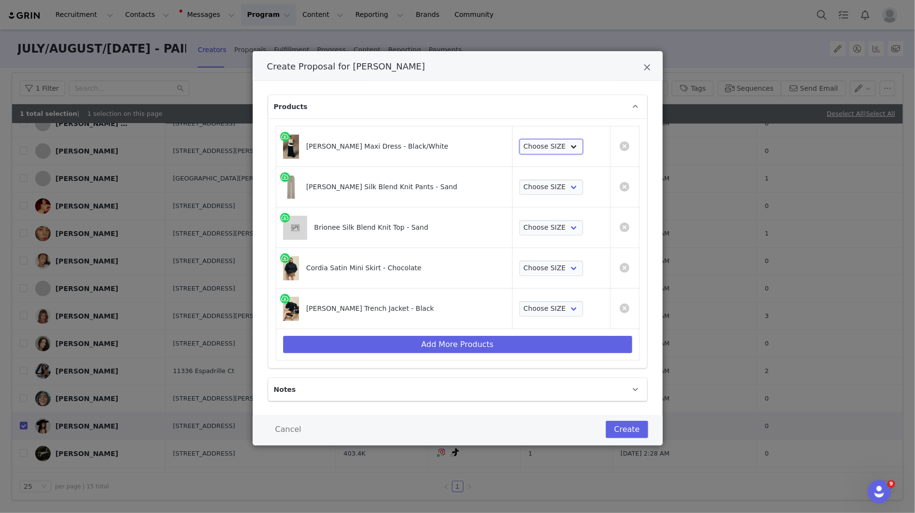
click at [542, 139] on select "Choose SIZE XXS XS S M L XL XXL 3XL" at bounding box center [552, 146] width 64 height 15
click at [542, 148] on select "Choose SIZE XXS XS S M L XL XXL 3XL" at bounding box center [552, 146] width 64 height 15
click at [520, 139] on select "Choose SIZE XXS XS S M L XL XXL 3XL" at bounding box center [552, 146] width 64 height 15
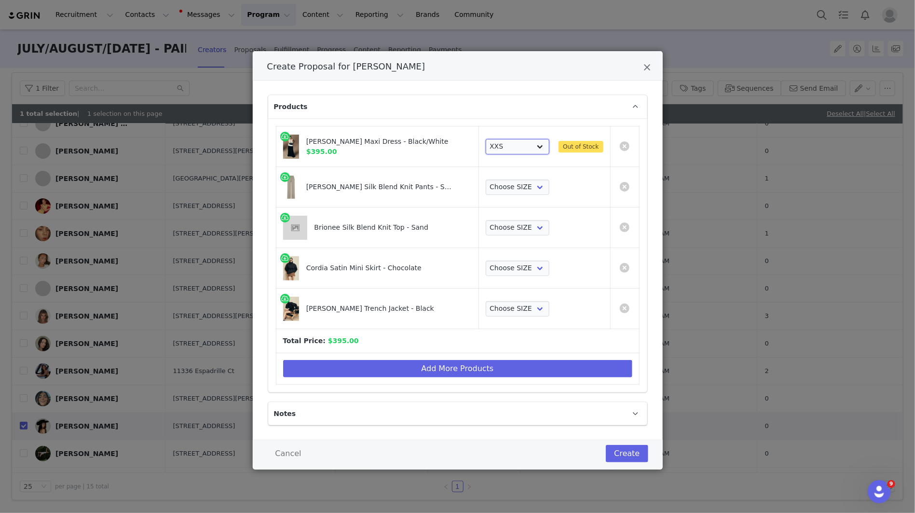
click at [542, 144] on select "Choose SIZE XXS XS S M L XL XXL 3XL" at bounding box center [518, 146] width 64 height 15
select select "27911141"
click at [486, 139] on select "Choose SIZE XXS XS S M L XL XXL 3XL" at bounding box center [518, 146] width 64 height 15
click at [529, 194] on select "Choose SIZE XXS XS S M L XL XXL 3XL" at bounding box center [518, 187] width 64 height 15
select select "27717142"
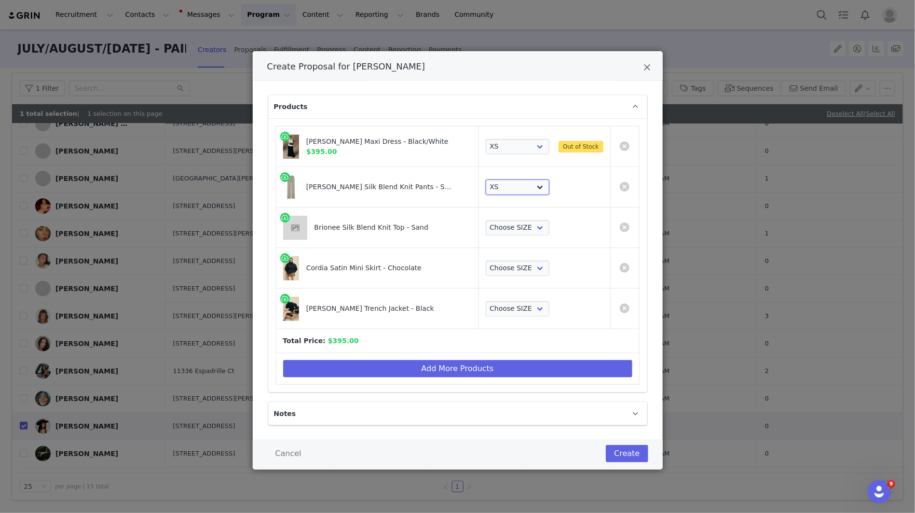
click at [486, 180] on select "Choose SIZE XXS XS S M L XL XXL 3XL" at bounding box center [518, 187] width 64 height 15
click at [522, 241] on td "Choose SIZE XXS XS S M L XL XXL 3XL" at bounding box center [545, 228] width 132 height 41
click at [522, 235] on td "Choose SIZE XXS XS S M L XL XXL 3XL" at bounding box center [545, 228] width 132 height 41
click at [518, 231] on select "Choose SIZE XXS XS S M L XL XXL 3XL" at bounding box center [518, 227] width 64 height 15
select select "27694812"
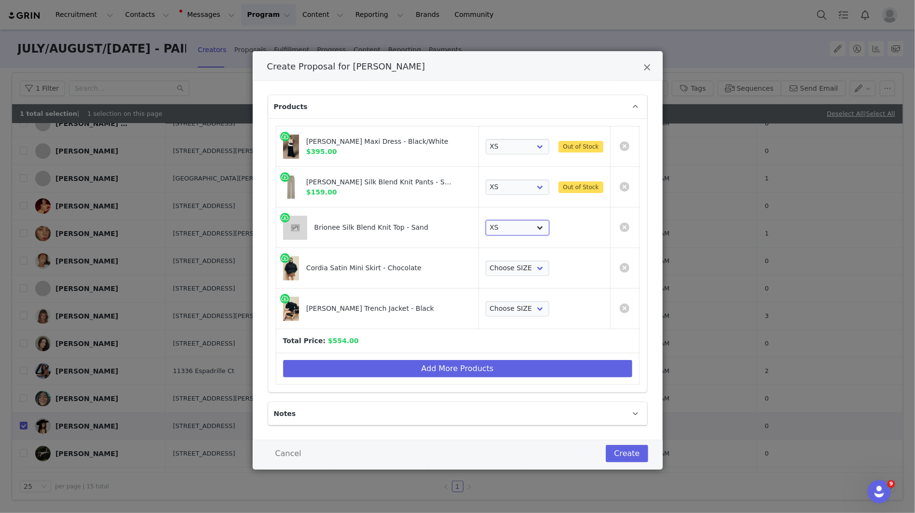
click at [486, 220] on select "Choose SIZE XXS XS S M L XL XXL 3XL" at bounding box center [518, 227] width 64 height 15
click at [515, 270] on select "Choose SIZE XXS XS S M L XL XXL 3XL" at bounding box center [518, 268] width 64 height 15
select select "27694030"
click at [486, 261] on select "Choose SIZE XXS XS S M L XL XXL 3XL" at bounding box center [518, 268] width 64 height 15
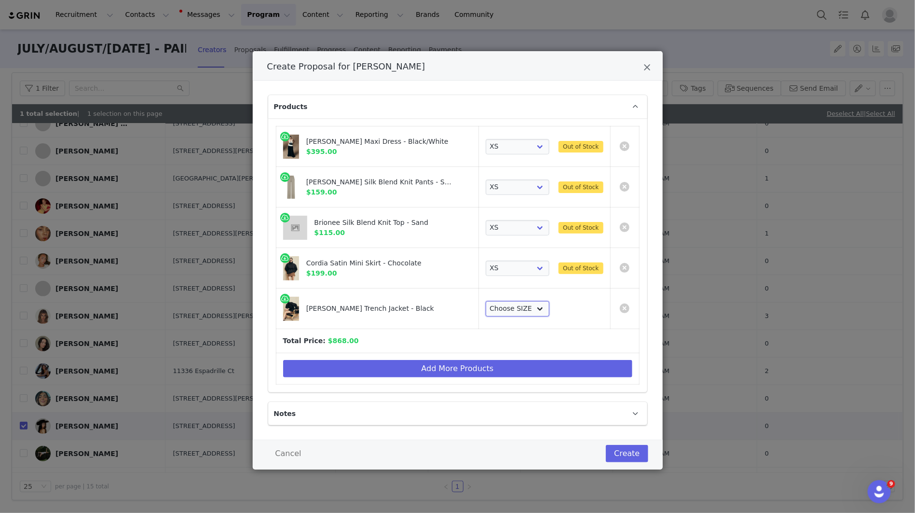
click at [511, 307] on select "Choose SIZE XXS XS S M L XL XXL 3XL" at bounding box center [518, 308] width 64 height 15
select select "27862054"
click at [486, 301] on select "Choose SIZE XXS XS S M L XL XXL 3XL" at bounding box center [518, 308] width 64 height 15
